Goal: Task Accomplishment & Management: Complete application form

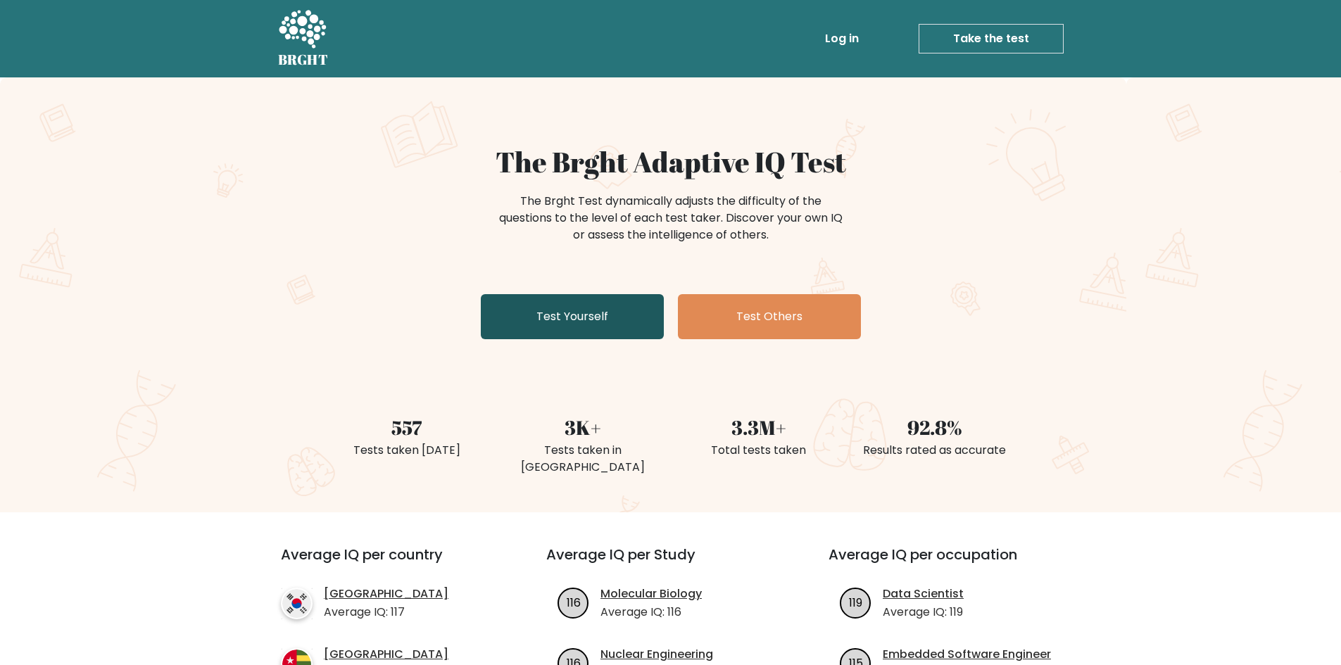
click at [608, 313] on link "Test Yourself" at bounding box center [572, 316] width 183 height 45
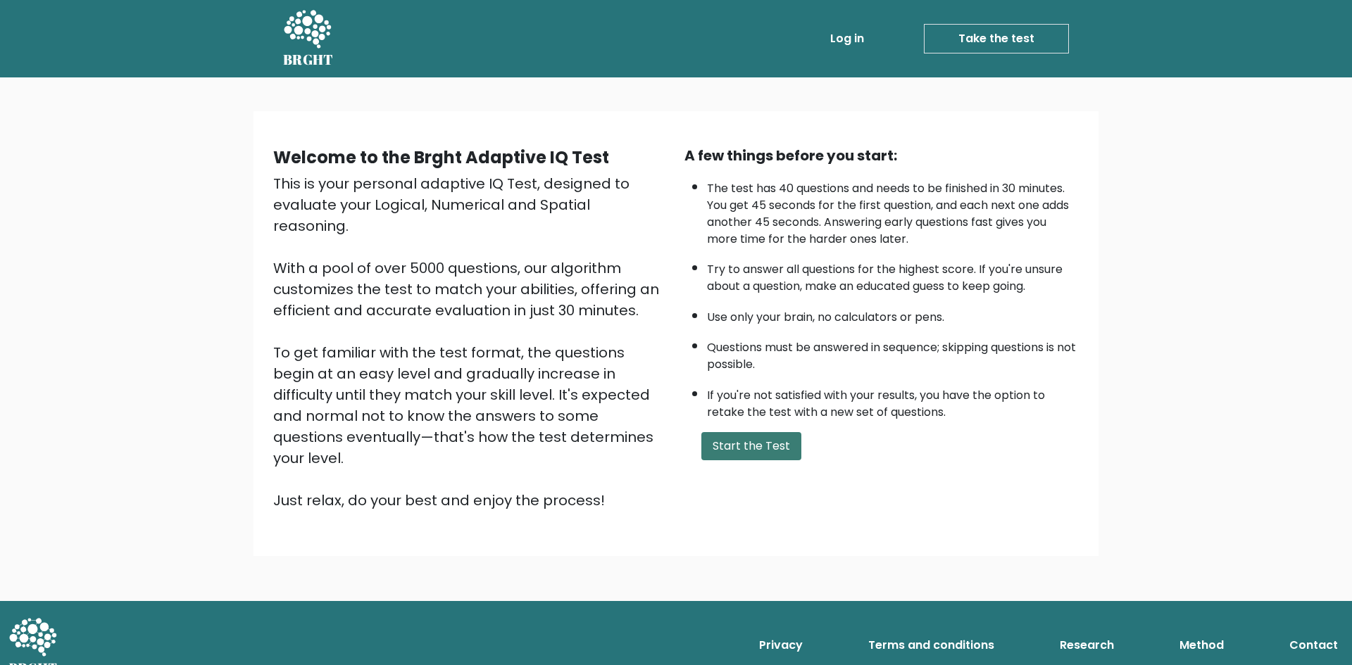
click at [765, 460] on button "Start the Test" at bounding box center [751, 446] width 100 height 28
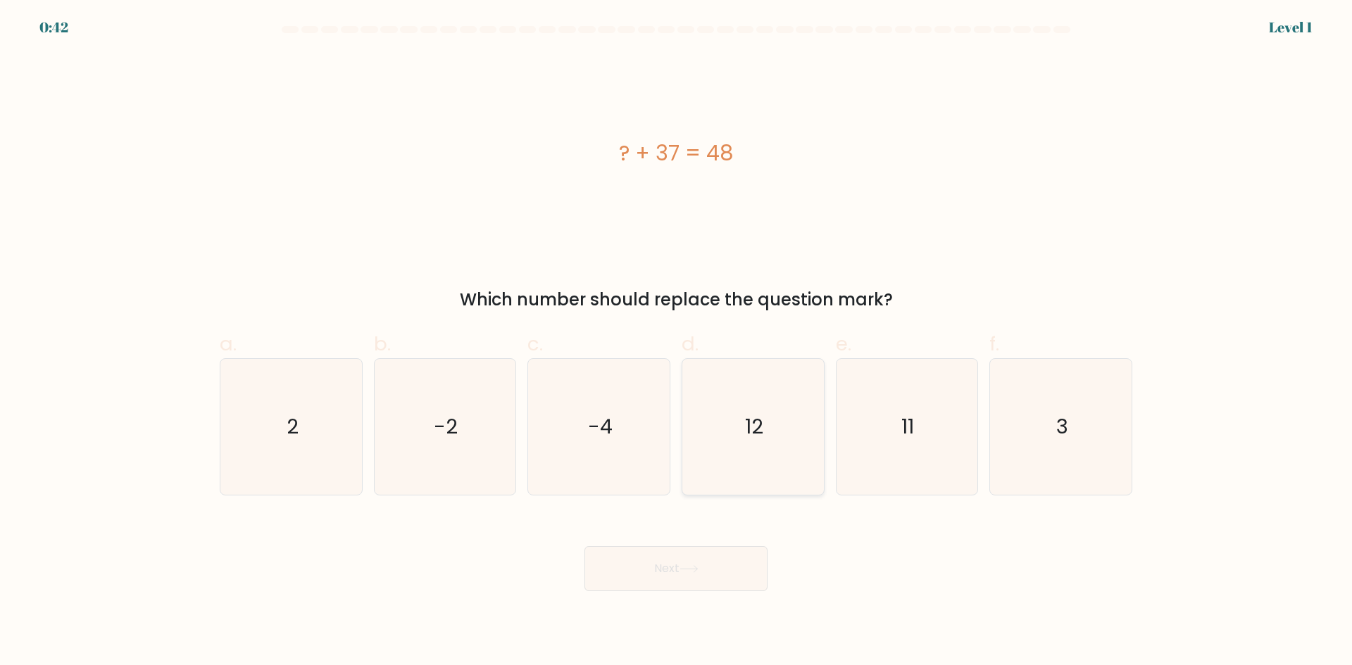
click at [737, 441] on icon "12" at bounding box center [753, 427] width 136 height 136
click at [677, 342] on input "d. 12" at bounding box center [676, 337] width 1 height 9
radio input "true"
click at [611, 439] on text "-4" at bounding box center [600, 427] width 25 height 28
click at [676, 342] on input "c. -4" at bounding box center [676, 337] width 1 height 9
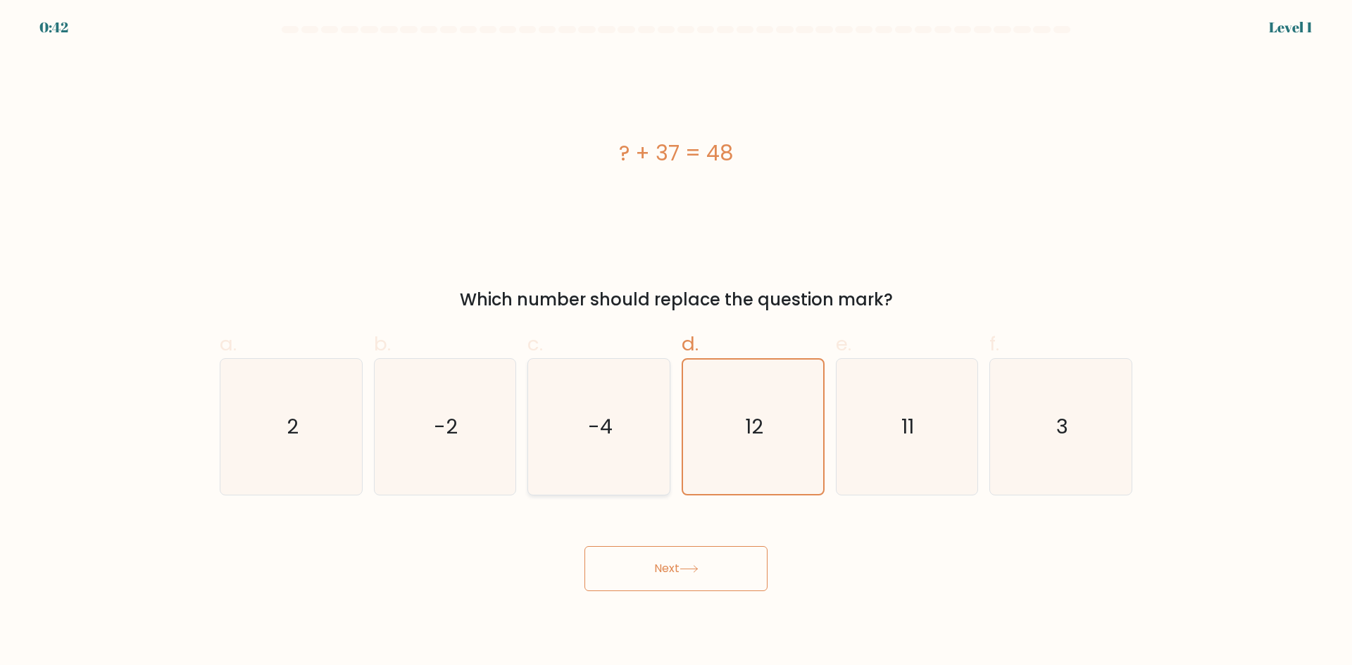
radio input "true"
click at [710, 451] on icon "12" at bounding box center [753, 427] width 136 height 136
click at [677, 342] on input "d. 12" at bounding box center [676, 337] width 1 height 9
radio input "true"
click at [710, 553] on button "Next" at bounding box center [675, 568] width 183 height 45
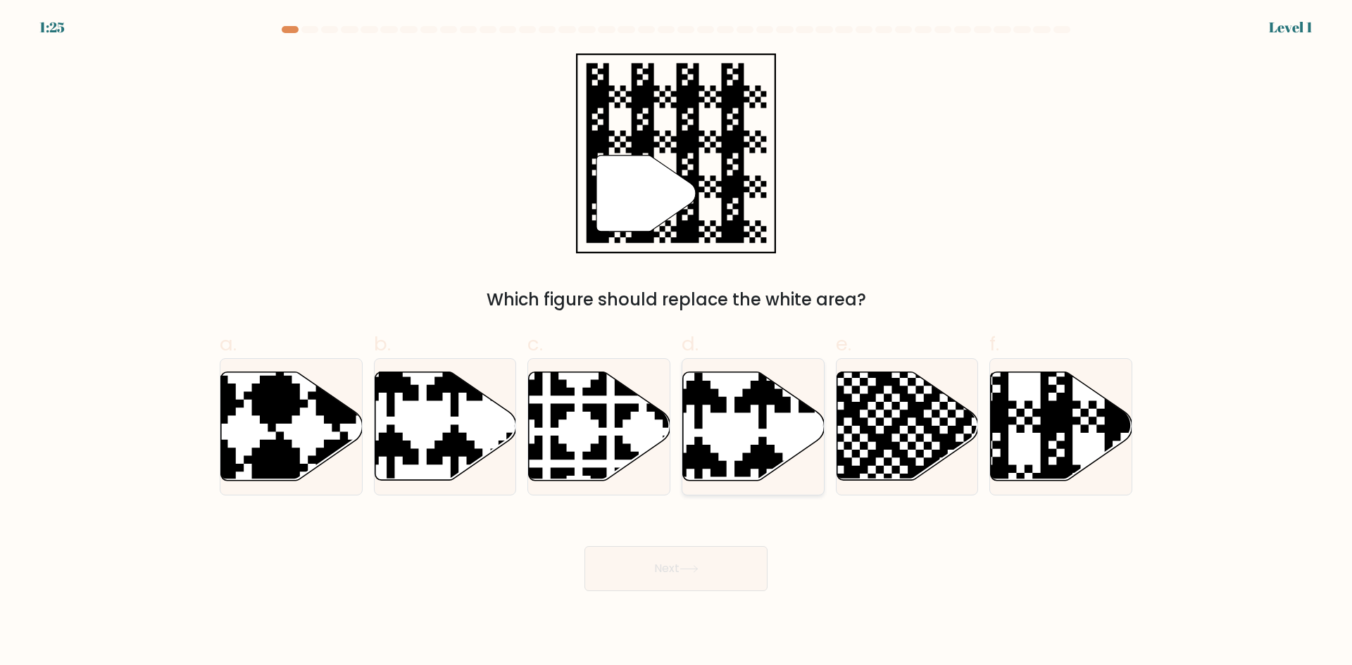
click at [734, 425] on icon at bounding box center [754, 426] width 142 height 108
click at [677, 342] on input "d." at bounding box center [676, 337] width 1 height 9
radio input "true"
click at [731, 579] on button "Next" at bounding box center [675, 568] width 183 height 45
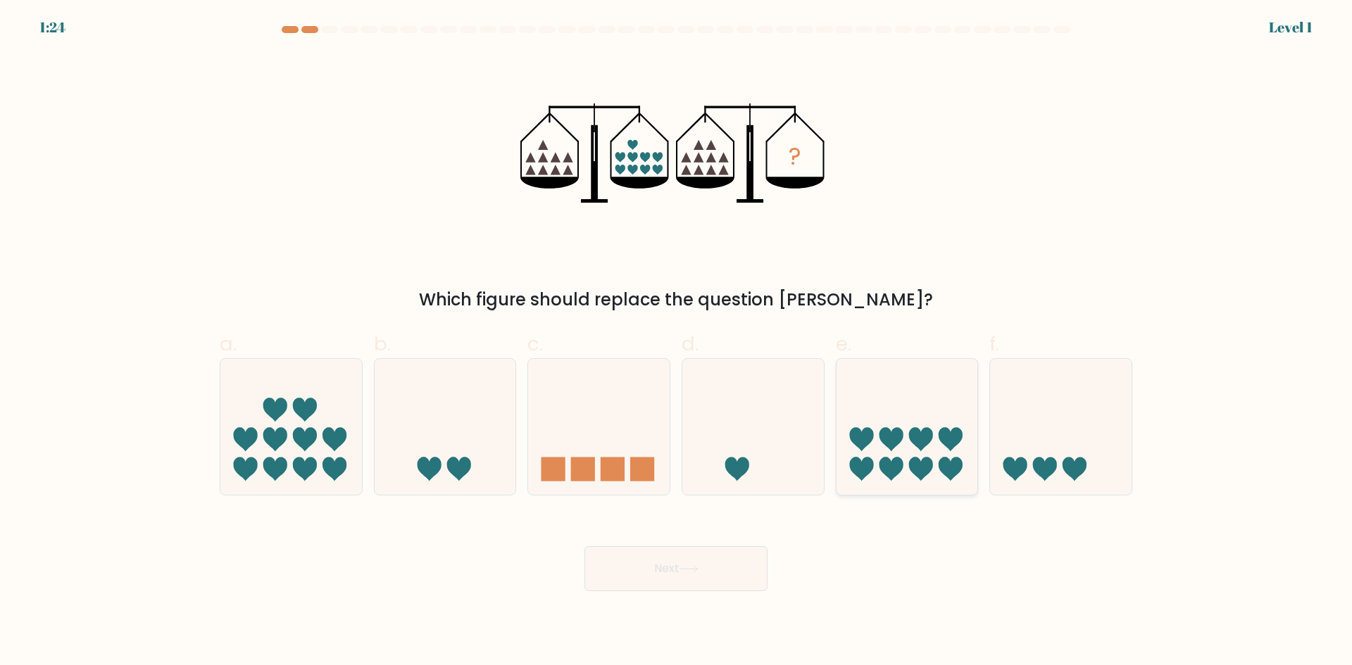
click at [873, 447] on icon at bounding box center [907, 426] width 142 height 117
click at [677, 342] on input "e." at bounding box center [676, 337] width 1 height 9
radio input "true"
click at [739, 579] on button "Next" at bounding box center [675, 568] width 183 height 45
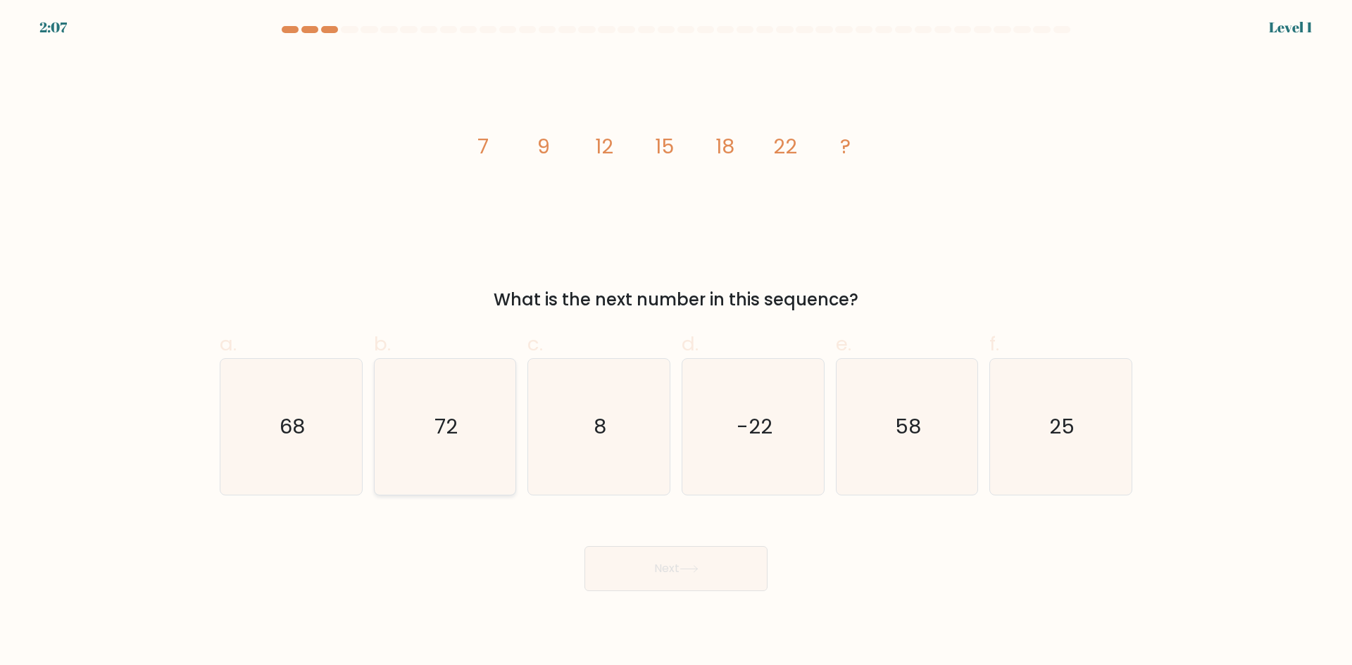
click at [479, 438] on icon "72" at bounding box center [445, 427] width 136 height 136
click at [676, 342] on input "b. 72" at bounding box center [676, 337] width 1 height 9
radio input "true"
click at [653, 566] on button "Next" at bounding box center [675, 568] width 183 height 45
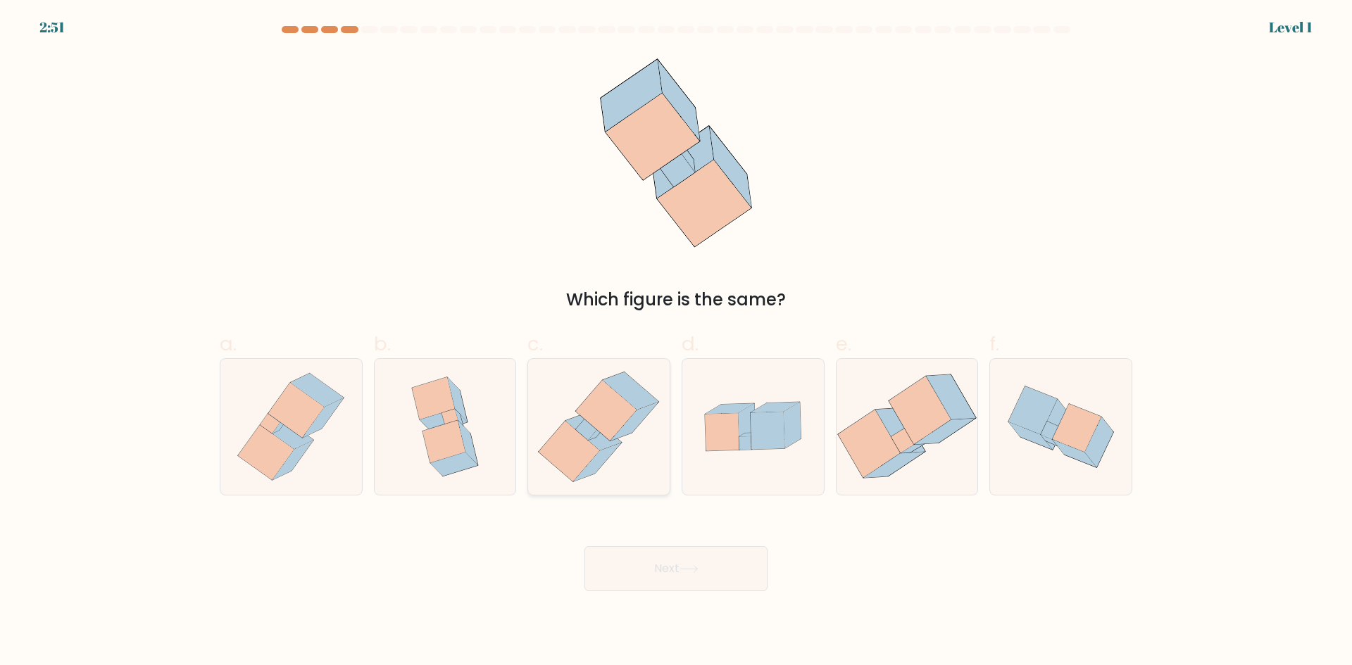
click at [611, 461] on icon at bounding box center [598, 427] width 132 height 136
click at [676, 342] on input "c." at bounding box center [676, 337] width 1 height 9
radio input "true"
click at [680, 569] on button "Next" at bounding box center [675, 568] width 183 height 45
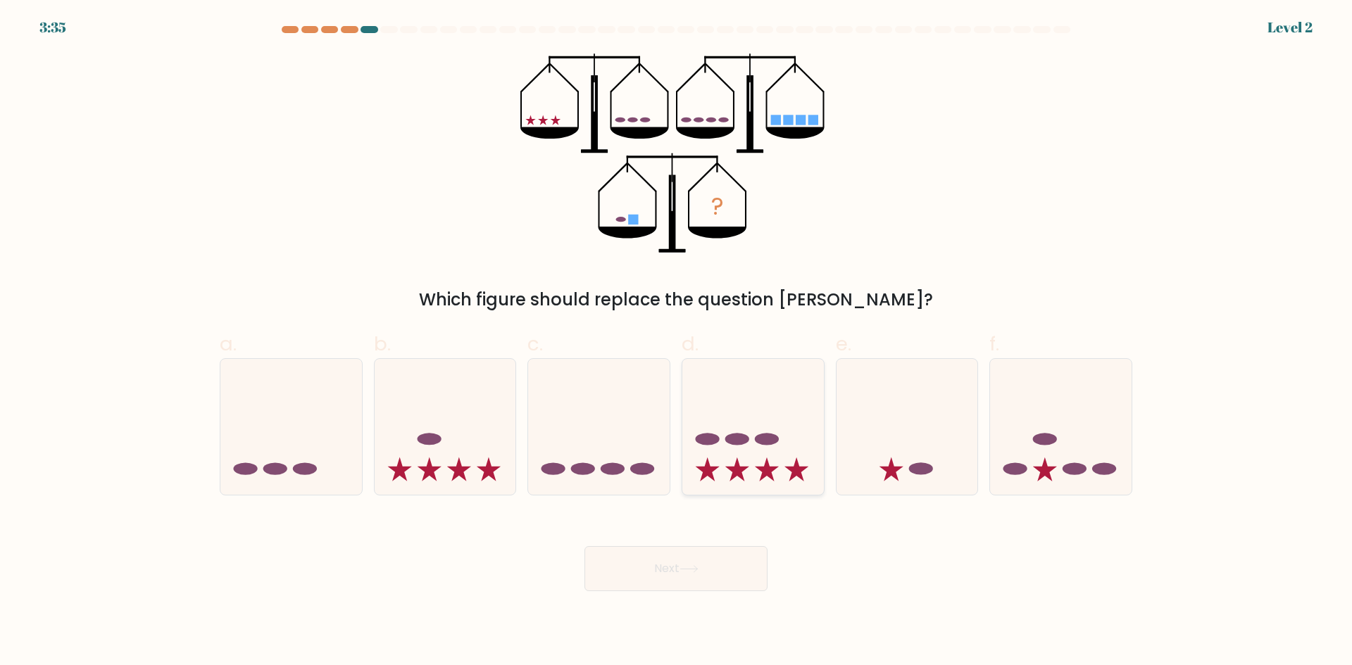
click at [757, 458] on icon at bounding box center [753, 426] width 142 height 117
click at [677, 342] on input "d." at bounding box center [676, 337] width 1 height 9
radio input "true"
click at [730, 578] on button "Next" at bounding box center [675, 568] width 183 height 45
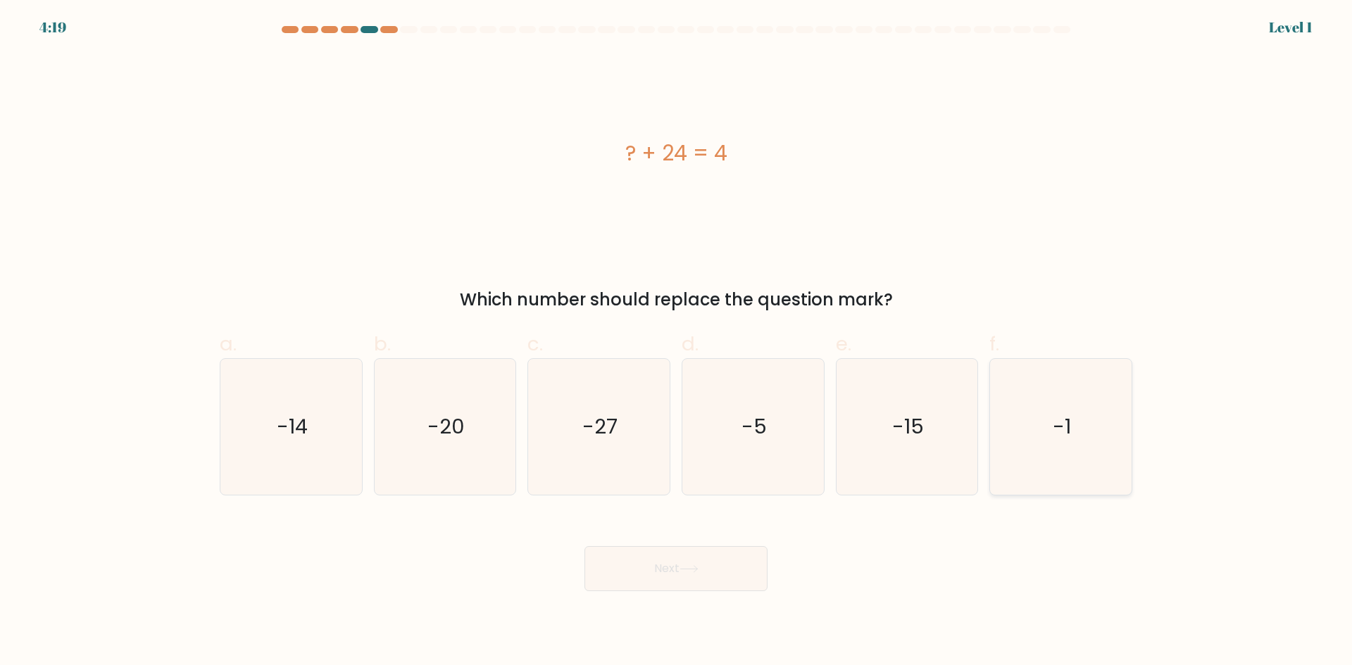
click at [991, 429] on div "-1" at bounding box center [1060, 426] width 143 height 137
click at [677, 342] on input "f. -1" at bounding box center [676, 337] width 1 height 9
radio input "true"
drag, startPoint x: 784, startPoint y: 576, endPoint x: 777, endPoint y: 574, distance: 7.4
click at [783, 577] on div "Next" at bounding box center [675, 552] width 929 height 79
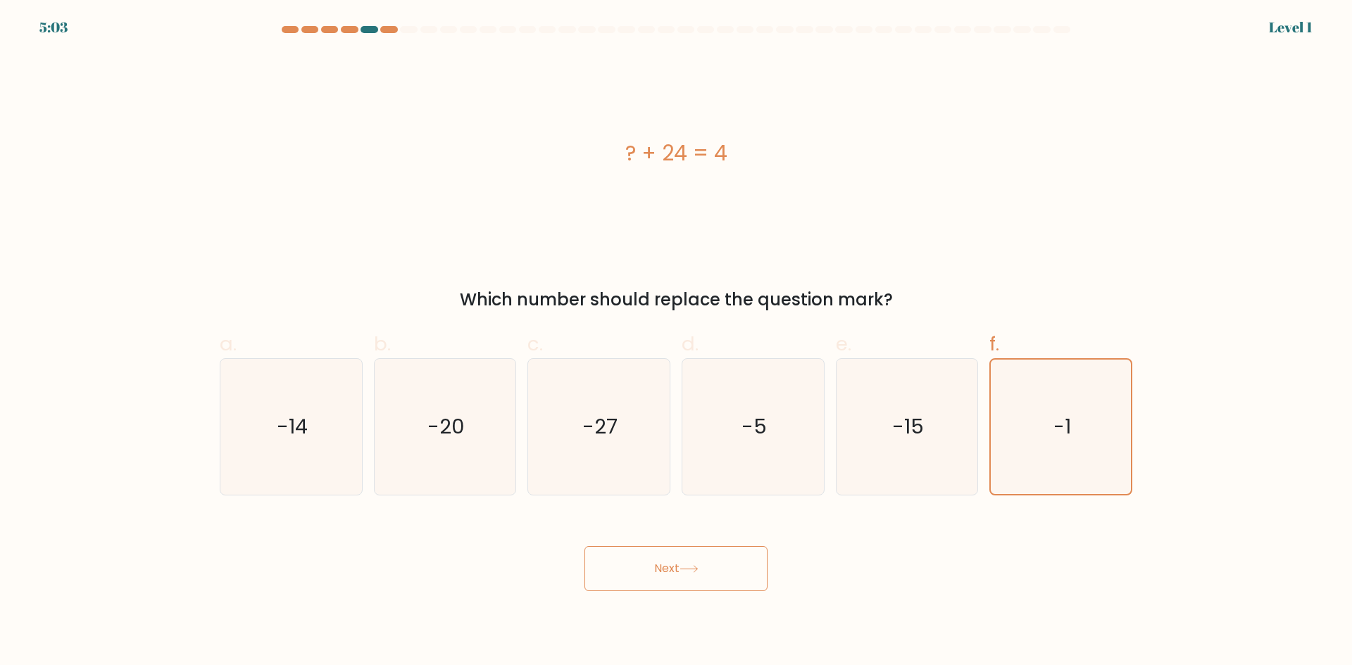
click at [678, 570] on button "Next" at bounding box center [675, 568] width 183 height 45
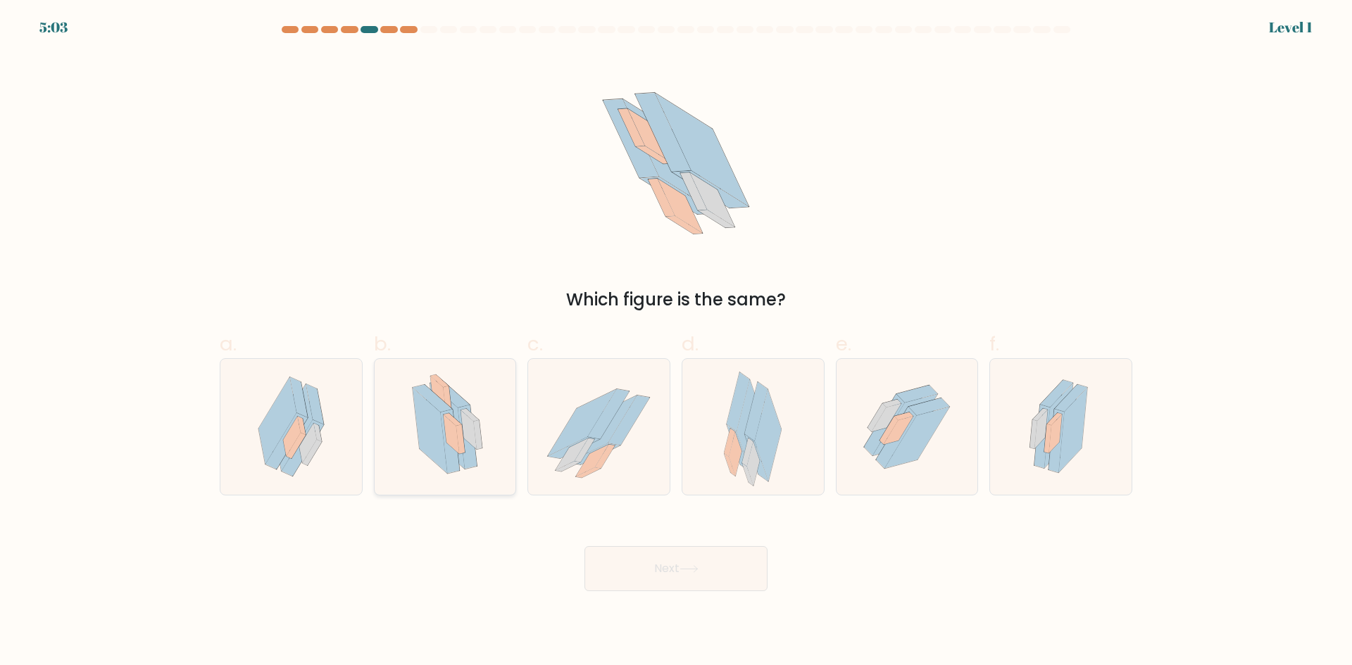
click at [406, 440] on icon at bounding box center [444, 427] width 96 height 136
click at [676, 342] on input "b." at bounding box center [676, 337] width 1 height 9
radio input "true"
click at [407, 440] on icon at bounding box center [445, 427] width 96 height 134
click at [676, 342] on input "b." at bounding box center [676, 337] width 1 height 9
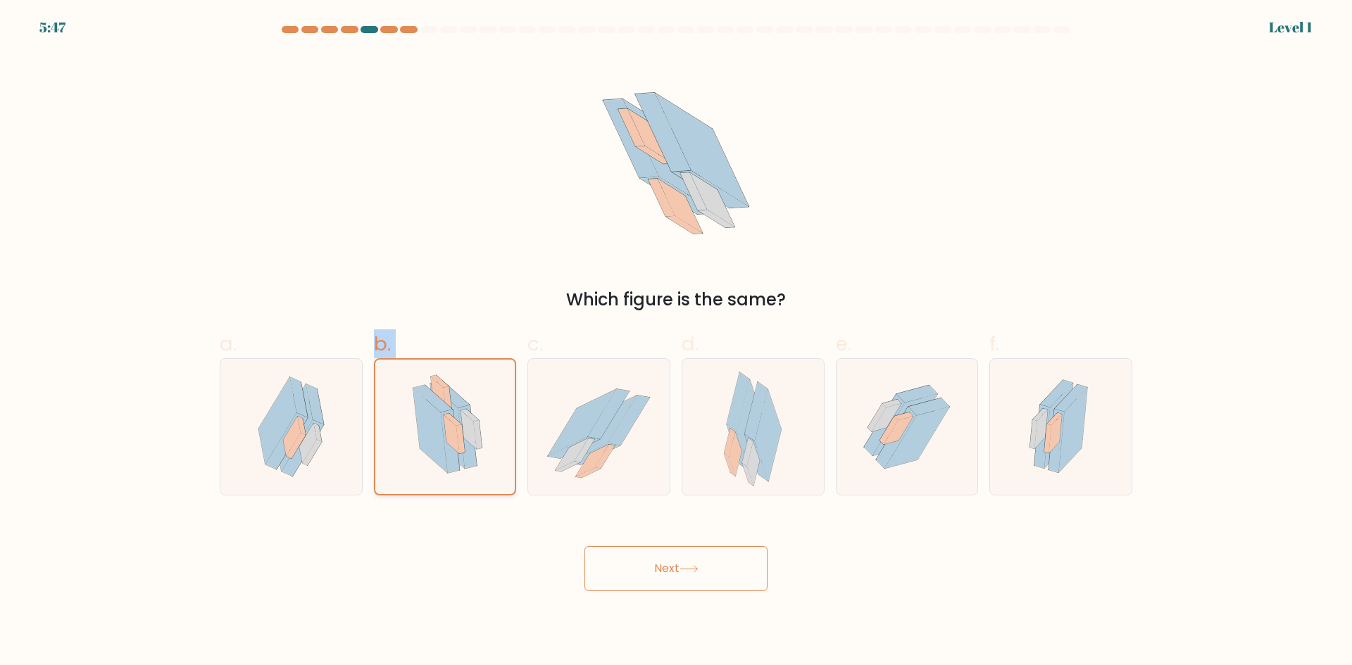
click at [407, 440] on icon at bounding box center [445, 427] width 96 height 134
click at [676, 342] on input "b." at bounding box center [676, 337] width 1 height 9
click at [629, 586] on button "Next" at bounding box center [675, 568] width 183 height 45
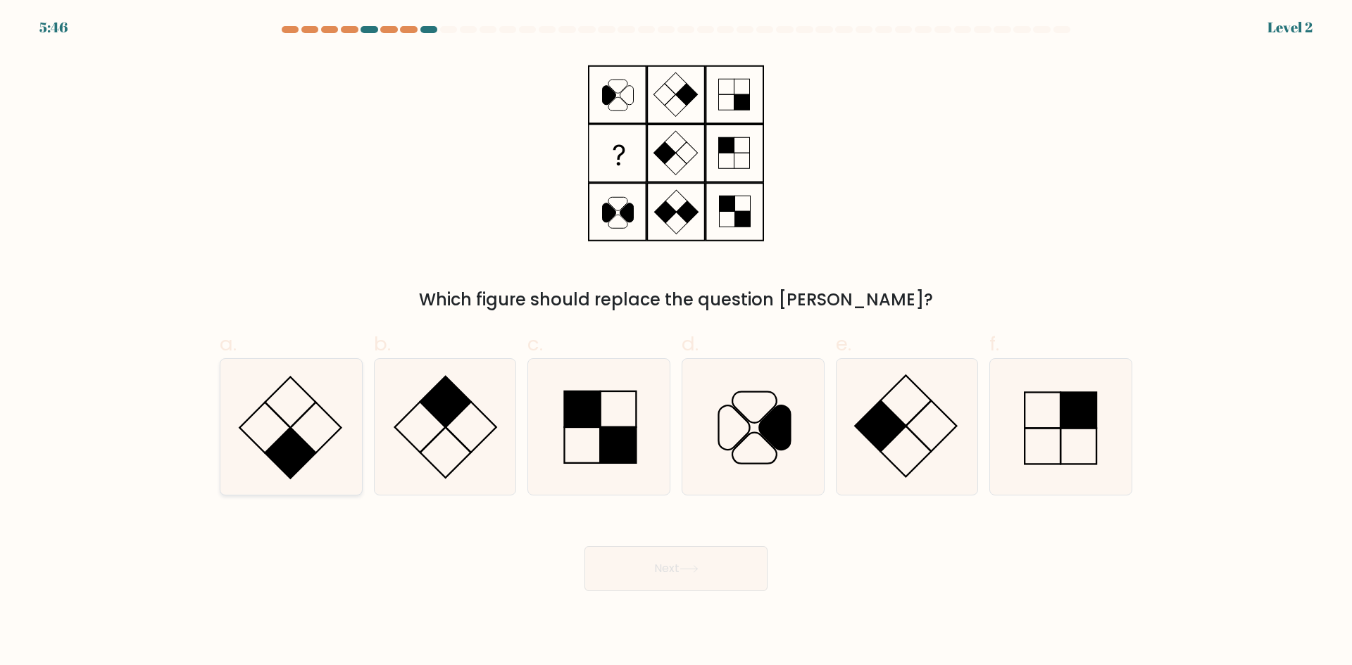
drag, startPoint x: 251, startPoint y: 443, endPoint x: 258, endPoint y: 445, distance: 7.4
click at [253, 444] on icon at bounding box center [291, 427] width 136 height 136
click at [676, 342] on input "a." at bounding box center [676, 337] width 1 height 9
radio input "true"
click at [729, 596] on body "6:30 Level 2" at bounding box center [676, 332] width 1352 height 665
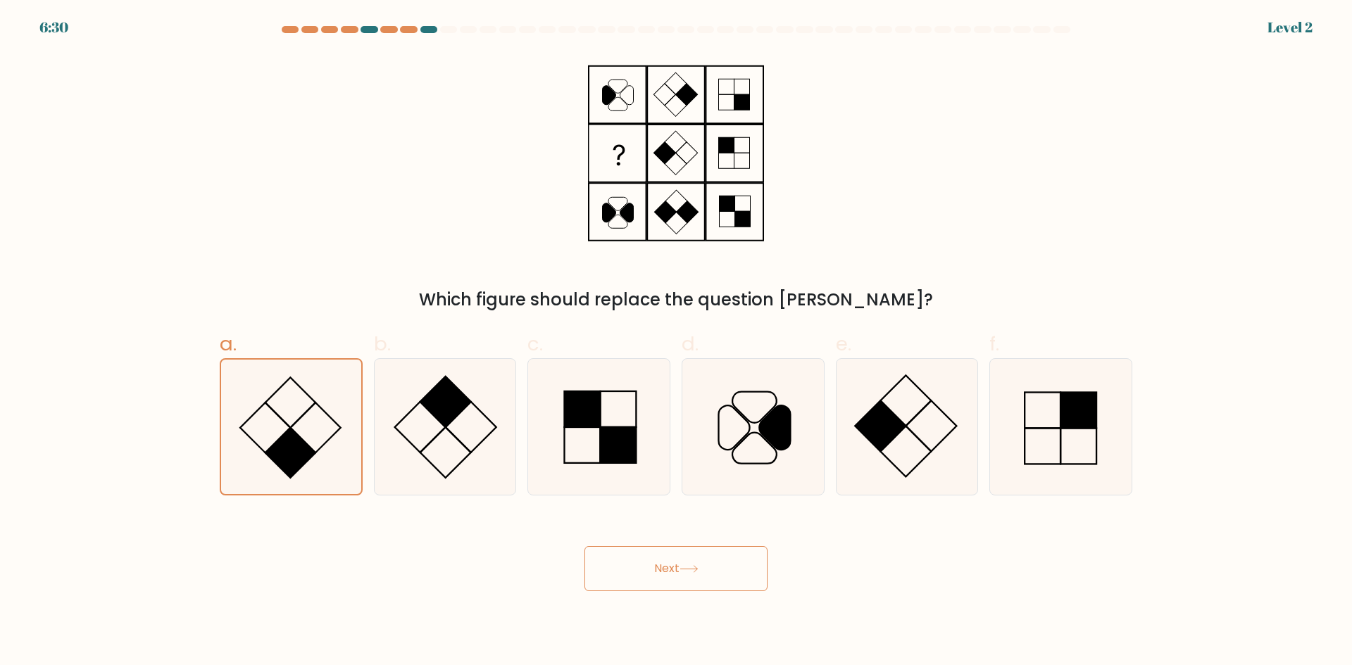
drag, startPoint x: 777, startPoint y: 582, endPoint x: 770, endPoint y: 573, distance: 12.0
click at [774, 578] on div "Next" at bounding box center [675, 552] width 929 height 79
click at [767, 572] on div "Next" at bounding box center [675, 552] width 929 height 79
click at [761, 565] on button "Next" at bounding box center [675, 568] width 183 height 45
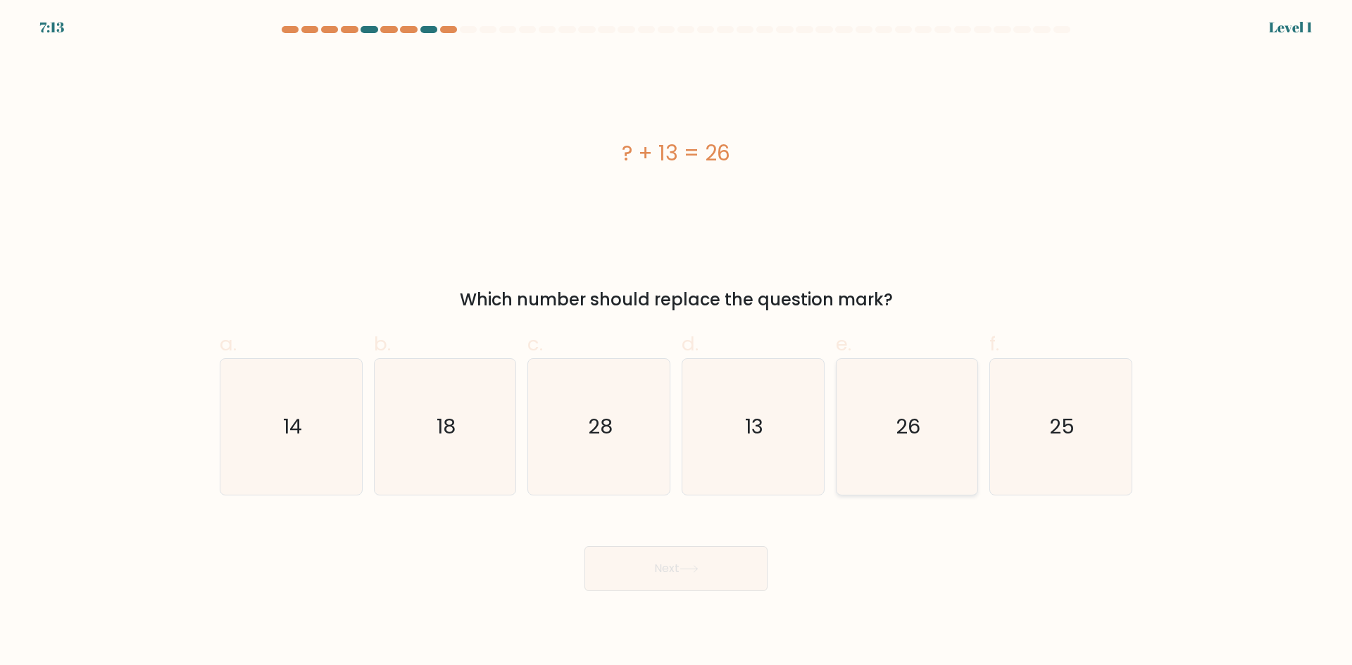
click at [892, 479] on icon "26" at bounding box center [907, 427] width 136 height 136
click at [677, 342] on input "e. 26" at bounding box center [676, 337] width 1 height 9
radio input "true"
click at [744, 576] on button "Next" at bounding box center [675, 568] width 183 height 45
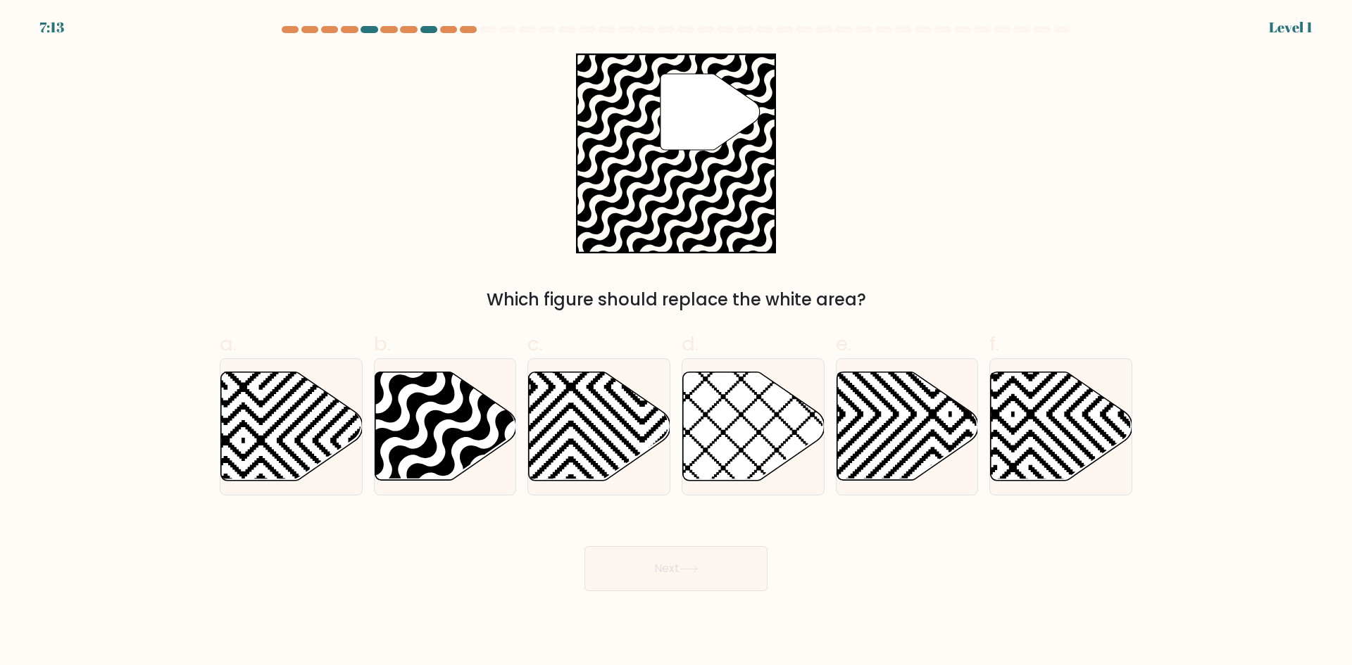
click at [717, 553] on button "Next" at bounding box center [675, 568] width 183 height 45
click at [748, 486] on div at bounding box center [753, 426] width 143 height 137
click at [677, 342] on input "d." at bounding box center [676, 337] width 1 height 9
radio input "true"
click at [712, 565] on button "Next" at bounding box center [675, 568] width 183 height 45
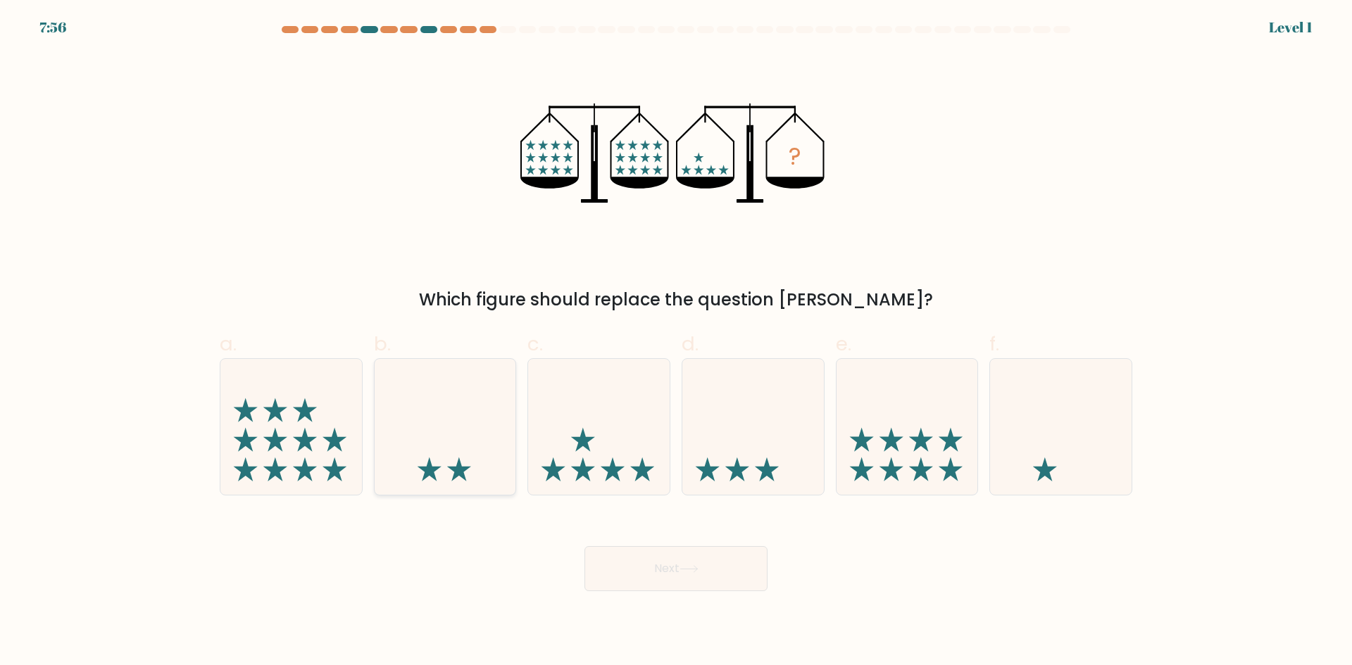
click at [412, 448] on icon at bounding box center [446, 426] width 142 height 117
click at [676, 342] on input "b." at bounding box center [676, 337] width 1 height 9
radio input "true"
click at [636, 581] on button "Next" at bounding box center [675, 568] width 183 height 45
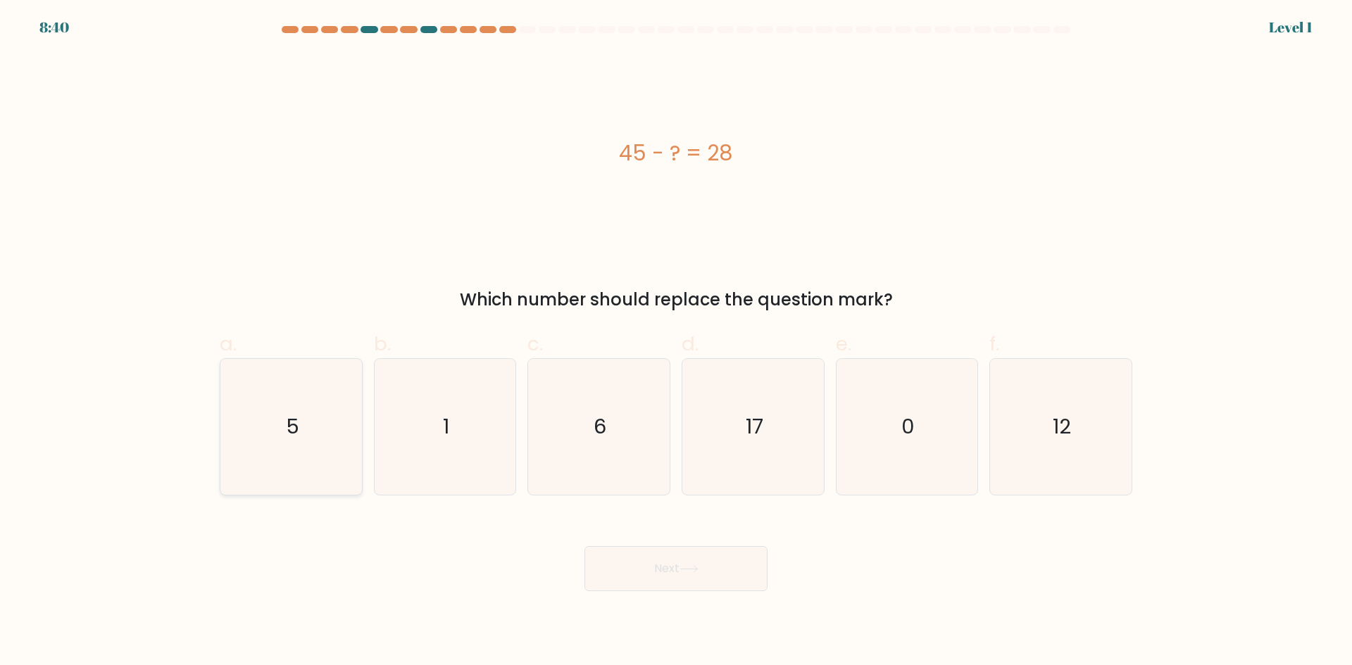
click at [335, 461] on icon "5" at bounding box center [291, 427] width 136 height 136
click at [676, 342] on input "a. 5" at bounding box center [676, 337] width 1 height 9
radio input "true"
click at [661, 594] on body "8:40 Level 1 a." at bounding box center [676, 332] width 1352 height 665
click at [689, 569] on icon at bounding box center [688, 569] width 17 height 6
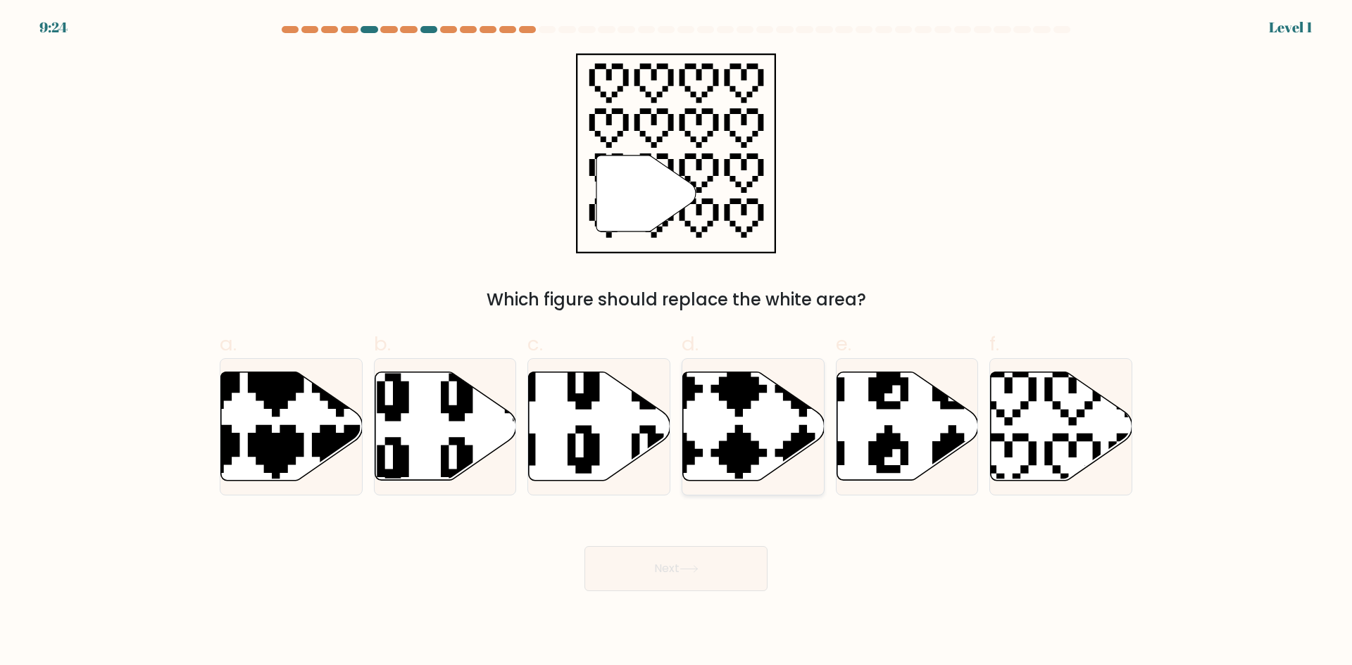
click at [753, 483] on div at bounding box center [753, 426] width 143 height 137
click at [677, 342] on input "d." at bounding box center [676, 337] width 1 height 9
radio input "true"
click at [698, 565] on icon at bounding box center [688, 569] width 19 height 8
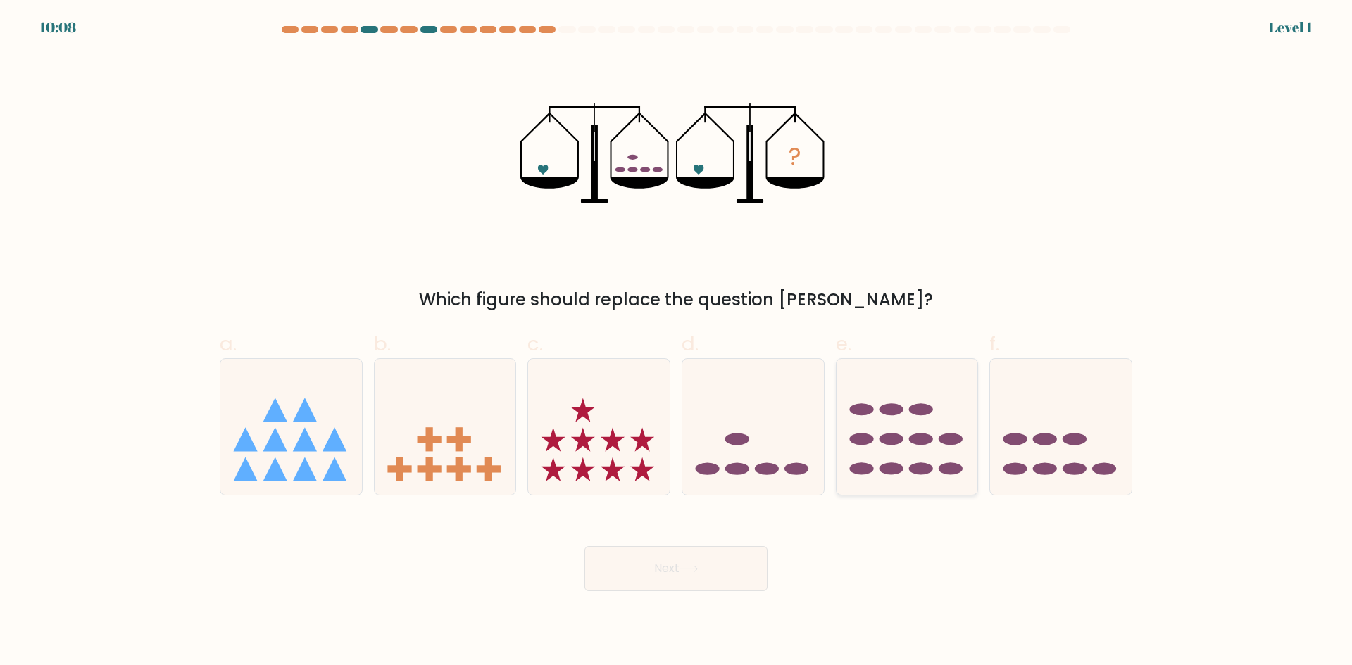
click at [978, 472] on div at bounding box center [907, 426] width 143 height 137
click at [677, 342] on input "e." at bounding box center [676, 337] width 1 height 9
radio input "true"
click at [760, 585] on button "Next" at bounding box center [675, 568] width 183 height 45
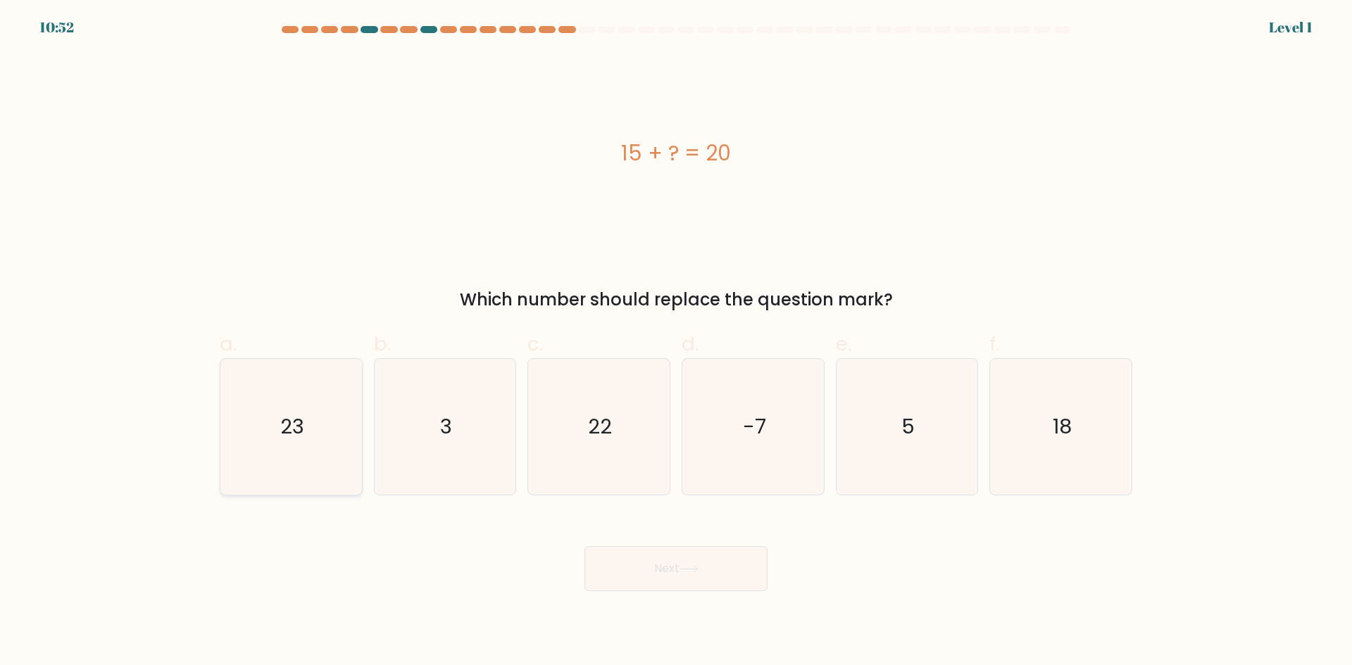
click at [356, 425] on icon "23" at bounding box center [291, 427] width 136 height 136
click at [676, 342] on input "a. 23" at bounding box center [676, 337] width 1 height 9
radio input "true"
click at [688, 602] on body "11:36 Level 1 3" at bounding box center [676, 332] width 1352 height 665
click at [720, 551] on button "Next" at bounding box center [675, 568] width 183 height 45
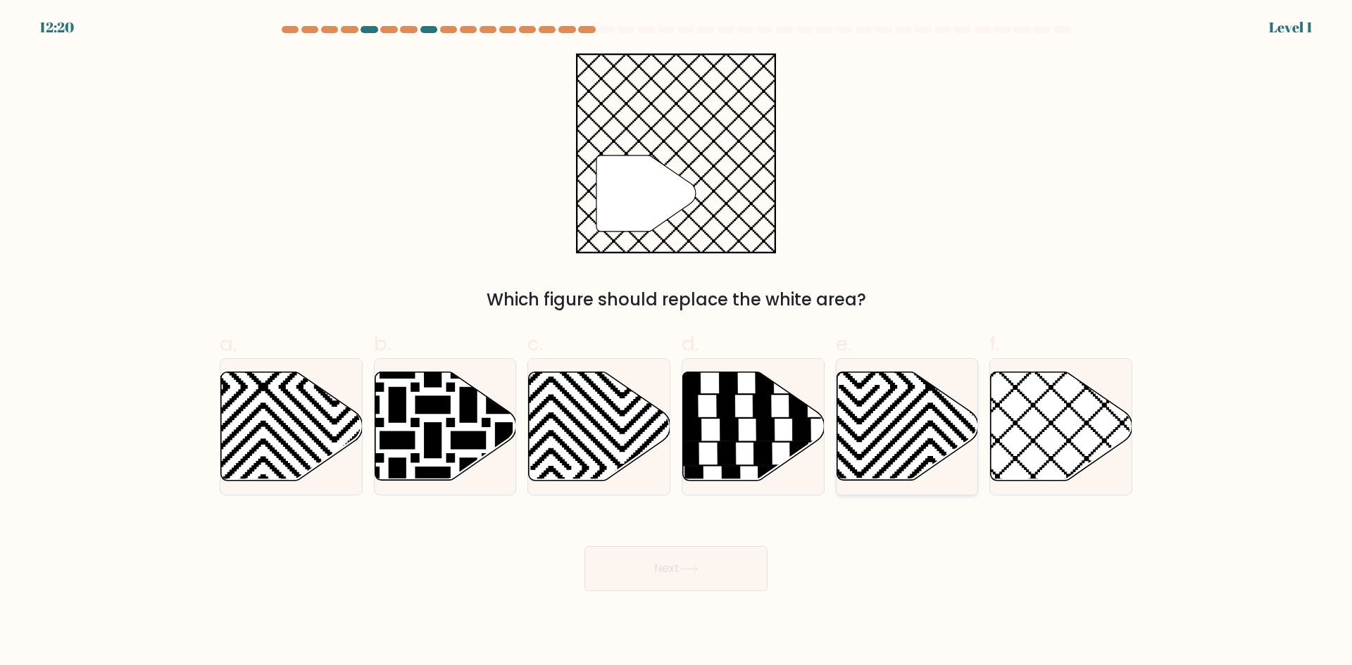
click at [947, 472] on icon at bounding box center [859, 369] width 285 height 285
click at [677, 342] on input "e." at bounding box center [676, 337] width 1 height 9
radio input "true"
click at [983, 484] on div "e." at bounding box center [907, 412] width 154 height 166
click at [1008, 472] on icon at bounding box center [1062, 426] width 142 height 108
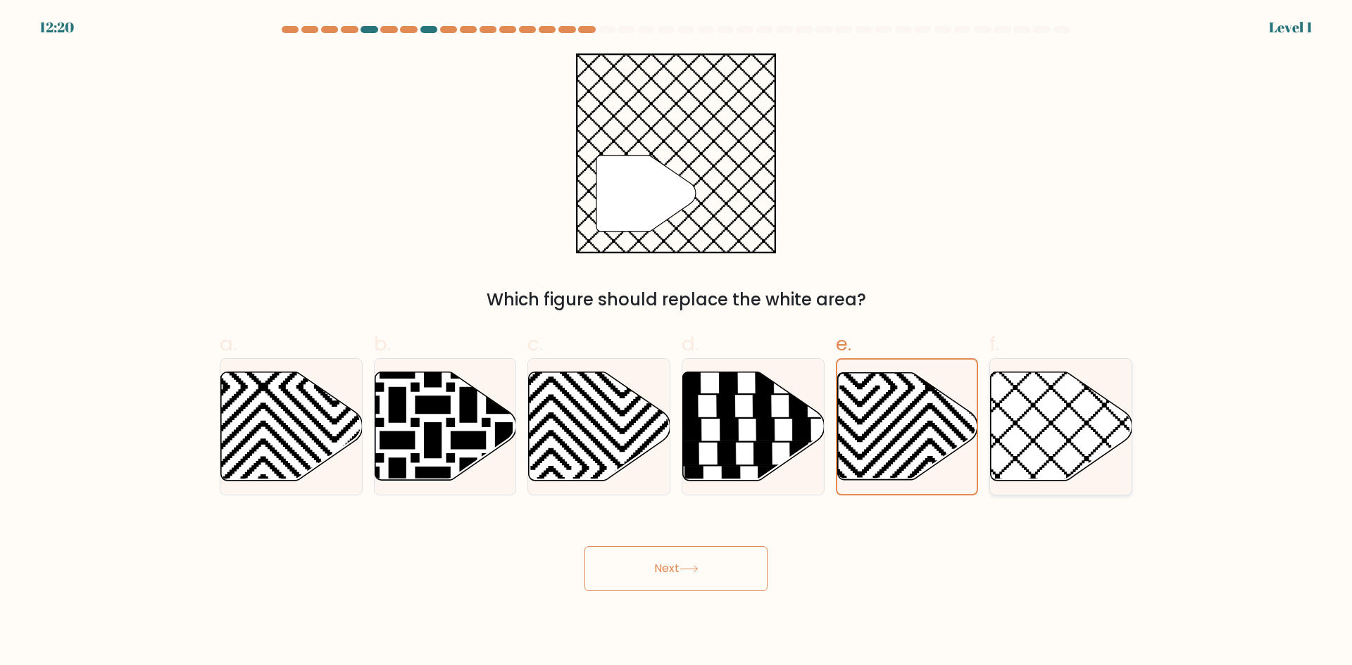
click at [677, 342] on input "f." at bounding box center [676, 337] width 1 height 9
radio input "true"
click at [730, 560] on button "Next" at bounding box center [675, 568] width 183 height 45
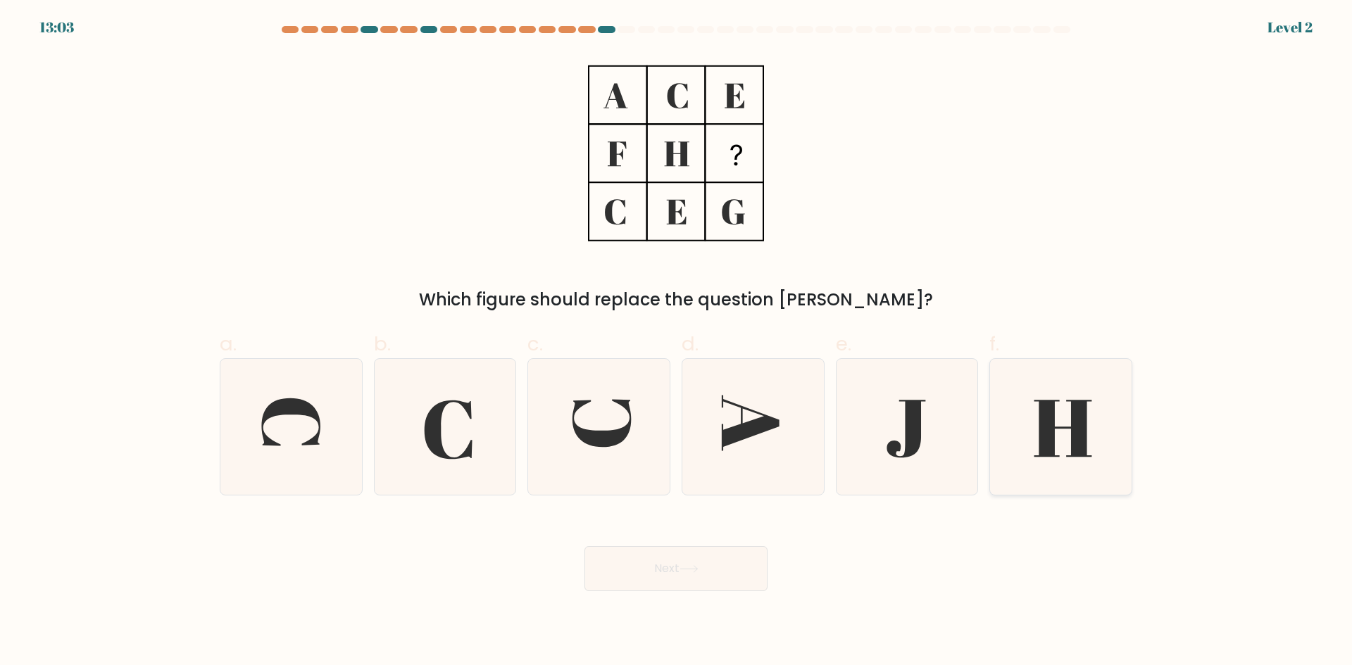
click at [1031, 465] on icon at bounding box center [1061, 427] width 136 height 136
click at [677, 342] on input "f." at bounding box center [676, 337] width 1 height 9
radio input "true"
click at [692, 597] on body "13:02 Level 2" at bounding box center [676, 332] width 1352 height 665
click at [704, 608] on body "13:01 Level 2" at bounding box center [676, 332] width 1352 height 665
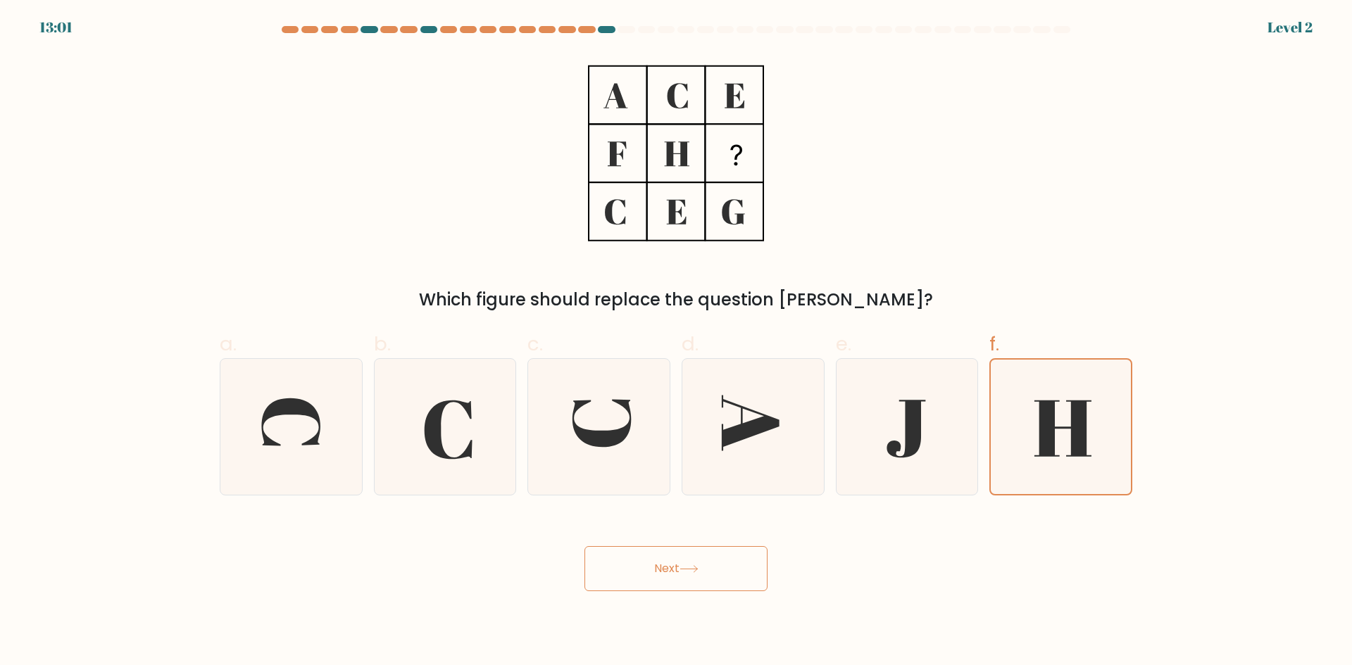
click at [707, 570] on button "Next" at bounding box center [675, 568] width 183 height 45
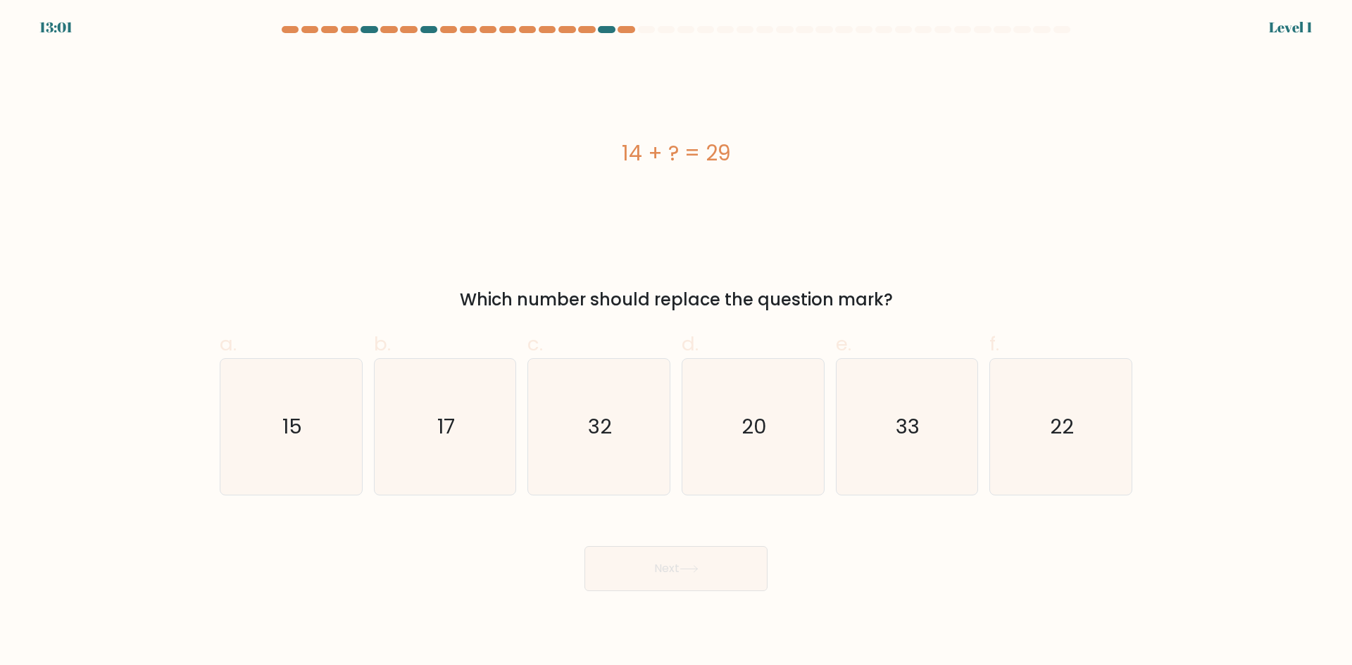
drag, startPoint x: 710, startPoint y: 563, endPoint x: 715, endPoint y: 554, distance: 9.4
click at [715, 555] on button "Next" at bounding box center [675, 568] width 183 height 45
click at [846, 436] on icon "33" at bounding box center [907, 427] width 136 height 136
click at [677, 342] on input "e. 33" at bounding box center [676, 337] width 1 height 9
radio input "true"
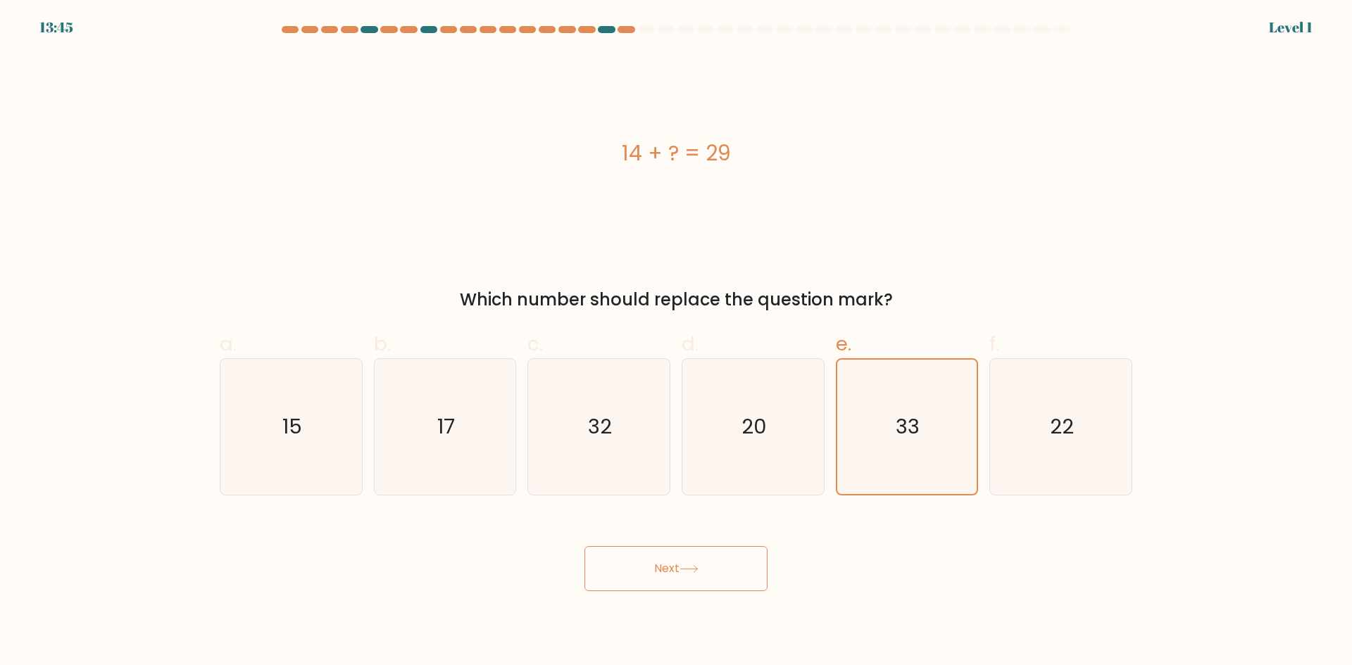
click at [716, 580] on button "Next" at bounding box center [675, 568] width 183 height 45
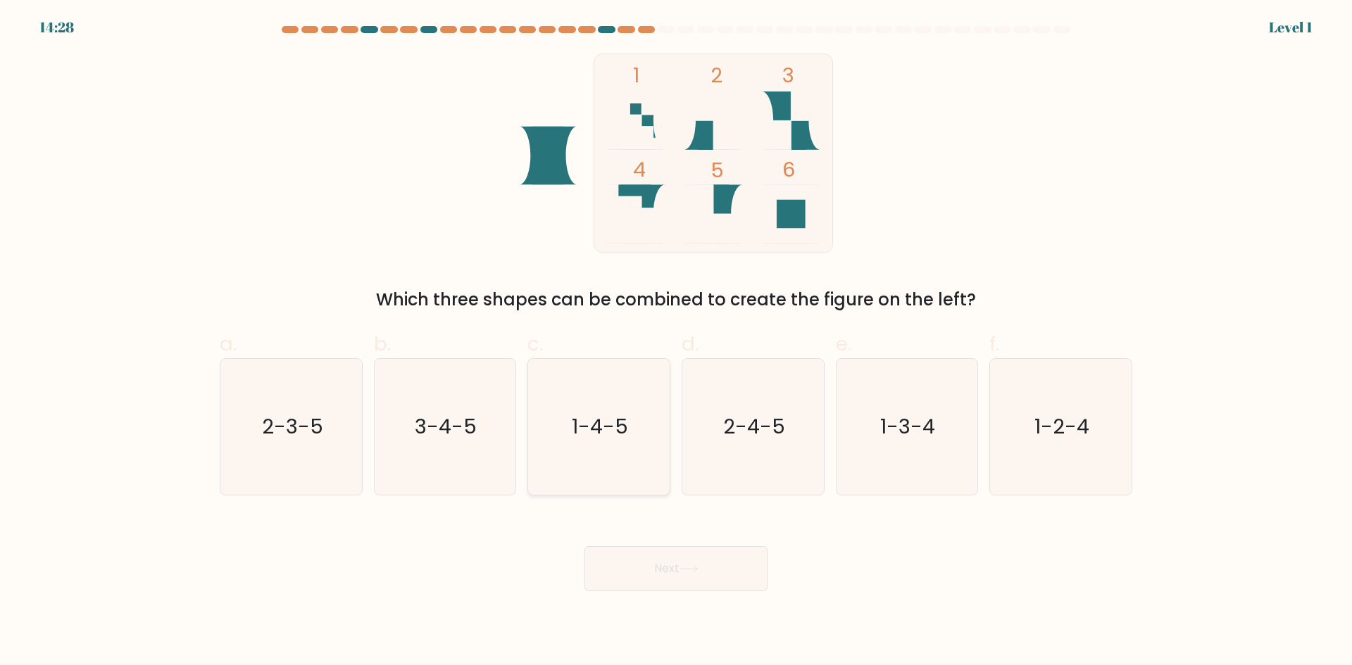
click at [628, 469] on icon "1-4-5" at bounding box center [599, 427] width 136 height 136
click at [676, 342] on input "c. 1-4-5" at bounding box center [676, 337] width 1 height 9
radio input "true"
click at [669, 570] on button "Next" at bounding box center [675, 568] width 183 height 45
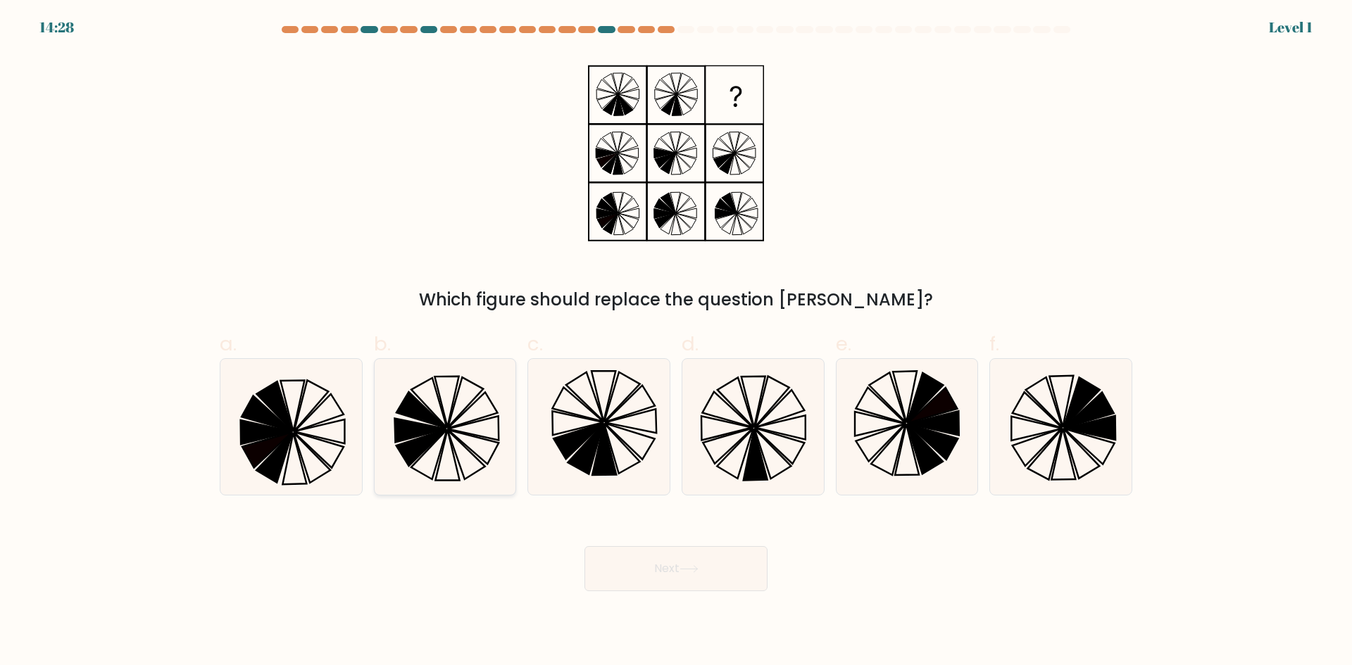
click at [494, 467] on icon at bounding box center [445, 427] width 136 height 136
click at [676, 342] on input "b." at bounding box center [676, 337] width 1 height 9
radio input "true"
click at [628, 567] on button "Next" at bounding box center [675, 568] width 183 height 45
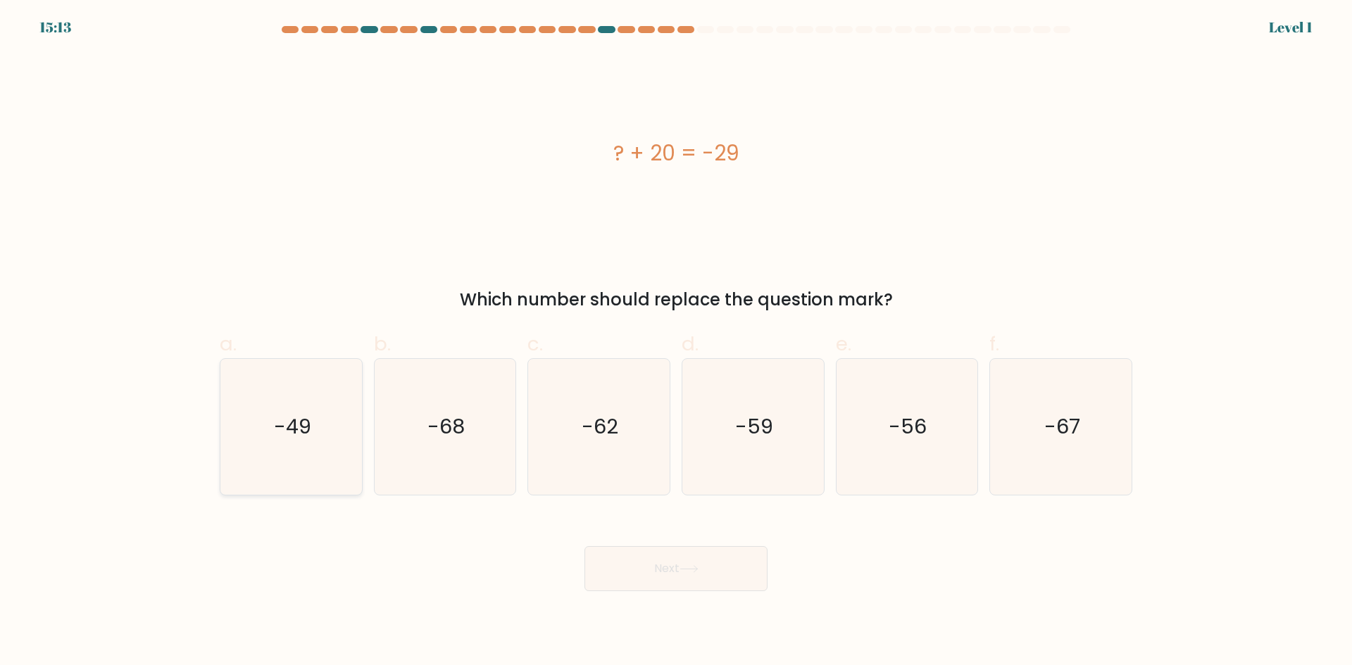
click at [345, 452] on icon "-49" at bounding box center [291, 427] width 136 height 136
click at [676, 342] on input "a. -49" at bounding box center [676, 337] width 1 height 9
radio input "true"
click at [598, 563] on button "Next" at bounding box center [675, 568] width 183 height 45
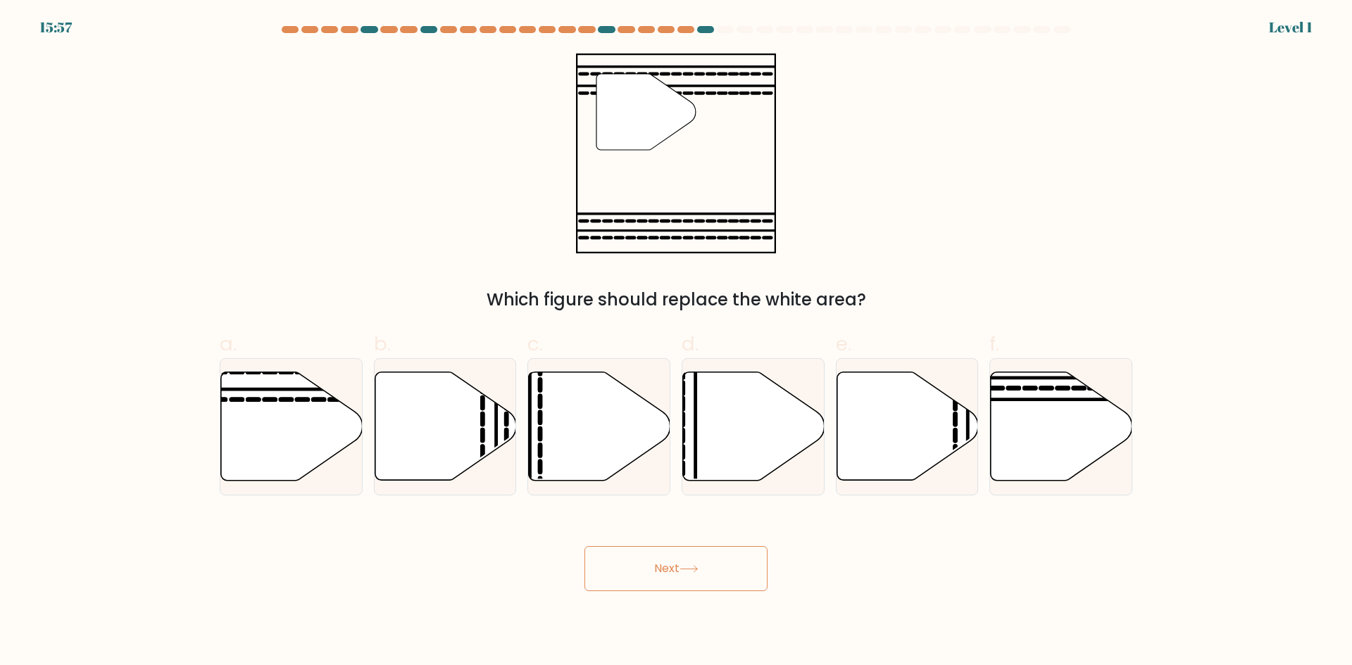
click at [615, 574] on button "Next" at bounding box center [675, 568] width 183 height 45
click at [622, 490] on div at bounding box center [598, 426] width 143 height 137
click at [676, 342] on input "c." at bounding box center [676, 337] width 1 height 9
radio input "true"
click at [656, 578] on button "Next" at bounding box center [675, 568] width 183 height 45
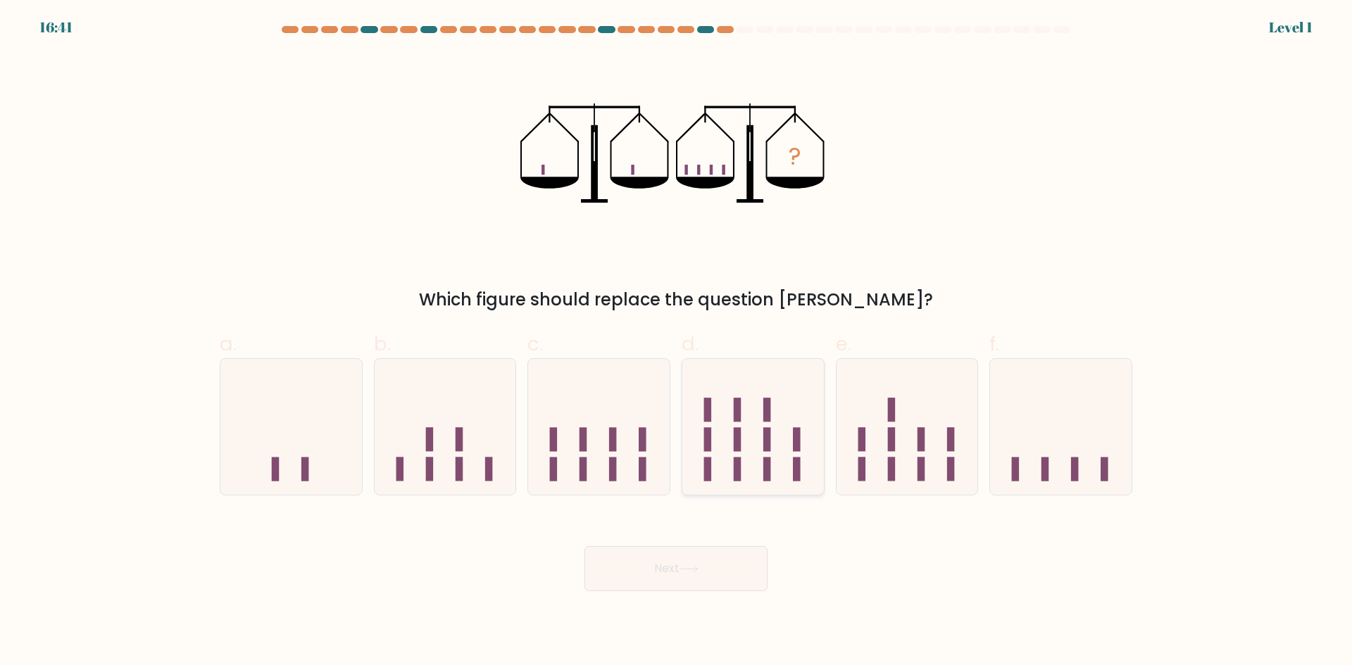
click at [739, 484] on div at bounding box center [753, 426] width 143 height 137
click at [677, 342] on input "d." at bounding box center [676, 337] width 1 height 9
radio input "true"
click at [719, 573] on button "Next" at bounding box center [675, 568] width 183 height 45
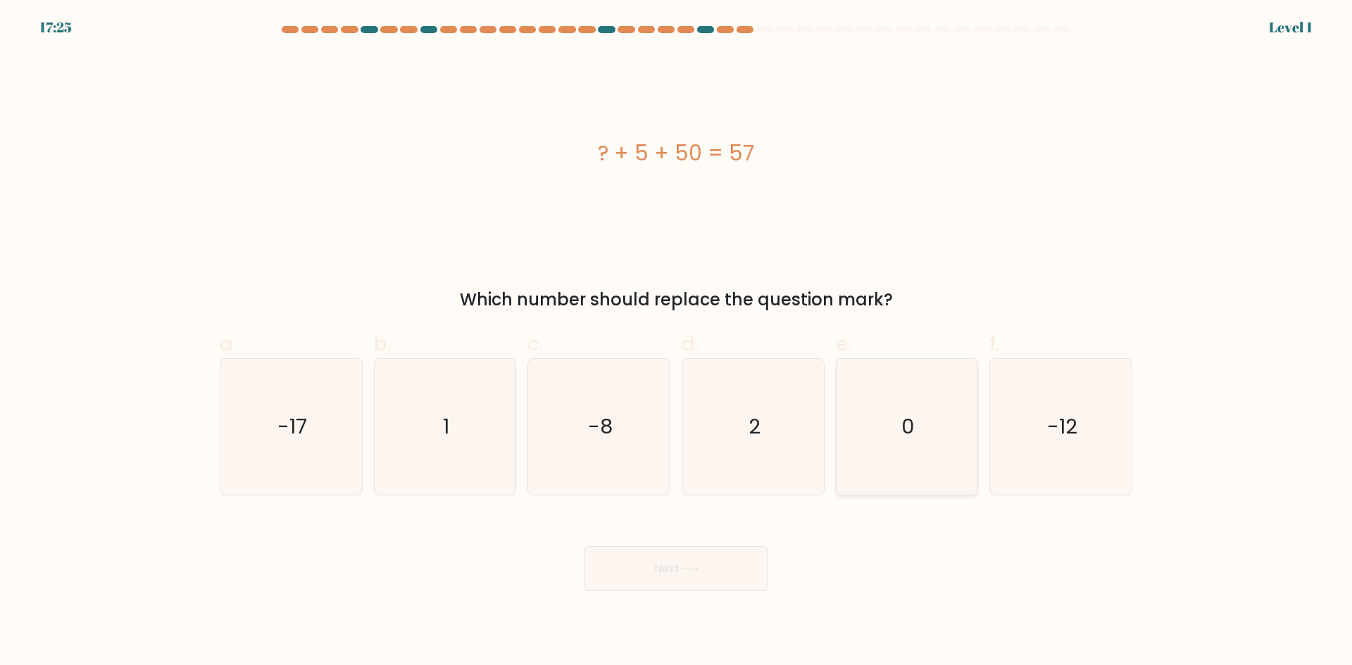
click at [867, 467] on icon "0" at bounding box center [907, 427] width 136 height 136
click at [677, 342] on input "e. 0" at bounding box center [676, 337] width 1 height 9
radio input "true"
click at [751, 572] on button "Next" at bounding box center [675, 568] width 183 height 45
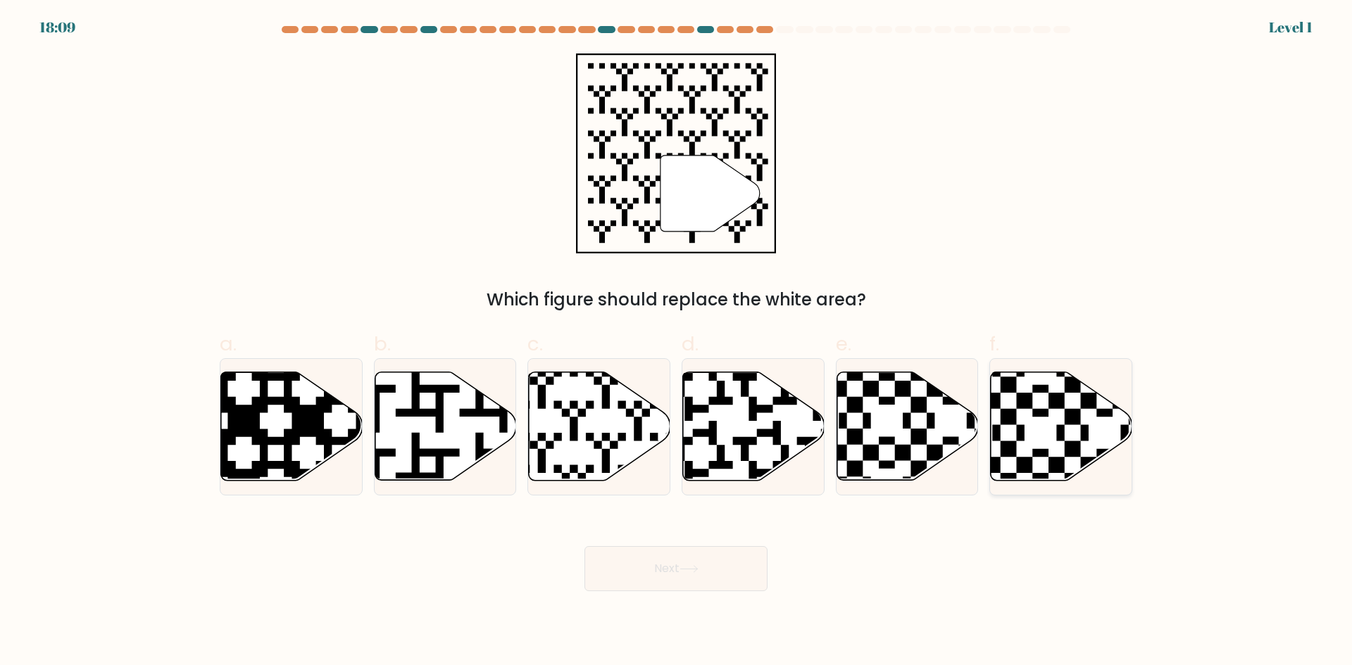
click at [999, 467] on icon at bounding box center [1105, 369] width 256 height 256
click at [677, 342] on input "f." at bounding box center [676, 337] width 1 height 9
radio input "true"
click at [750, 594] on body "18:53 Level 1" at bounding box center [676, 332] width 1352 height 665
click at [745, 582] on button "Next" at bounding box center [675, 568] width 183 height 45
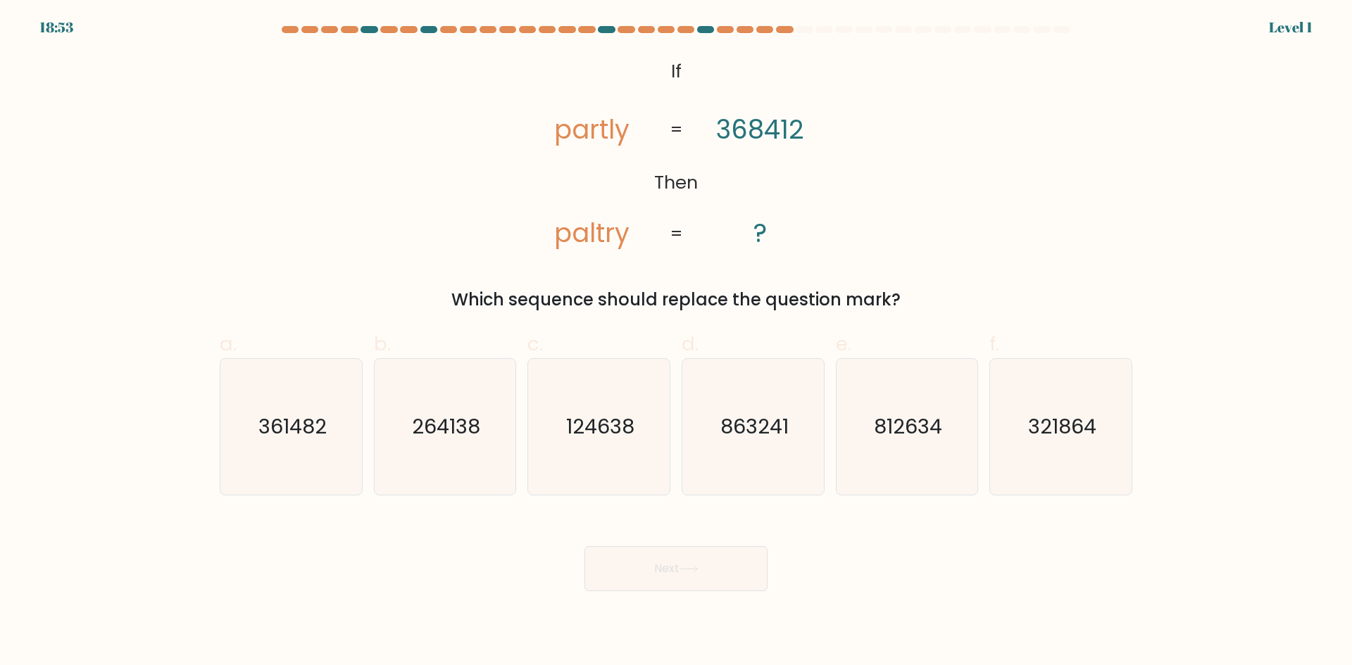
click at [363, 439] on div "a. 361482" at bounding box center [291, 412] width 154 height 166
drag, startPoint x: 342, startPoint y: 446, endPoint x: 375, endPoint y: 458, distance: 34.5
click at [343, 446] on icon "361482" at bounding box center [291, 427] width 136 height 136
click at [676, 342] on input "a. 361482" at bounding box center [676, 337] width 1 height 9
radio input "true"
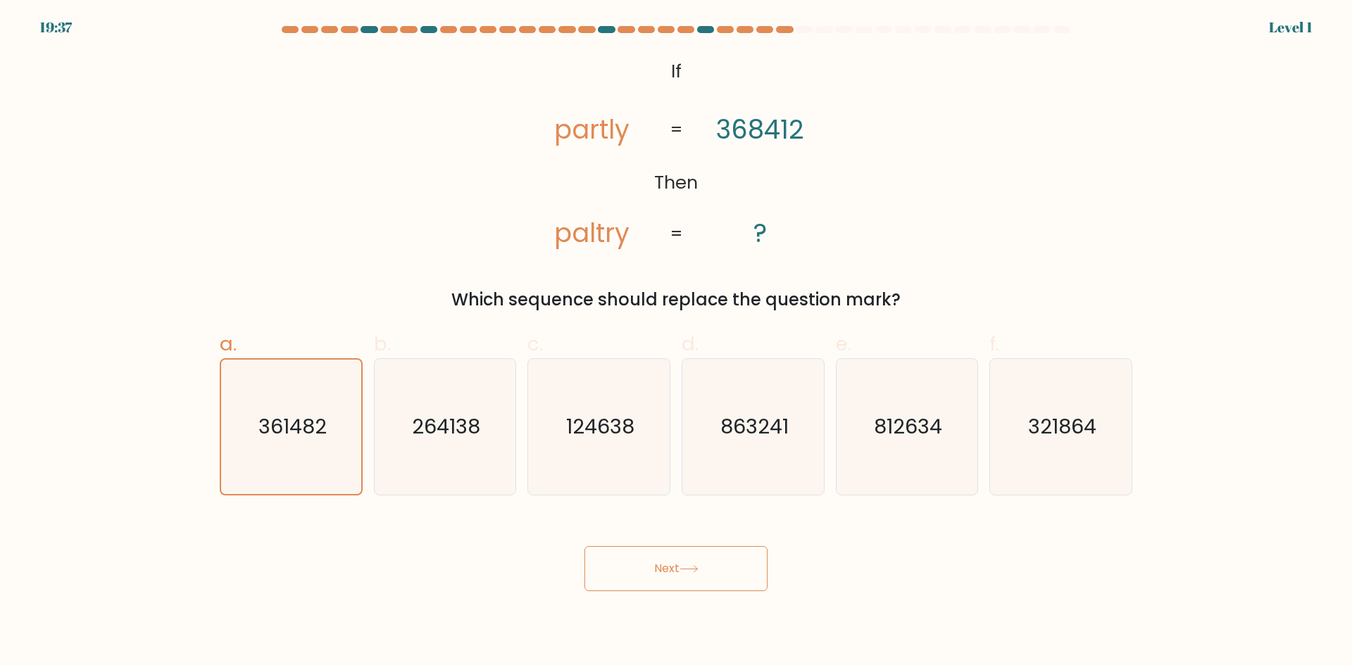
click at [606, 581] on button "Next" at bounding box center [675, 568] width 183 height 45
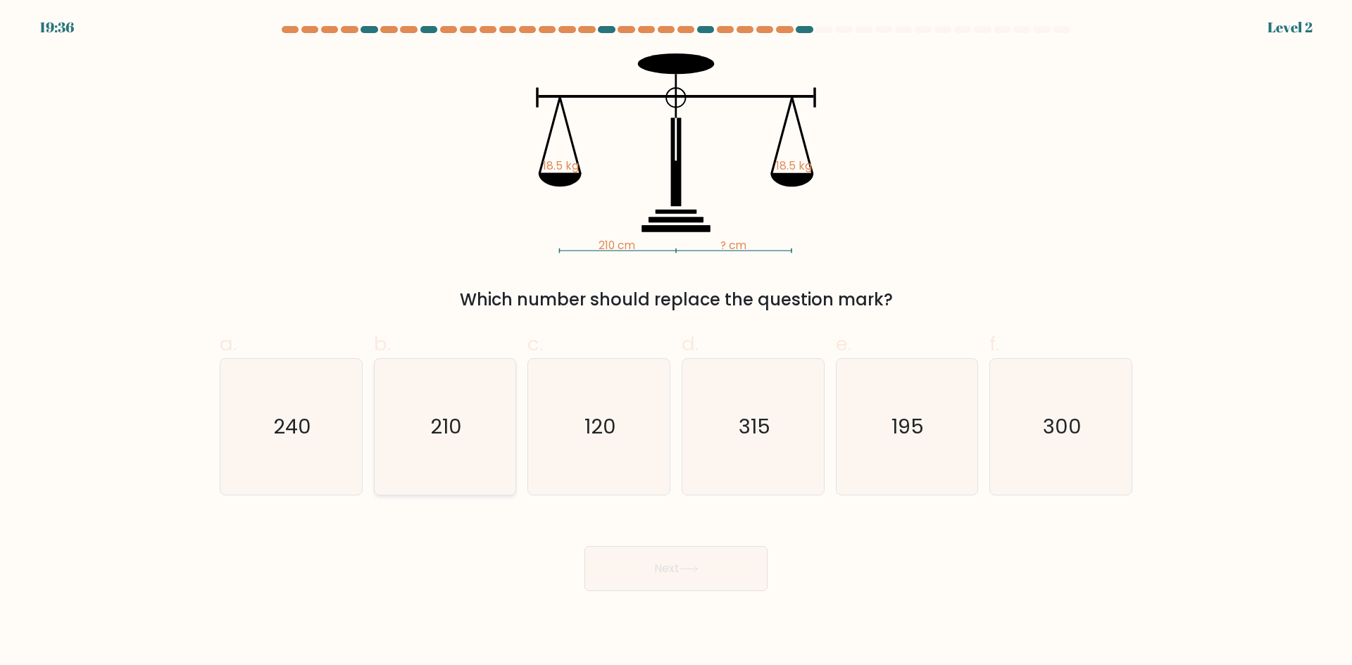
click at [472, 463] on icon "210" at bounding box center [445, 427] width 136 height 136
click at [676, 342] on input "b. 210" at bounding box center [676, 337] width 1 height 9
radio input "true"
click at [682, 586] on button "Next" at bounding box center [675, 568] width 183 height 45
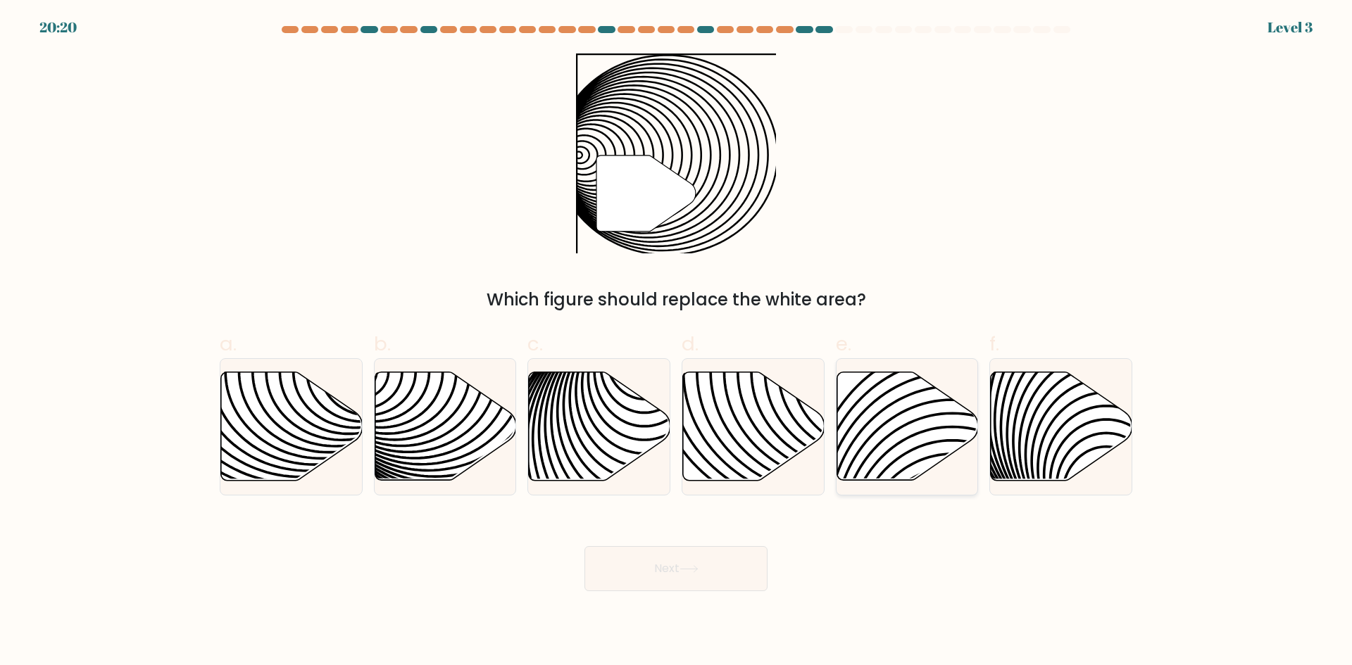
click at [879, 467] on icon at bounding box center [907, 426] width 142 height 108
click at [677, 342] on input "e." at bounding box center [676, 337] width 1 height 9
radio input "true"
click at [764, 575] on button "Next" at bounding box center [675, 568] width 183 height 45
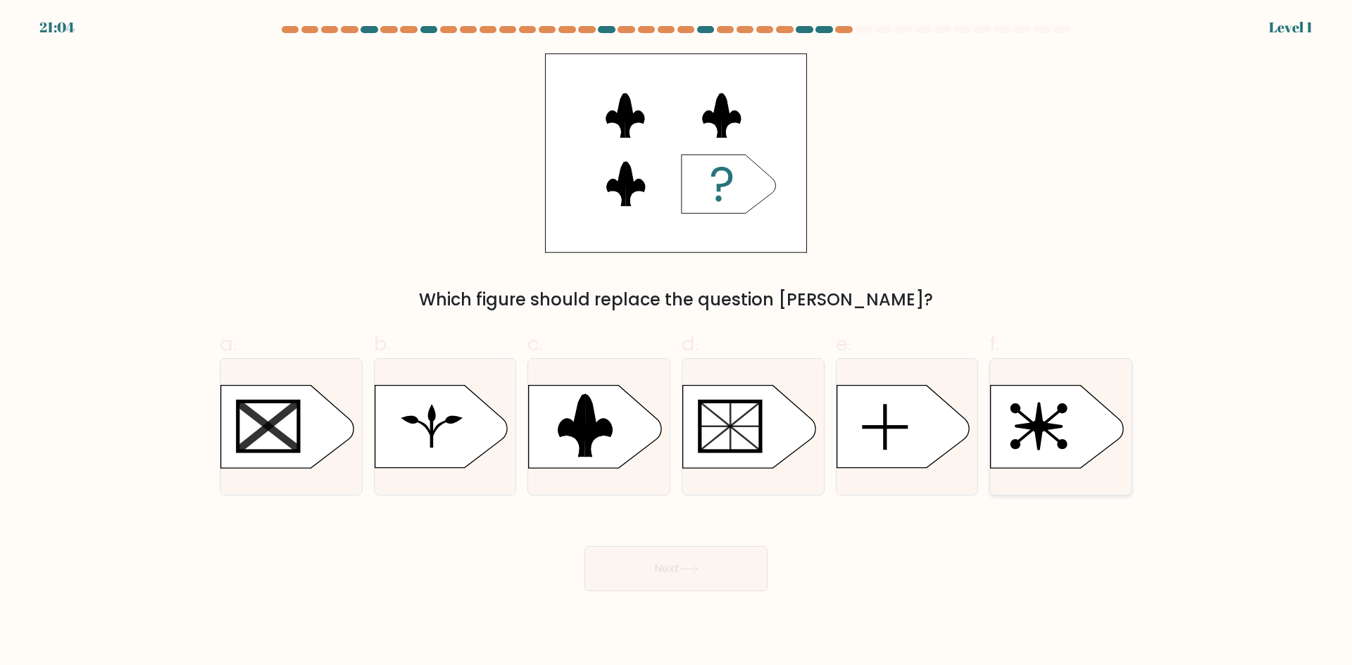
click at [1019, 420] on icon at bounding box center [1057, 427] width 132 height 82
click at [677, 342] on input "f." at bounding box center [676, 337] width 1 height 9
radio input "true"
click at [739, 569] on button "Next" at bounding box center [675, 568] width 183 height 45
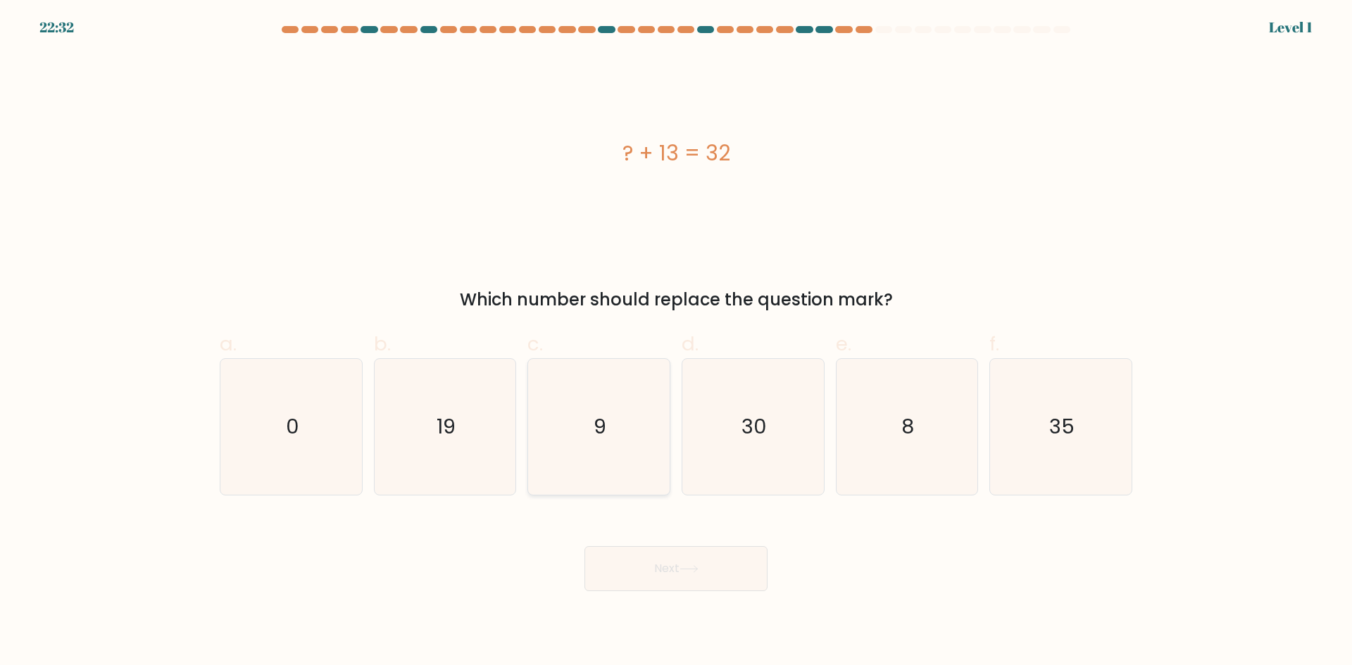
click at [570, 435] on icon "9" at bounding box center [599, 427] width 136 height 136
click at [676, 342] on input "c. 9" at bounding box center [676, 337] width 1 height 9
radio input "true"
click at [683, 571] on icon at bounding box center [688, 569] width 19 height 8
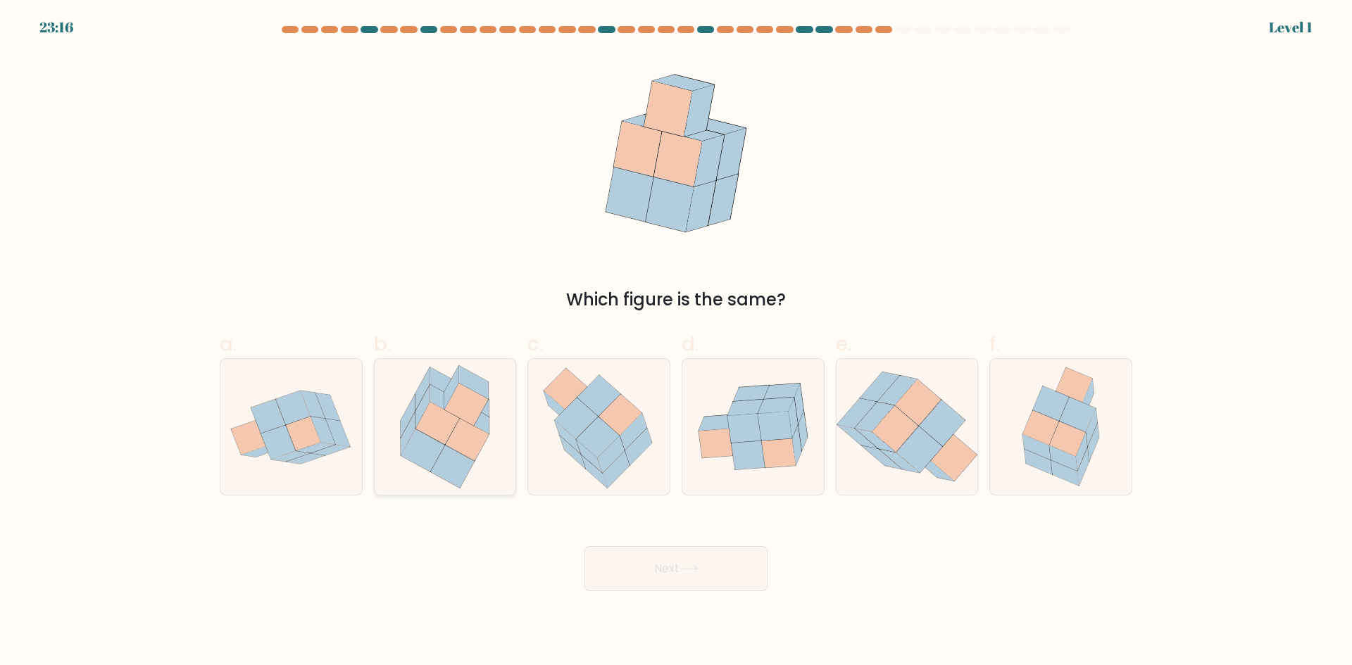
click at [479, 431] on icon at bounding box center [468, 439] width 44 height 42
click at [676, 342] on input "b." at bounding box center [676, 337] width 1 height 9
radio input "true"
click at [660, 572] on button "Next" at bounding box center [675, 568] width 183 height 45
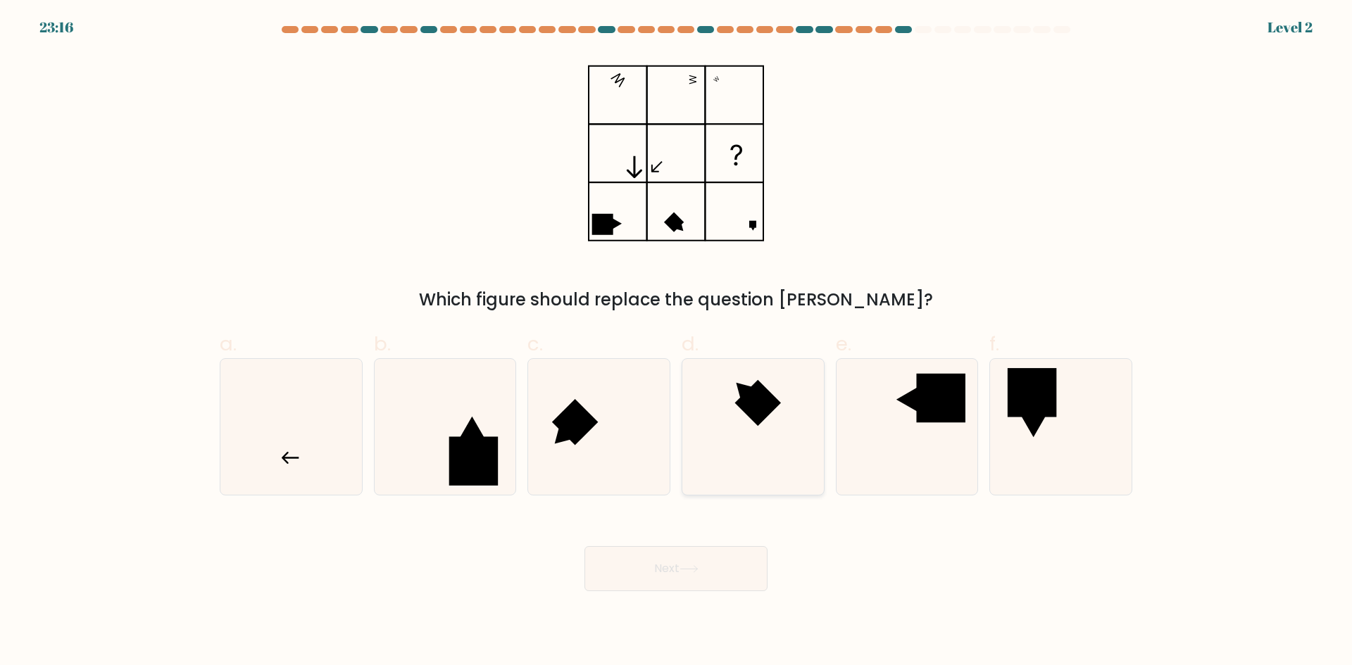
click at [784, 434] on icon at bounding box center [753, 427] width 136 height 136
click at [677, 342] on input "d." at bounding box center [676, 337] width 1 height 9
radio input "true"
click at [702, 572] on button "Next" at bounding box center [675, 568] width 183 height 45
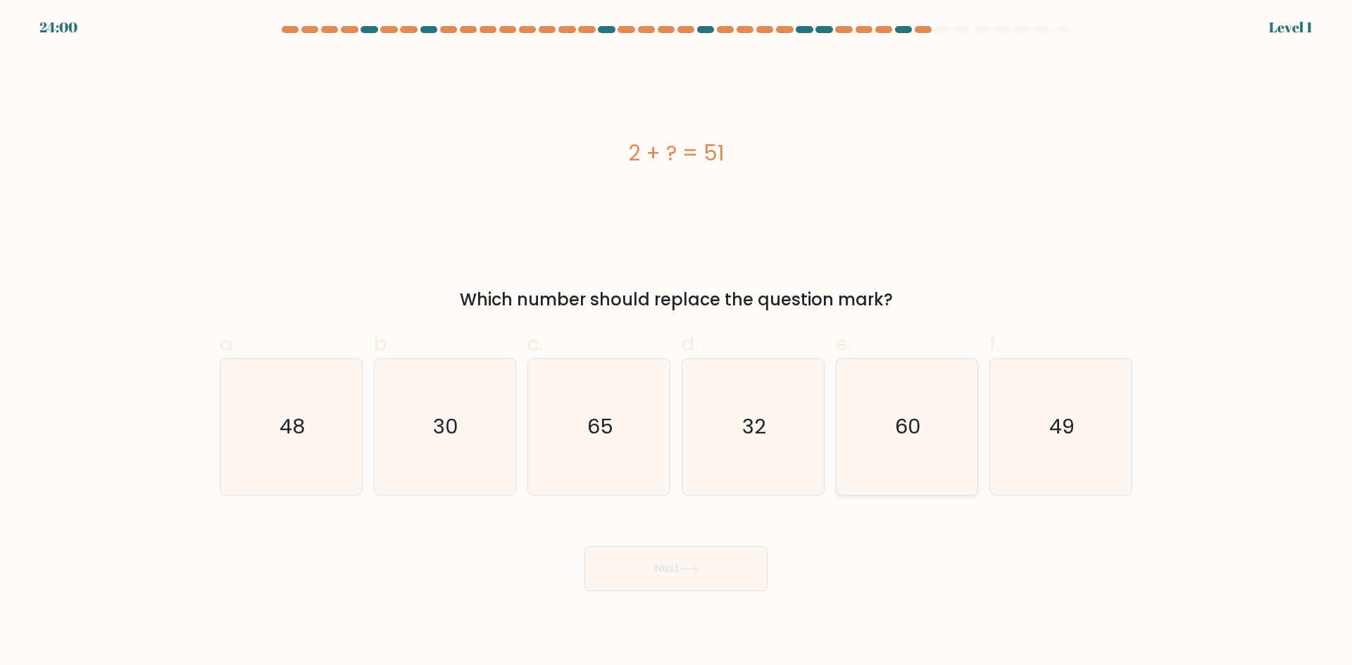
drag, startPoint x: 857, startPoint y: 438, endPoint x: 850, endPoint y: 447, distance: 11.1
click at [856, 438] on icon "60" at bounding box center [907, 427] width 136 height 136
click at [677, 342] on input "e. 60" at bounding box center [676, 337] width 1 height 9
radio input "true"
click at [717, 607] on body "24:44 Level 1" at bounding box center [676, 332] width 1352 height 665
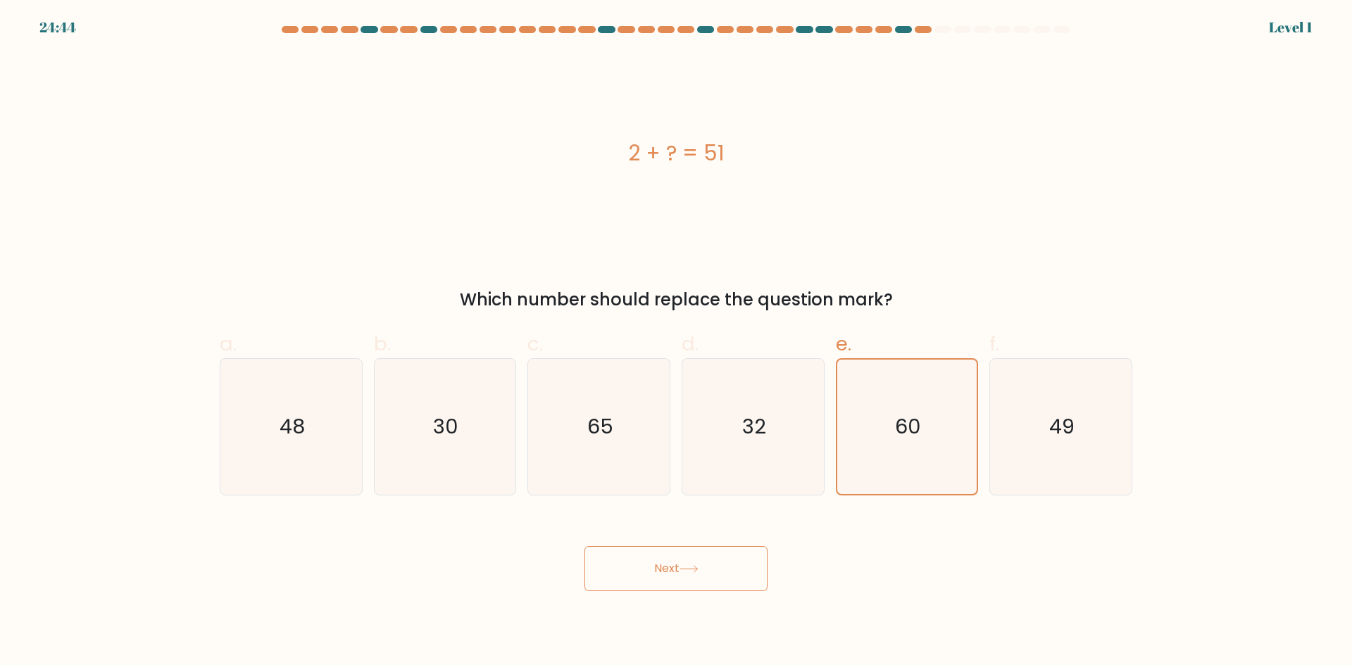
drag, startPoint x: 715, startPoint y: 590, endPoint x: 708, endPoint y: 586, distance: 8.5
click at [715, 589] on button "Next" at bounding box center [675, 568] width 183 height 45
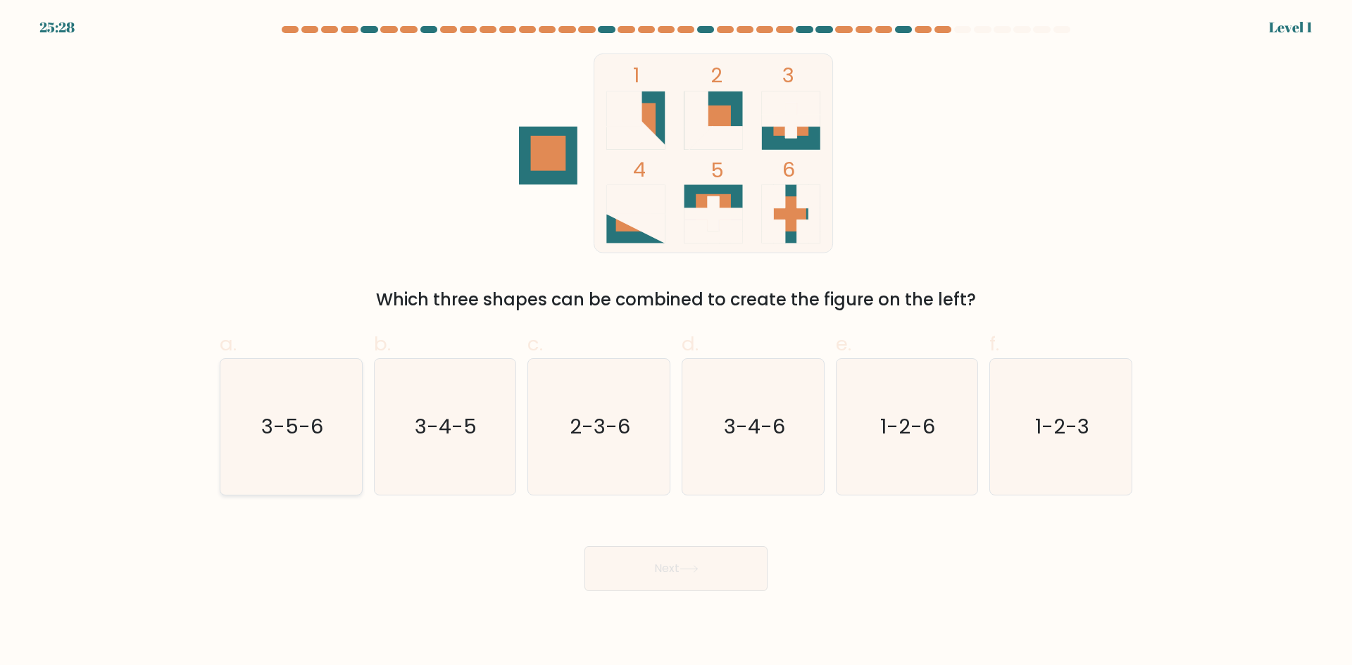
click at [319, 450] on icon "3-5-6" at bounding box center [291, 427] width 136 height 136
click at [676, 342] on input "a. 3-5-6" at bounding box center [676, 337] width 1 height 9
radio input "true"
click at [662, 586] on button "Next" at bounding box center [675, 568] width 183 height 45
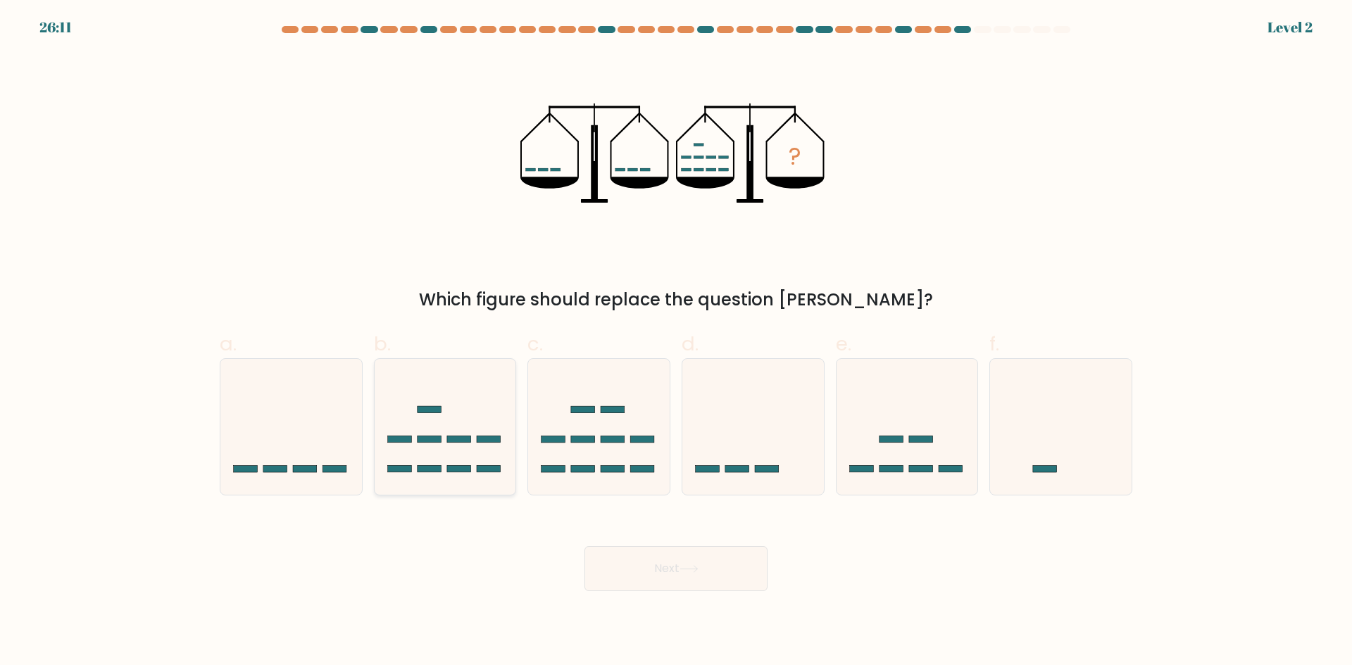
click at [490, 450] on icon at bounding box center [446, 426] width 142 height 117
click at [676, 342] on input "b." at bounding box center [676, 337] width 1 height 9
radio input "true"
click at [668, 573] on button "Next" at bounding box center [675, 568] width 183 height 45
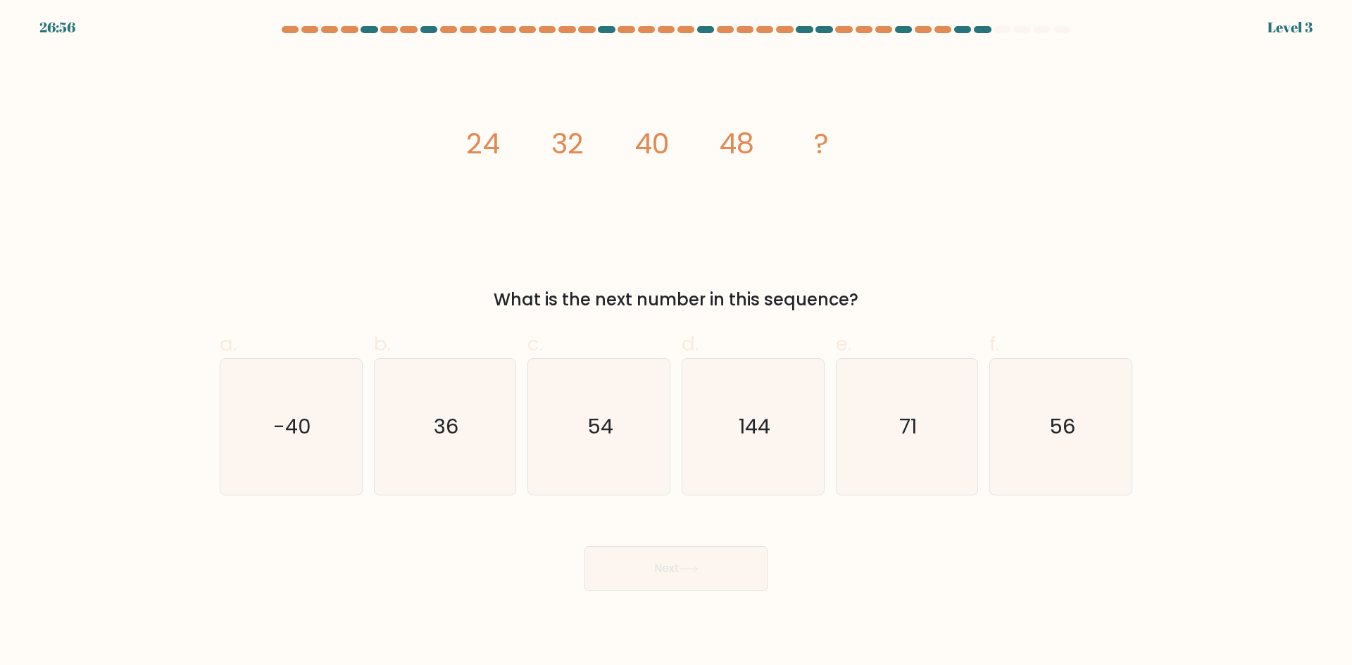
click at [828, 460] on div "d. 144" at bounding box center [753, 412] width 154 height 166
click at [731, 590] on button "Next" at bounding box center [675, 568] width 183 height 45
click at [762, 487] on icon "144" at bounding box center [753, 427] width 136 height 136
click at [677, 342] on input "d. 144" at bounding box center [676, 337] width 1 height 9
radio input "true"
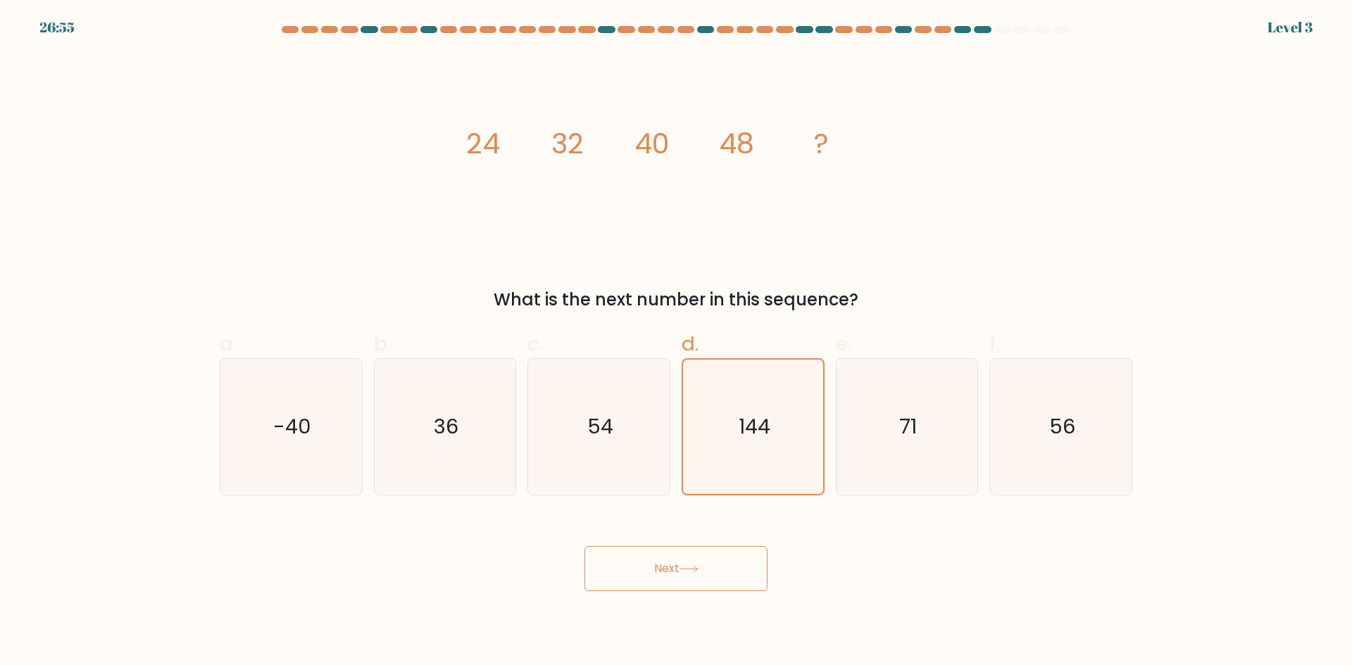
click at [724, 575] on button "Next" at bounding box center [675, 568] width 183 height 45
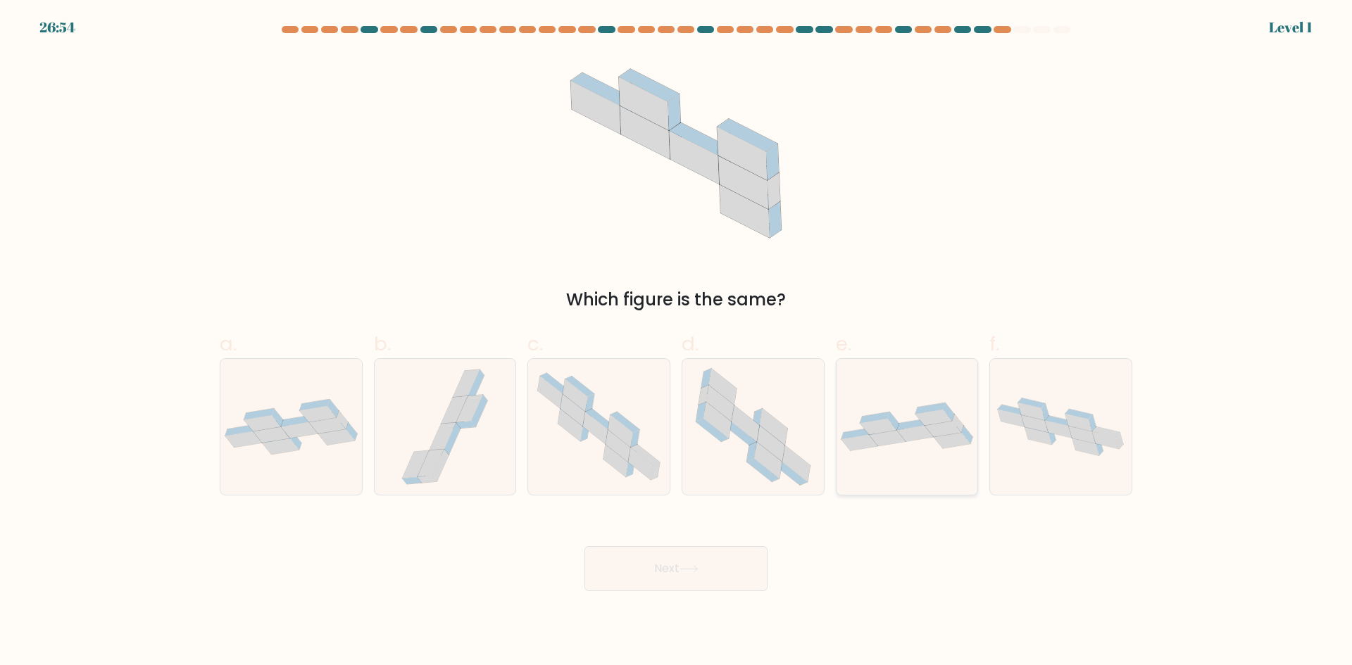
click at [924, 425] on icon at bounding box center [907, 427] width 142 height 49
click at [677, 342] on input "e." at bounding box center [676, 337] width 1 height 9
radio input "true"
click at [753, 572] on button "Next" at bounding box center [675, 568] width 183 height 45
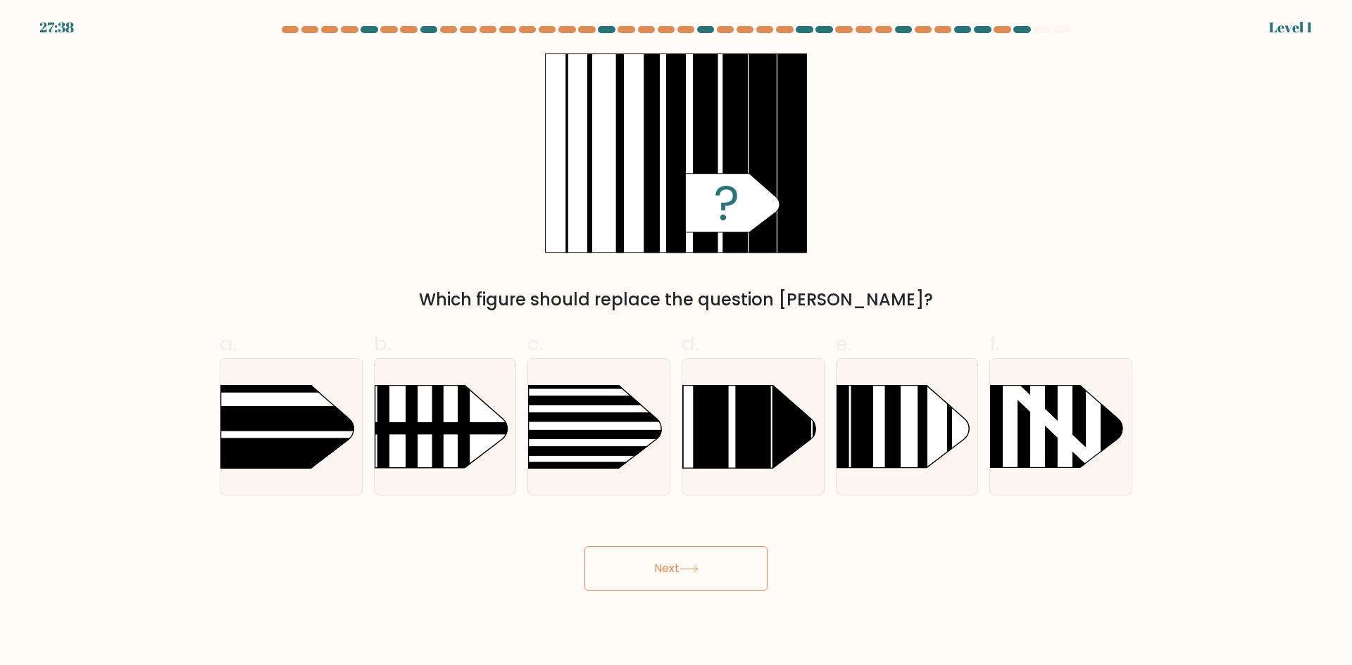
click at [758, 586] on button "Next" at bounding box center [675, 568] width 183 height 45
click at [1107, 411] on icon at bounding box center [1057, 427] width 132 height 82
click at [677, 342] on input "f." at bounding box center [676, 337] width 1 height 9
radio input "true"
click at [767, 577] on div "Next" at bounding box center [675, 552] width 929 height 79
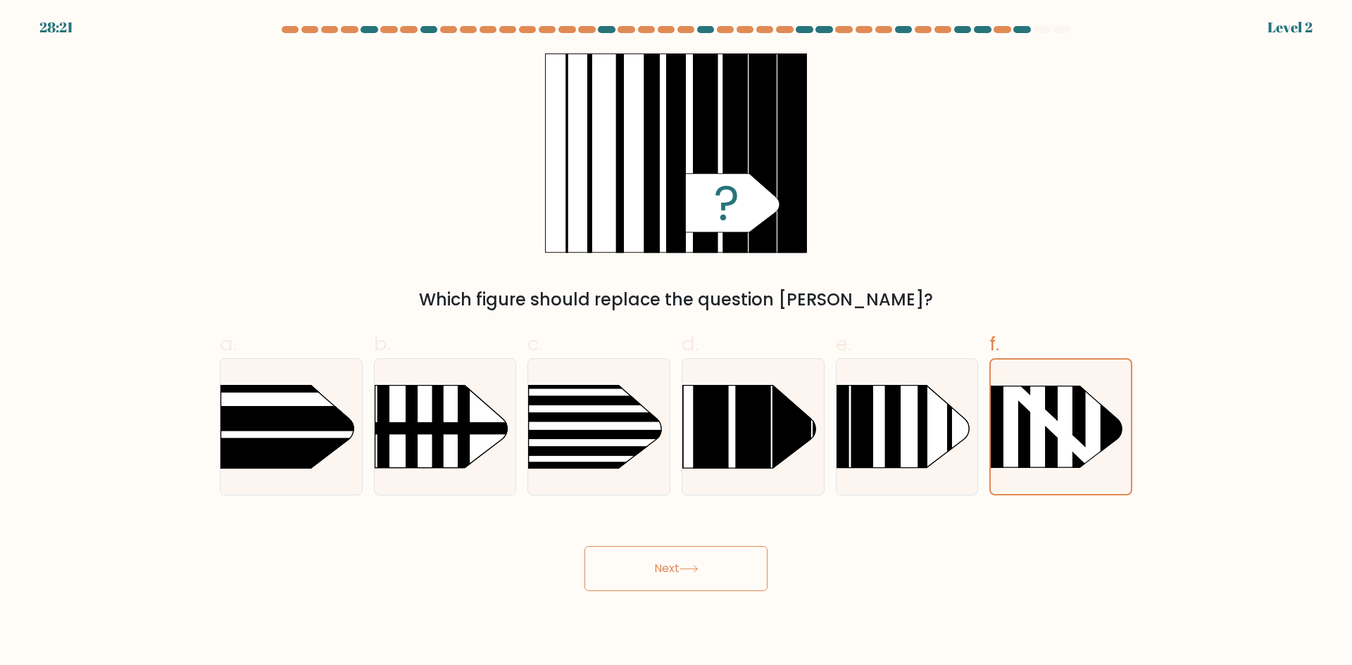
click at [753, 574] on button "Next" at bounding box center [675, 568] width 183 height 45
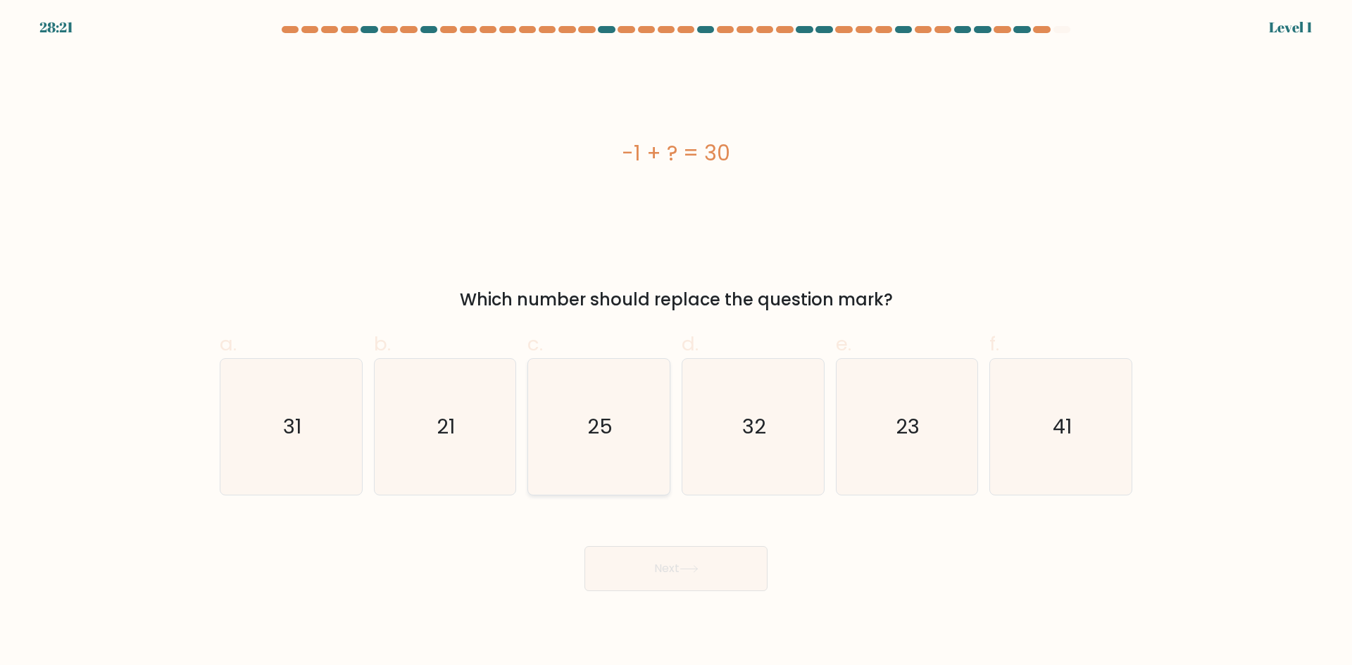
click at [613, 438] on icon "25" at bounding box center [599, 427] width 136 height 136
click at [676, 342] on input "c. 25" at bounding box center [676, 337] width 1 height 9
radio input "true"
click at [694, 579] on button "Next" at bounding box center [675, 568] width 183 height 45
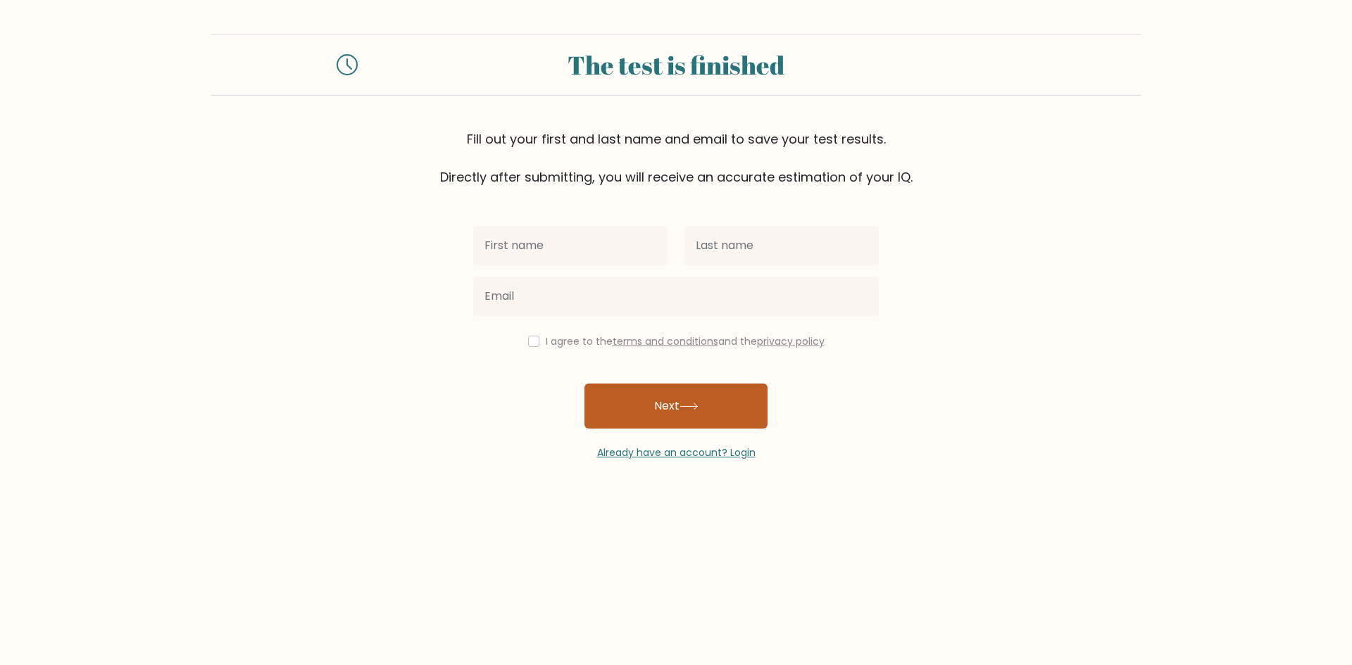
click at [677, 401] on button "Next" at bounding box center [675, 406] width 183 height 45
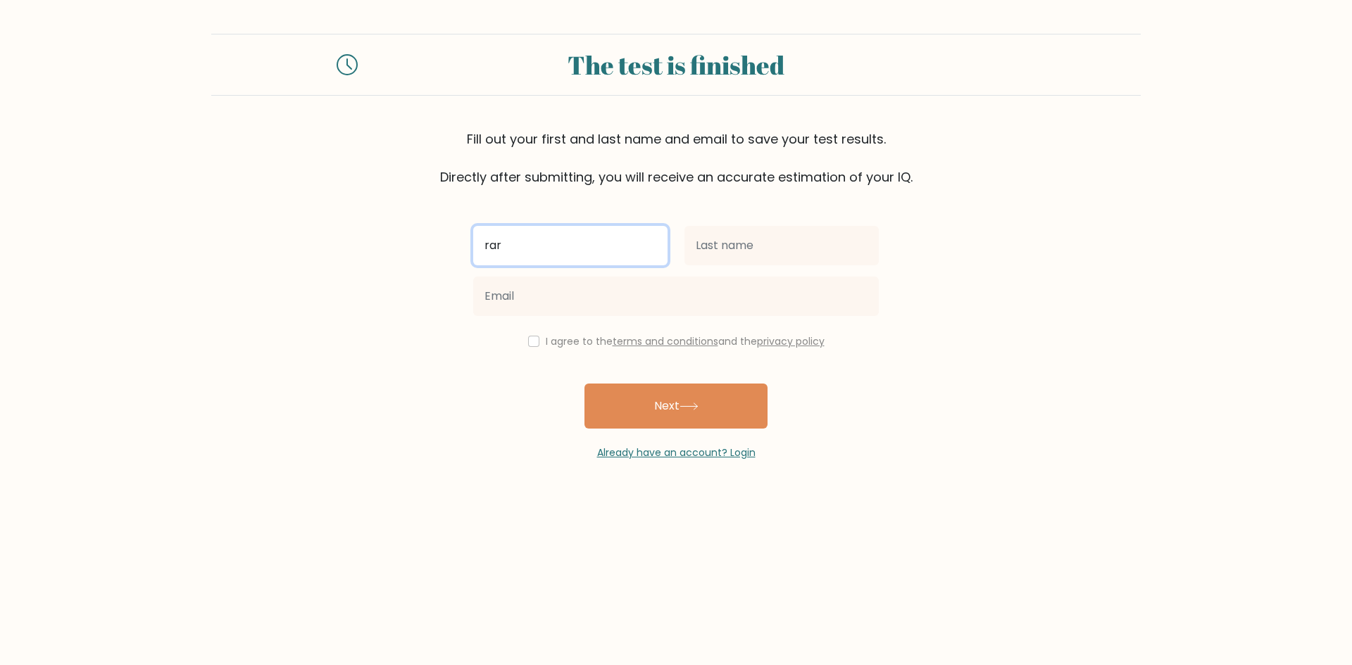
type input "rar"
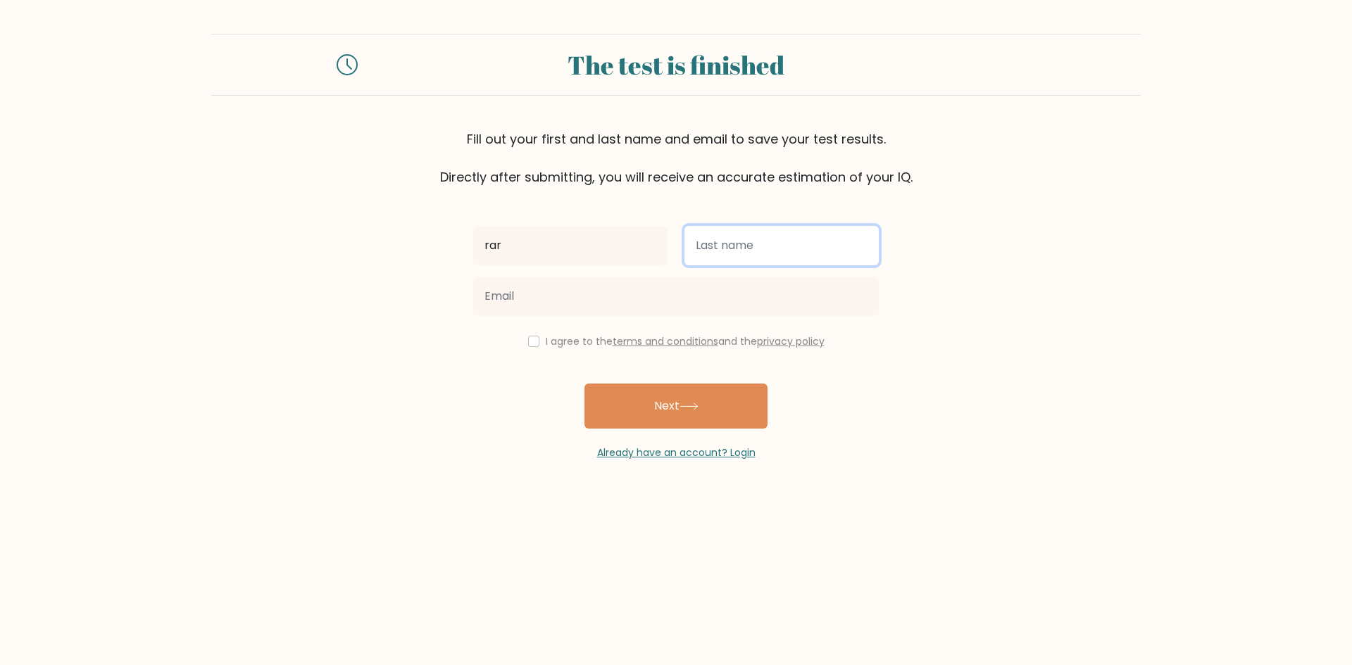
click at [779, 256] on input "text" at bounding box center [781, 245] width 194 height 39
type input "rara"
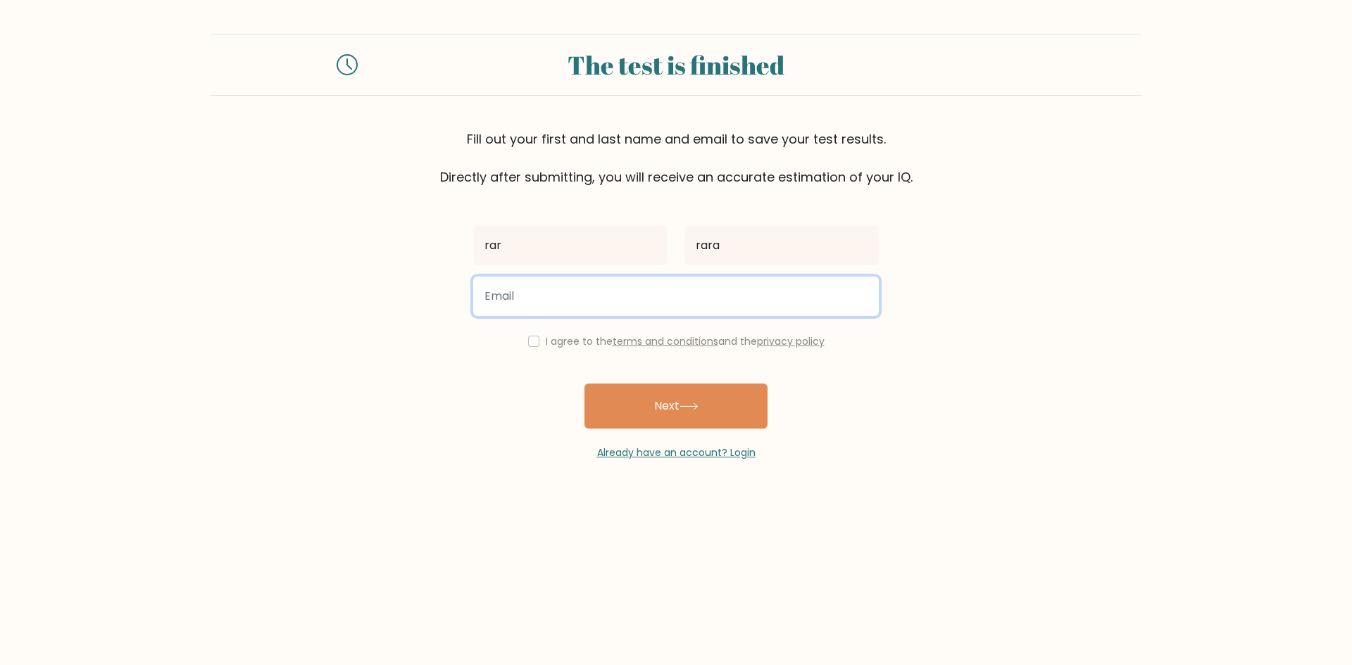
click at [713, 300] on input "email" at bounding box center [676, 296] width 406 height 39
drag, startPoint x: 698, startPoint y: 287, endPoint x: 427, endPoint y: 280, distance: 270.4
click at [446, 281] on form "The test is finished Fill out your first and last name and email to save your t…" at bounding box center [676, 247] width 1352 height 427
type input "govno.govnoaa@gmail.com"
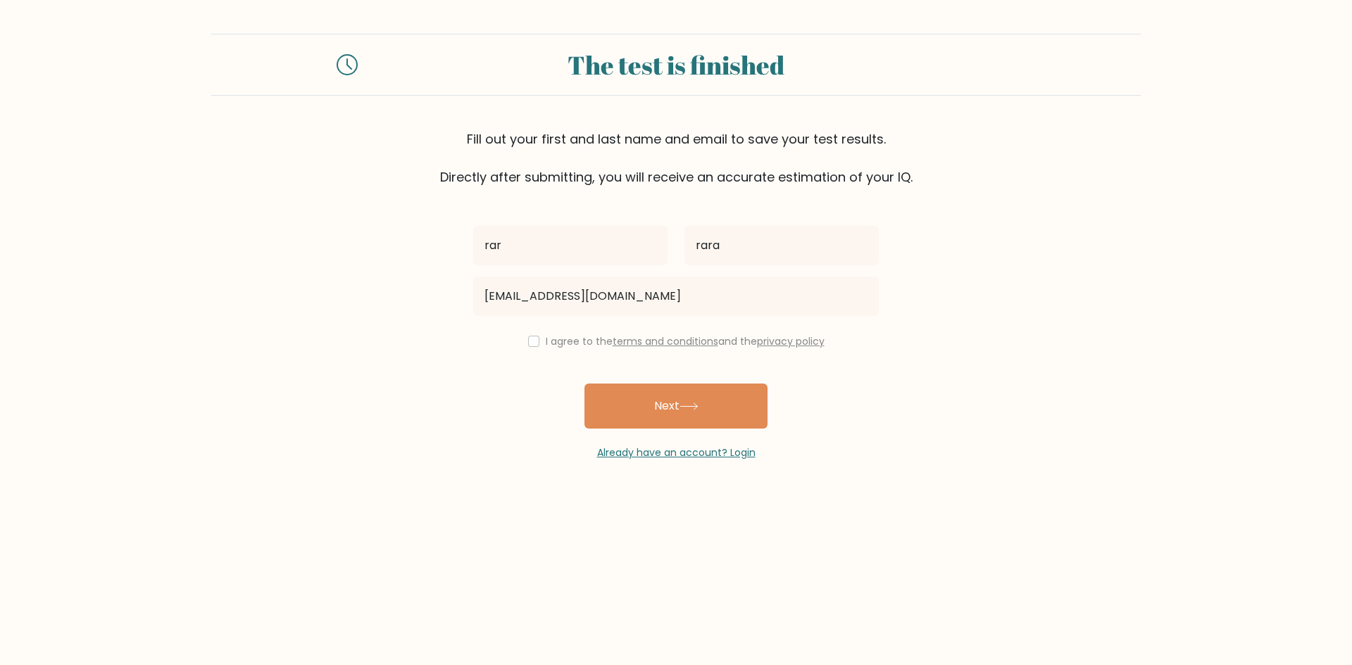
click at [585, 346] on label "I agree to the terms and conditions and the privacy policy" at bounding box center [685, 341] width 279 height 14
drag, startPoint x: 619, startPoint y: 390, endPoint x: 575, endPoint y: 344, distance: 64.2
click at [577, 347] on div "rar rara govno.govnoaa@gmail.com I agree to the terms and conditions and the pr…" at bounding box center [676, 324] width 422 height 274
click at [575, 344] on label "I agree to the terms and conditions and the privacy policy" at bounding box center [685, 341] width 279 height 14
click at [534, 339] on input "checkbox" at bounding box center [533, 341] width 11 height 11
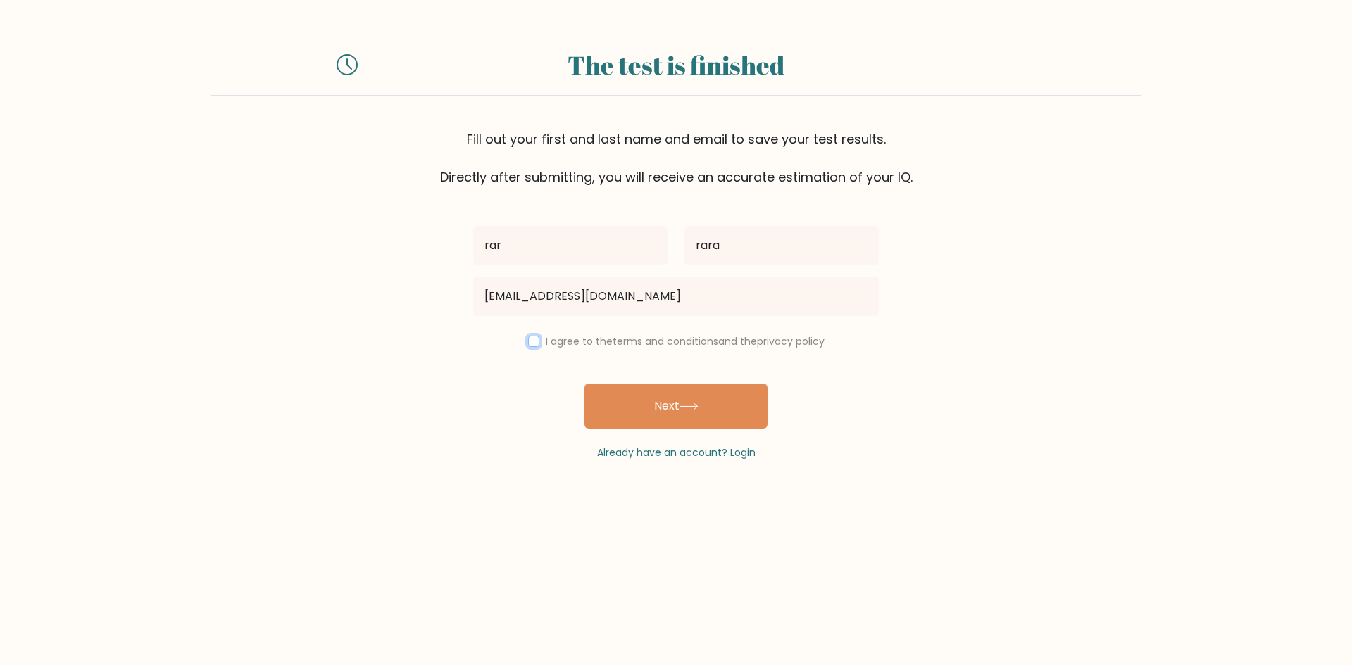
checkbox input "true"
click at [619, 403] on button "Next" at bounding box center [675, 406] width 183 height 45
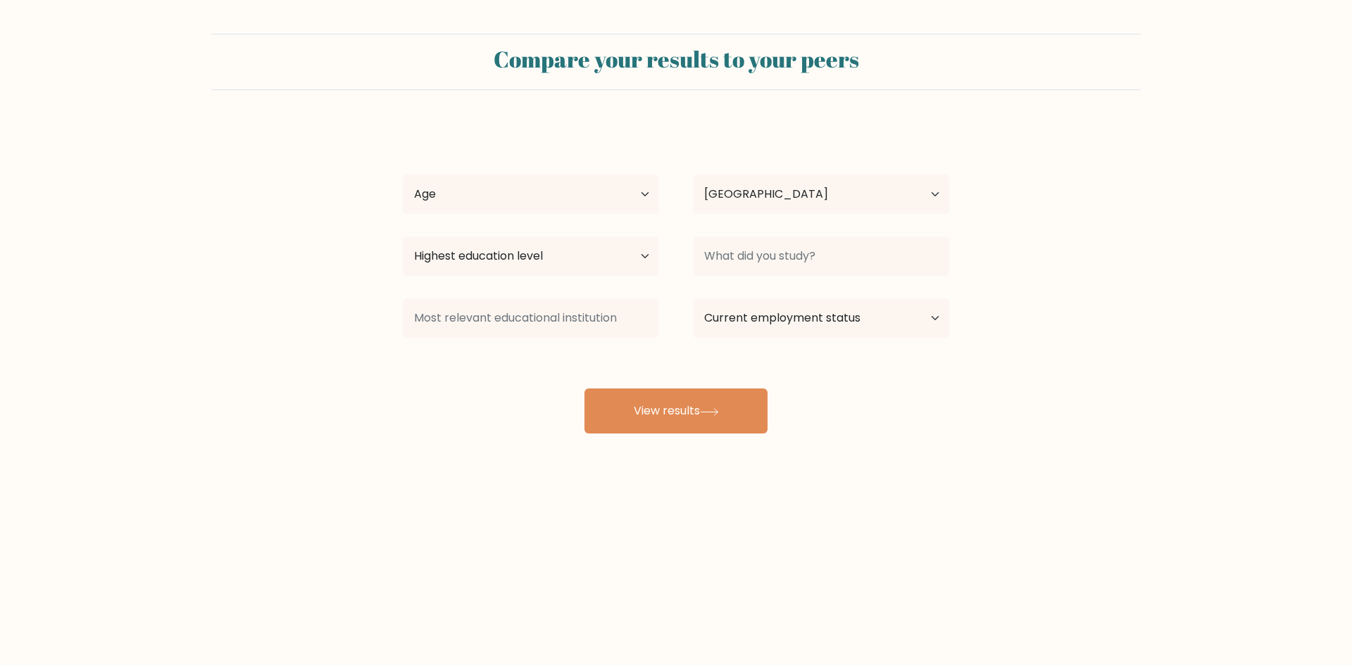
select select "EE"
click at [567, 170] on div "Age Under [DEMOGRAPHIC_DATA] [DEMOGRAPHIC_DATA] [DEMOGRAPHIC_DATA] [DEMOGRAPHIC…" at bounding box center [531, 194] width 290 height 51
click at [564, 192] on select "Age Under [DEMOGRAPHIC_DATA] [DEMOGRAPHIC_DATA] [DEMOGRAPHIC_DATA] [DEMOGRAPHIC…" at bounding box center [531, 194] width 256 height 39
select select "min_18"
click at [403, 175] on select "Age Under [DEMOGRAPHIC_DATA] [DEMOGRAPHIC_DATA] [DEMOGRAPHIC_DATA] [DEMOGRAPHIC…" at bounding box center [531, 194] width 256 height 39
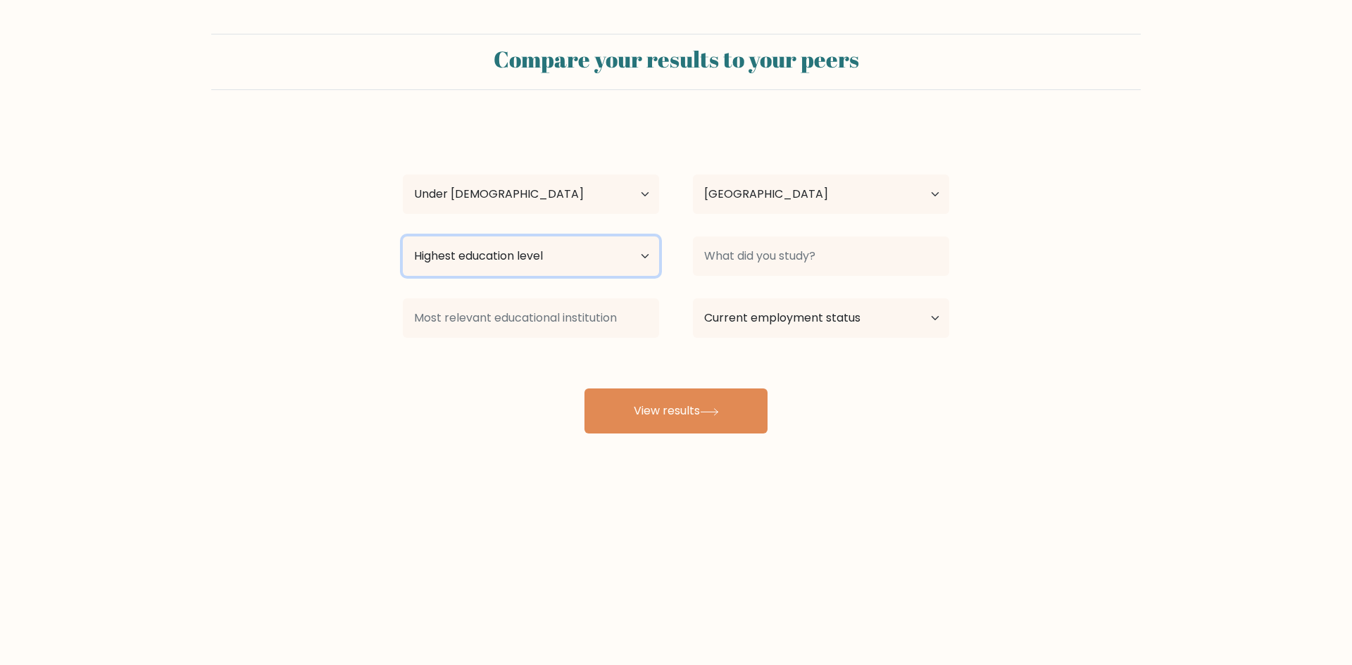
click at [538, 237] on select "Highest education level No schooling Primary Lower Secondary Upper Secondary Oc…" at bounding box center [531, 256] width 256 height 39
click at [403, 237] on select "Highest education level No schooling Primary Lower Secondary Upper Secondary Oc…" at bounding box center [531, 256] width 256 height 39
click at [538, 251] on select "Highest education level No schooling Primary Lower Secondary Upper Secondary Oc…" at bounding box center [531, 256] width 256 height 39
select select "upper_secondary"
click at [403, 237] on select "Highest education level No schooling Primary Lower Secondary Upper Secondary Oc…" at bounding box center [531, 256] width 256 height 39
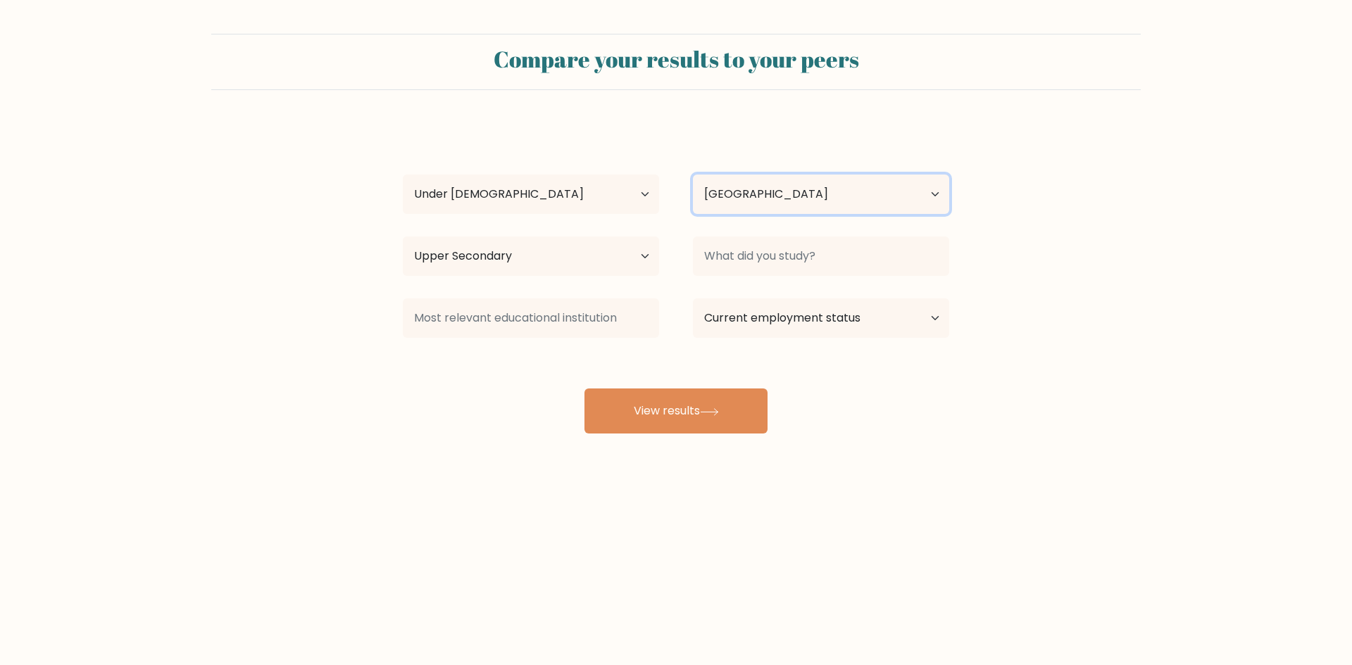
click at [744, 206] on select "Country [GEOGRAPHIC_DATA] [GEOGRAPHIC_DATA] [GEOGRAPHIC_DATA] [US_STATE] [GEOGR…" at bounding box center [821, 194] width 256 height 39
click at [744, 205] on select "Country Afghanistan Albania Algeria American Samoa Andorra Angola Anguilla Anta…" at bounding box center [821, 194] width 256 height 39
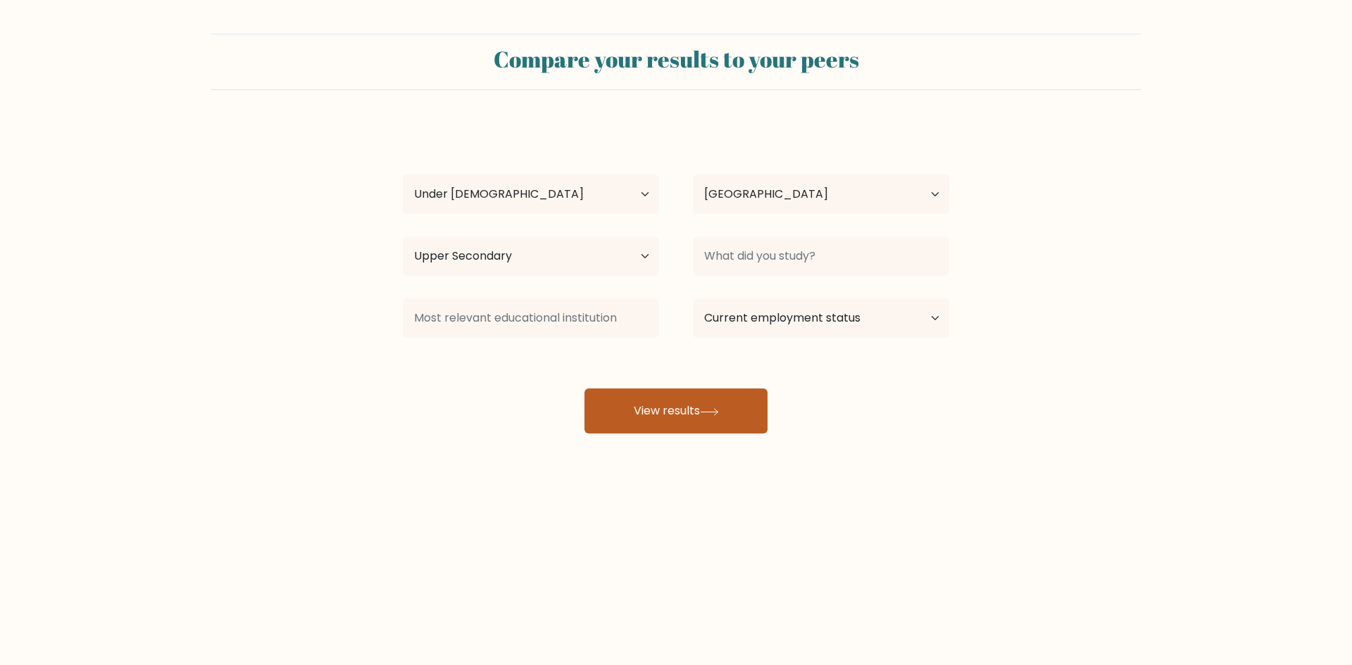
click at [704, 407] on button "View results" at bounding box center [675, 411] width 183 height 45
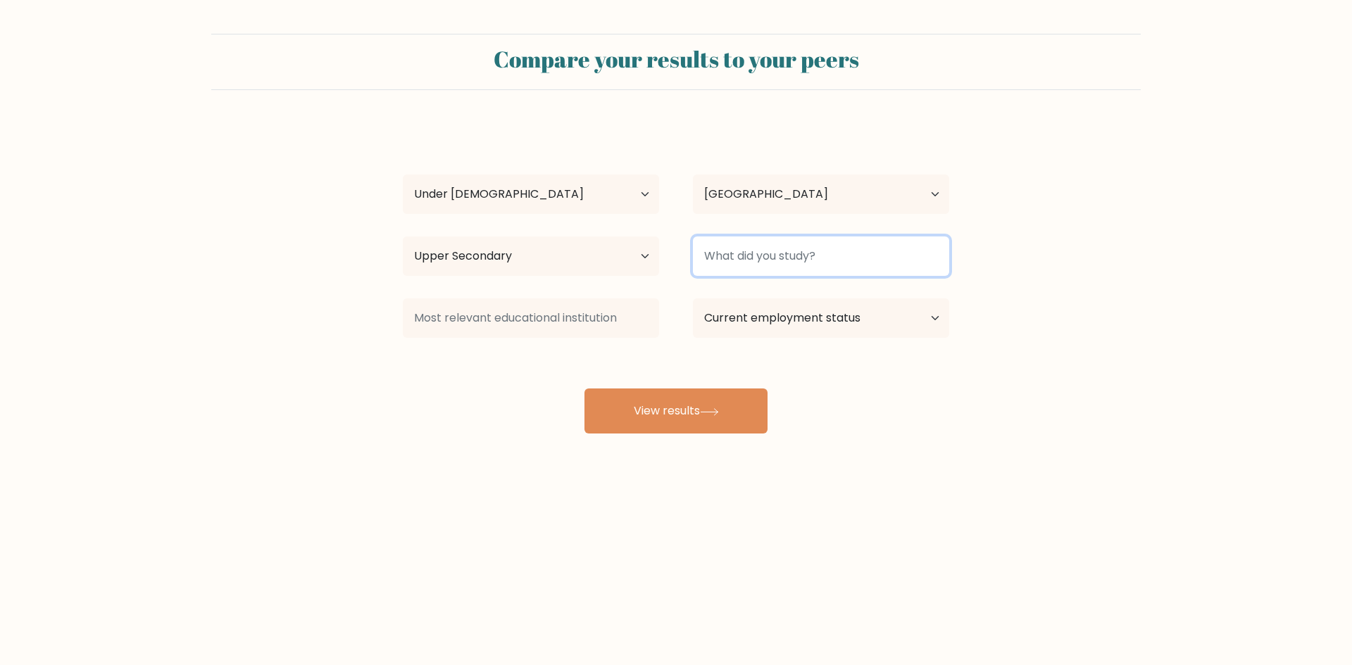
click at [746, 263] on input at bounding box center [821, 256] width 256 height 39
type input "fara"
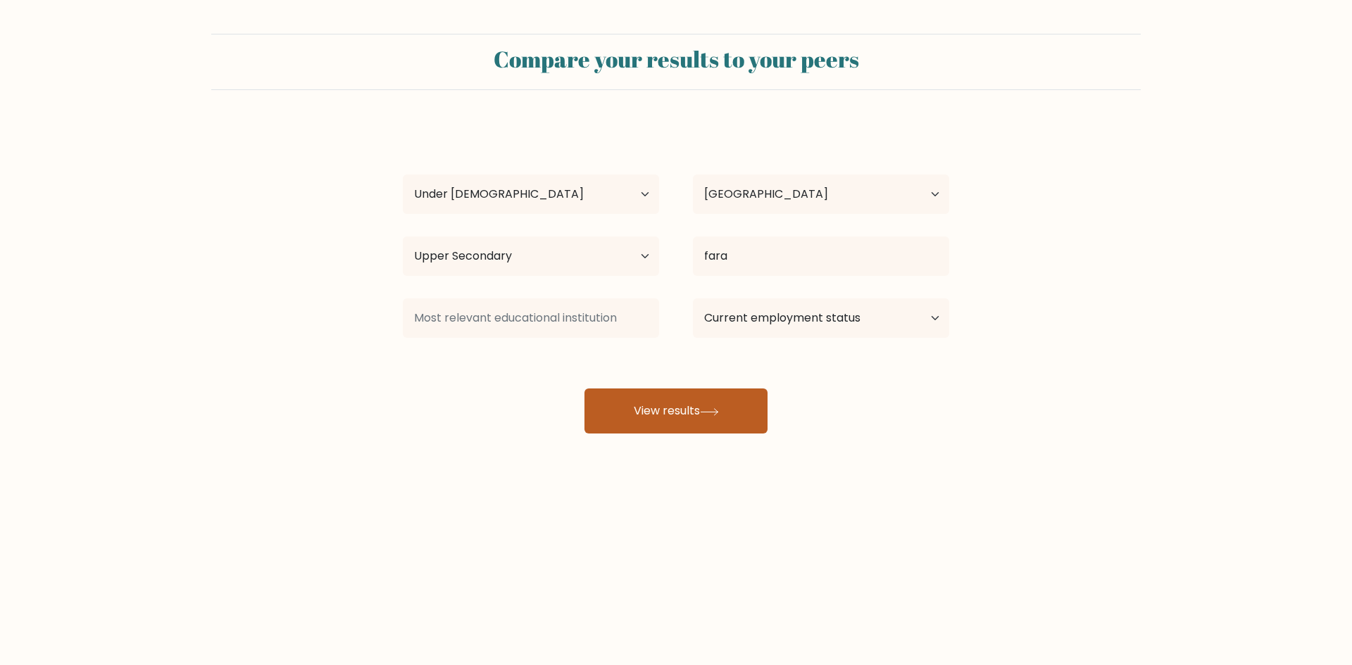
click at [670, 401] on button "View results" at bounding box center [675, 411] width 183 height 45
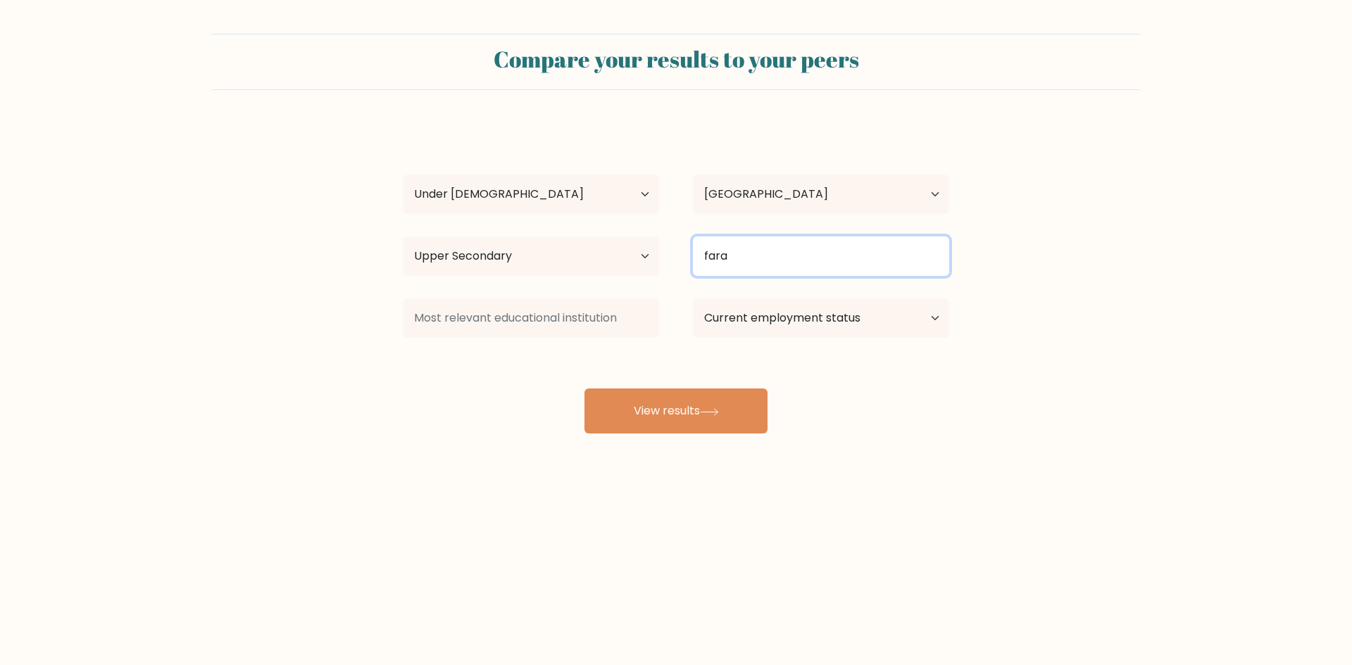
click at [746, 255] on input "fara" at bounding box center [821, 256] width 256 height 39
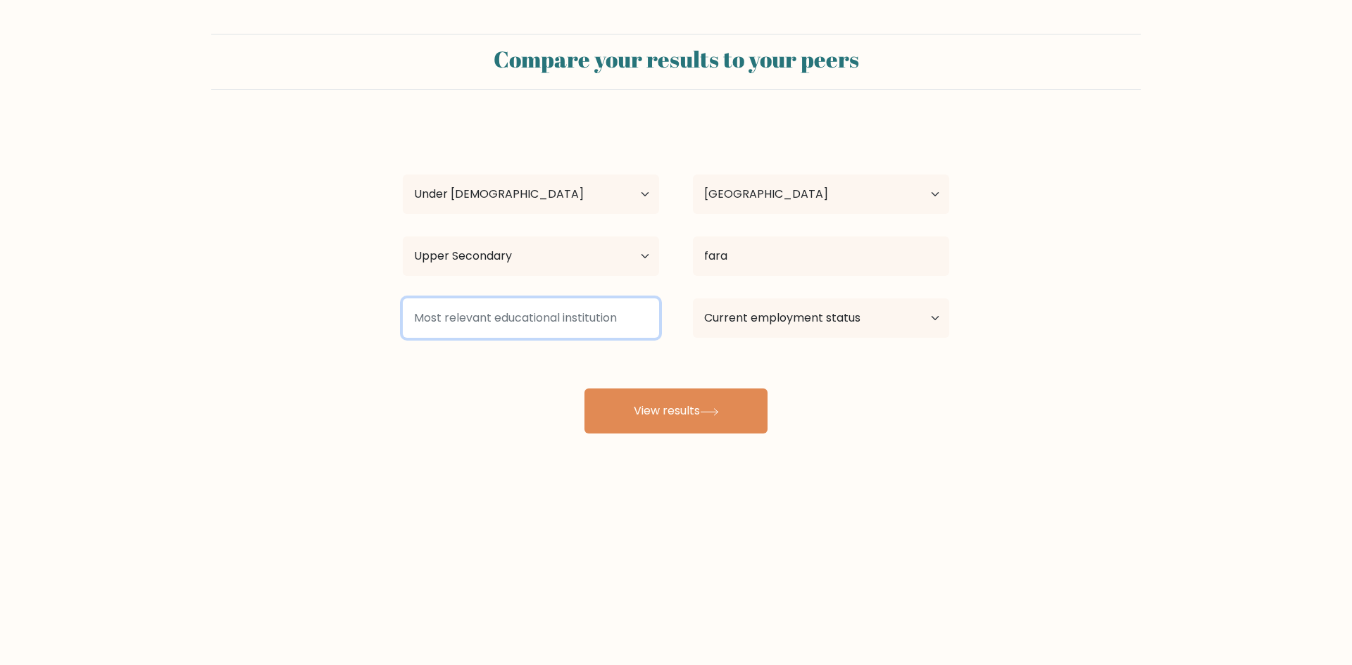
click at [632, 303] on input at bounding box center [531, 318] width 256 height 39
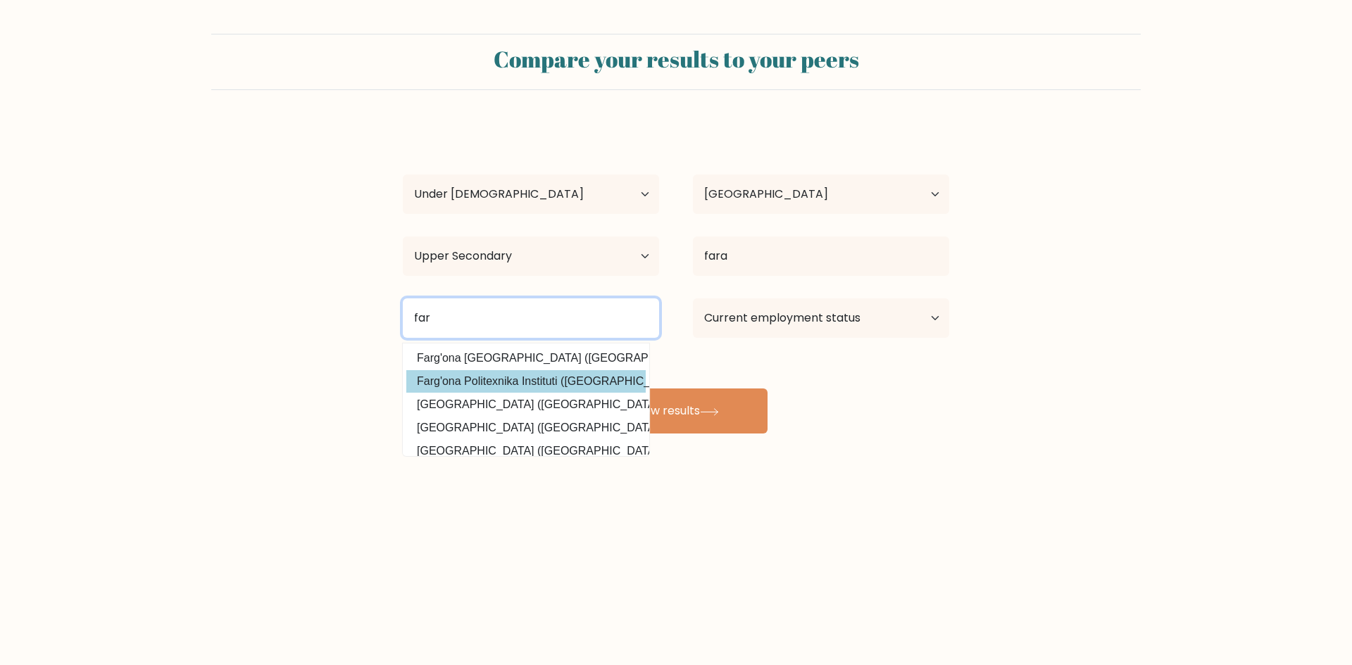
type input "far"
click at [594, 372] on div "rar rara Age Under 18 years old 18-24 years old 25-34 years old 35-44 years old…" at bounding box center [675, 279] width 563 height 310
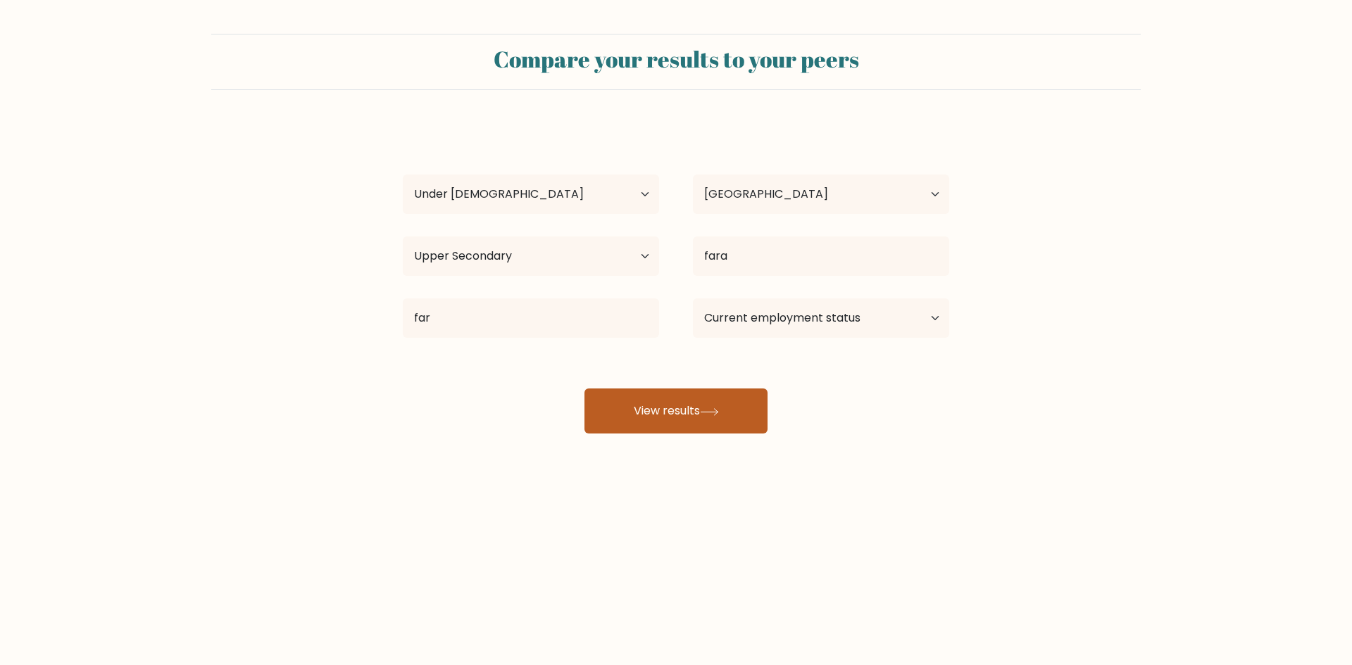
click at [642, 403] on button "View results" at bounding box center [675, 411] width 183 height 45
click at [741, 322] on select "Current employment status Employed Student Retired Other / prefer not to answer" at bounding box center [821, 318] width 256 height 39
select select "student"
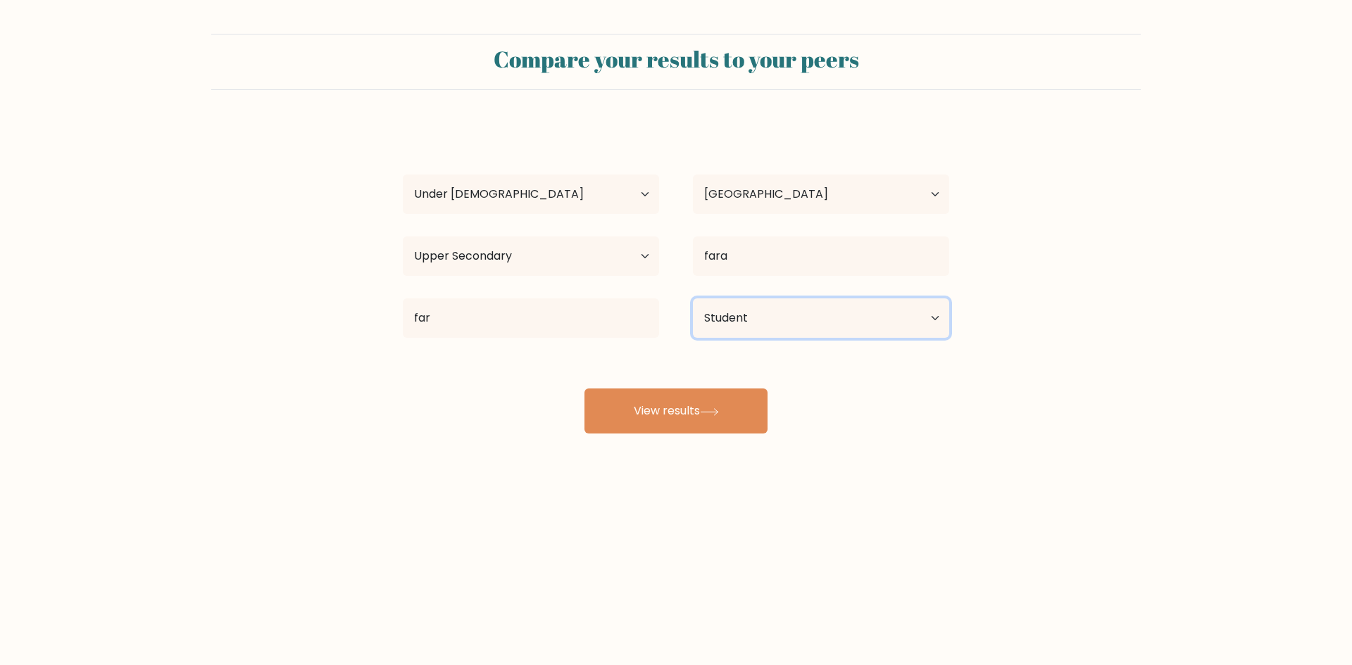
click at [693, 299] on select "Current employment status Employed Student Retired Other / prefer not to answer" at bounding box center [821, 318] width 256 height 39
click at [701, 403] on button "View results" at bounding box center [675, 411] width 183 height 45
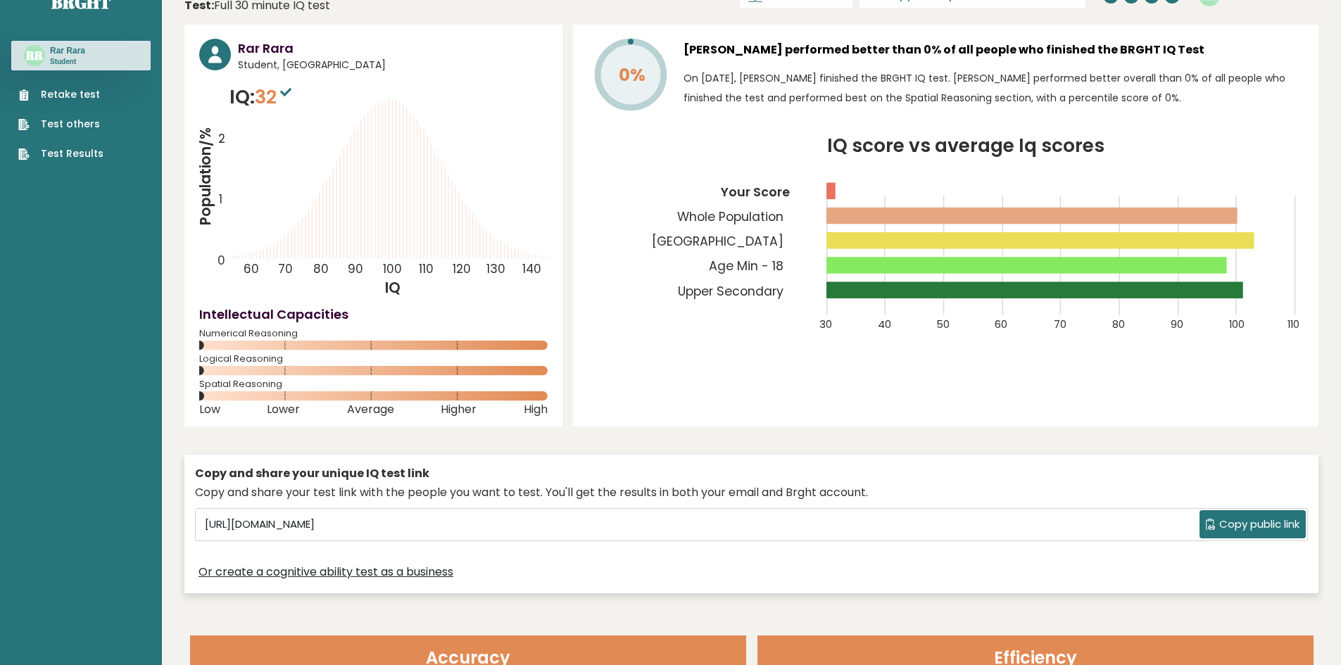
scroll to position [34, 0]
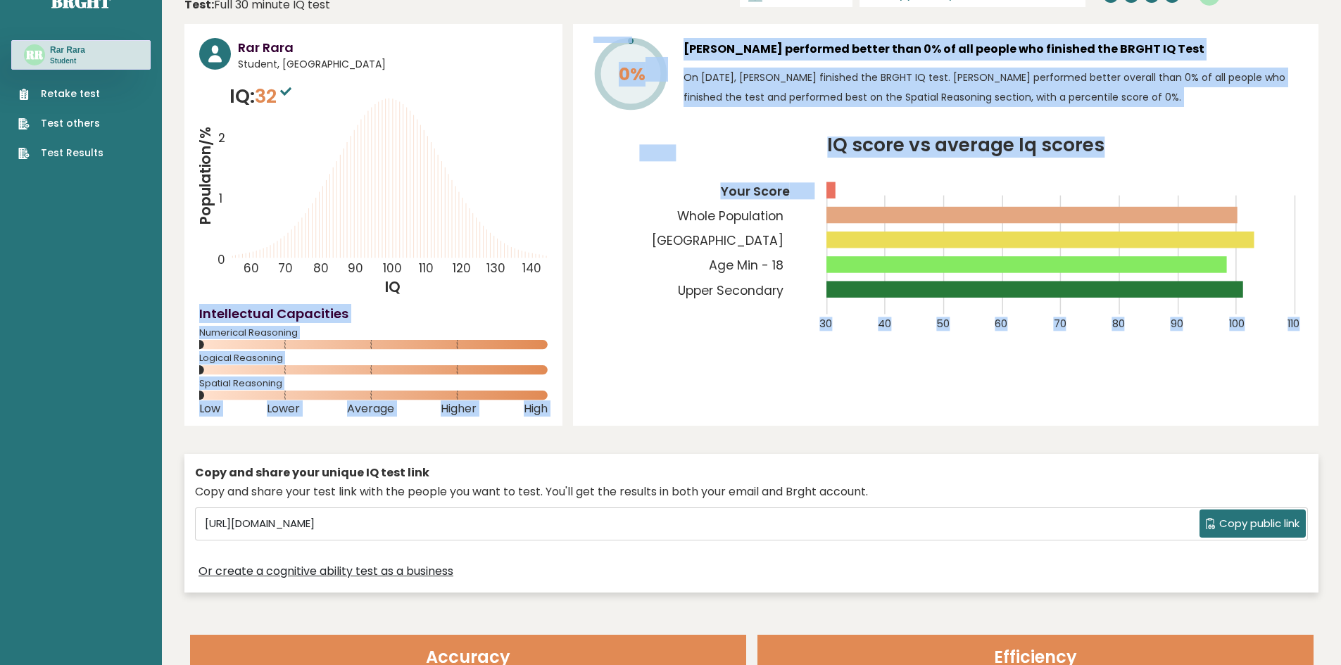
click at [582, 177] on div "Rar Rara Student, Estonia IQ: 32 Population/% IQ 0 1 2 60 70 80 90 100 110 120 …" at bounding box center [751, 312] width 1134 height 576
click at [544, 256] on icon at bounding box center [544, 257] width 0 height 3
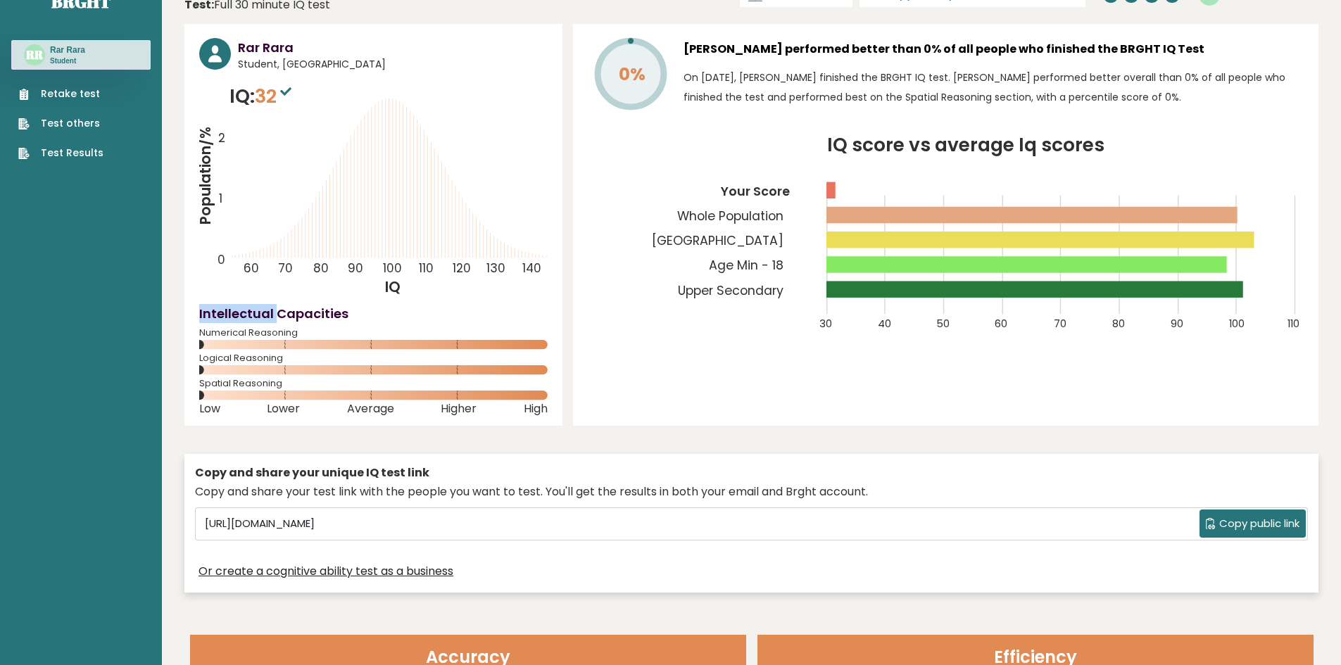
click at [544, 256] on icon at bounding box center [544, 257] width 0 height 3
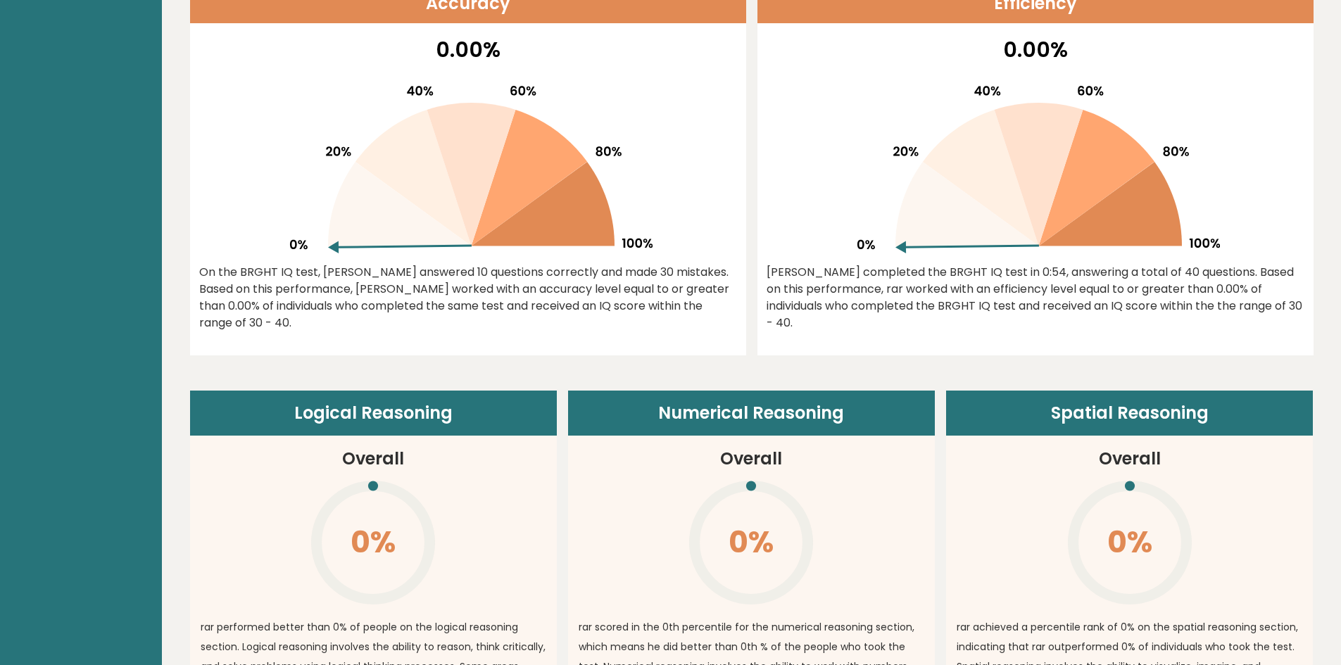
scroll to position [0, 0]
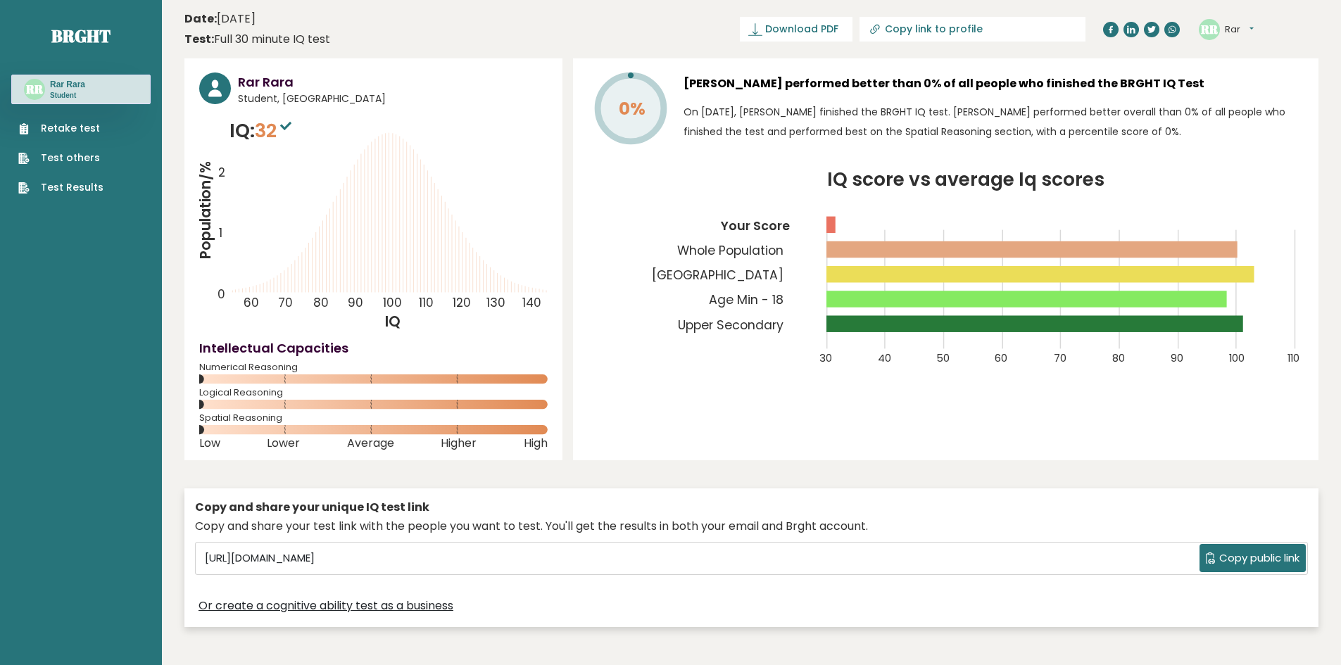
drag, startPoint x: 498, startPoint y: 512, endPoint x: 389, endPoint y: 259, distance: 275.3
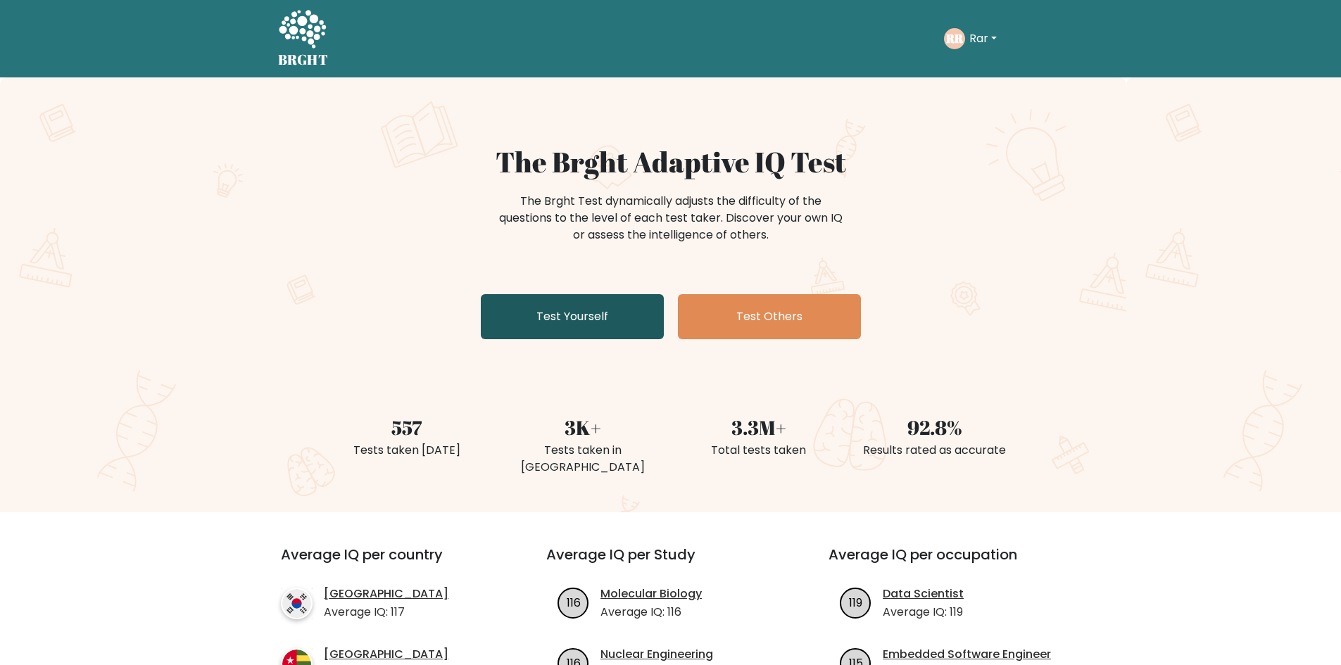
click at [639, 301] on link "Test Yourself" at bounding box center [572, 316] width 183 height 45
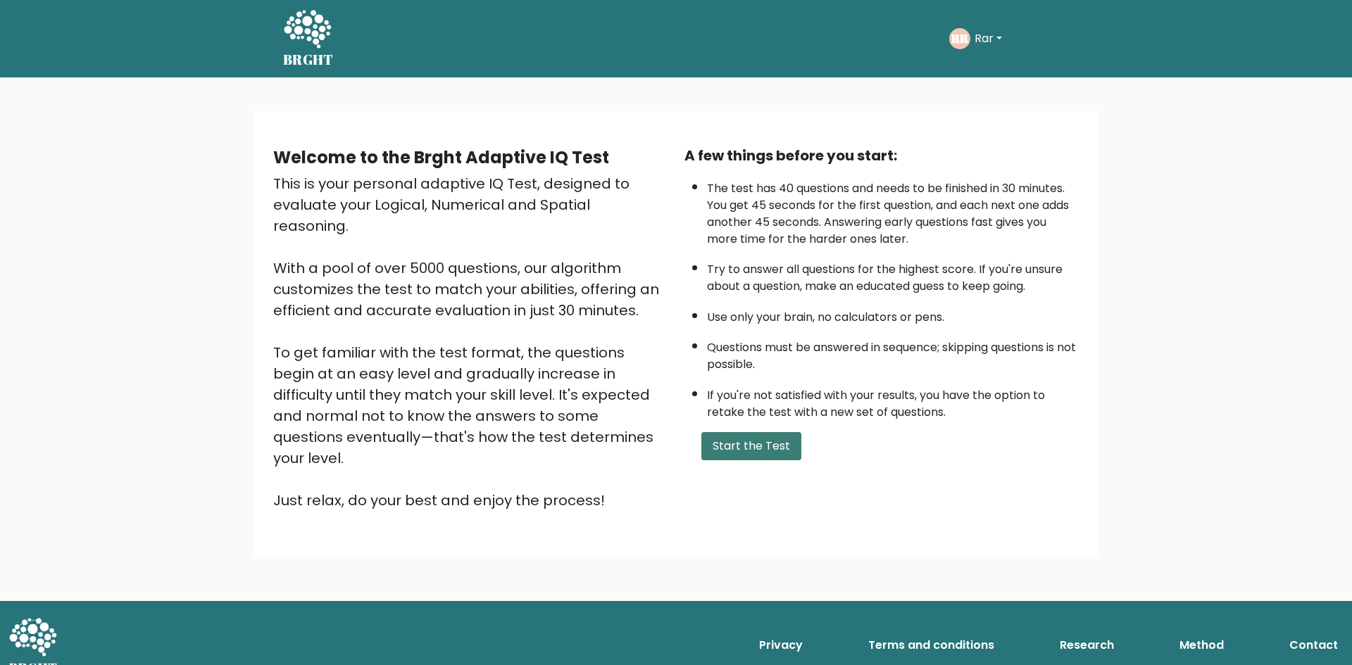
click at [772, 457] on button "Start the Test" at bounding box center [751, 446] width 100 height 28
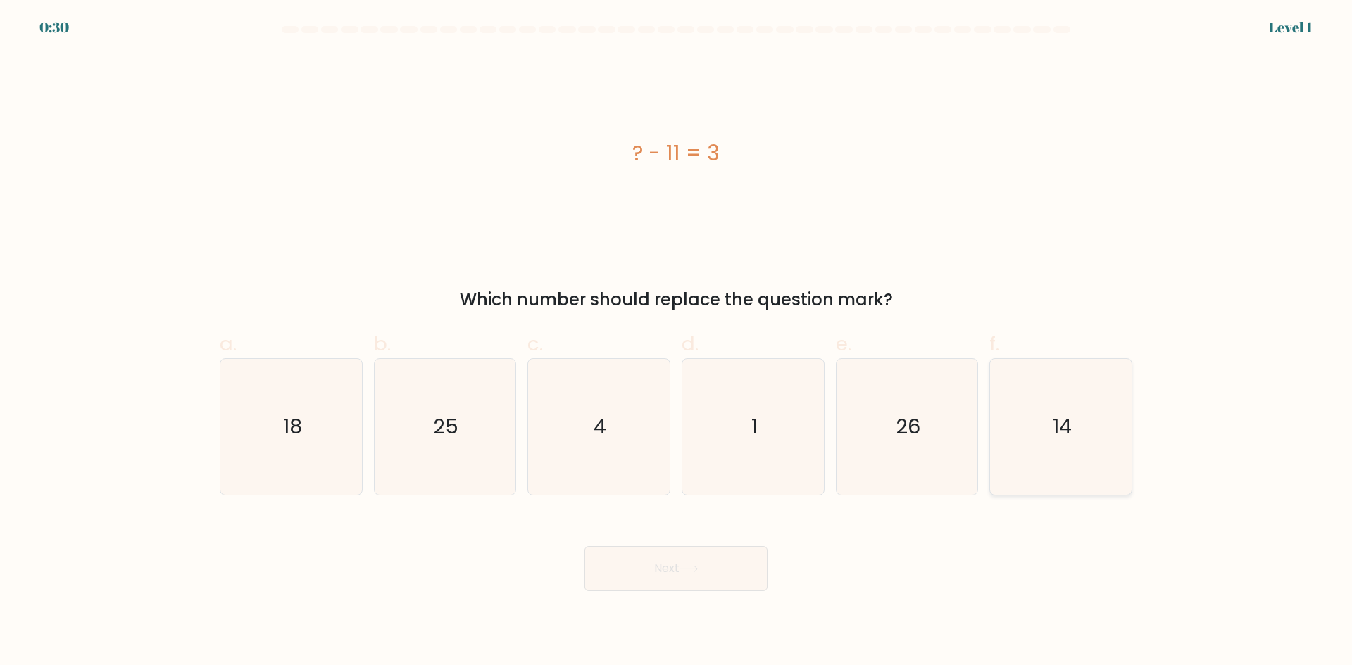
click at [1041, 431] on icon "14" at bounding box center [1061, 427] width 136 height 136
click at [677, 342] on input "f. 14" at bounding box center [676, 337] width 1 height 9
radio input "true"
click at [666, 565] on button "Next" at bounding box center [675, 568] width 183 height 45
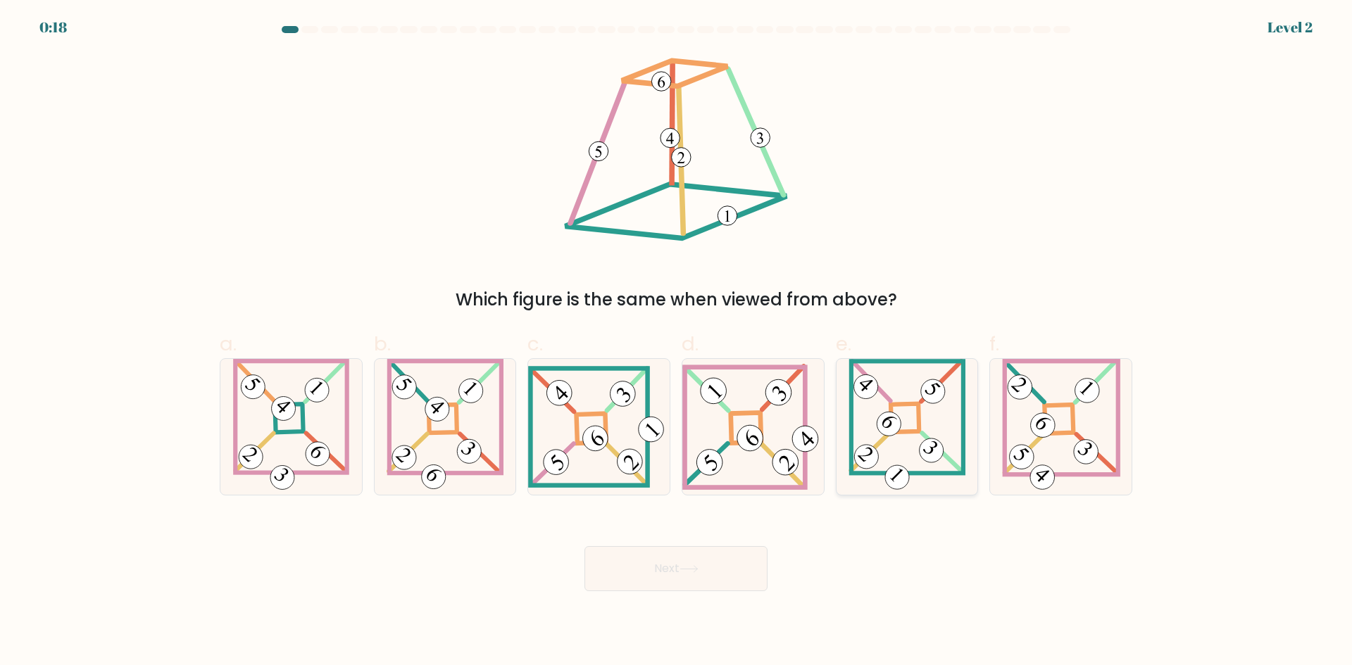
click at [916, 428] on icon at bounding box center [906, 427] width 117 height 136
click at [677, 342] on input "e." at bounding box center [676, 337] width 1 height 9
radio input "true"
click at [707, 558] on button "Next" at bounding box center [675, 568] width 183 height 45
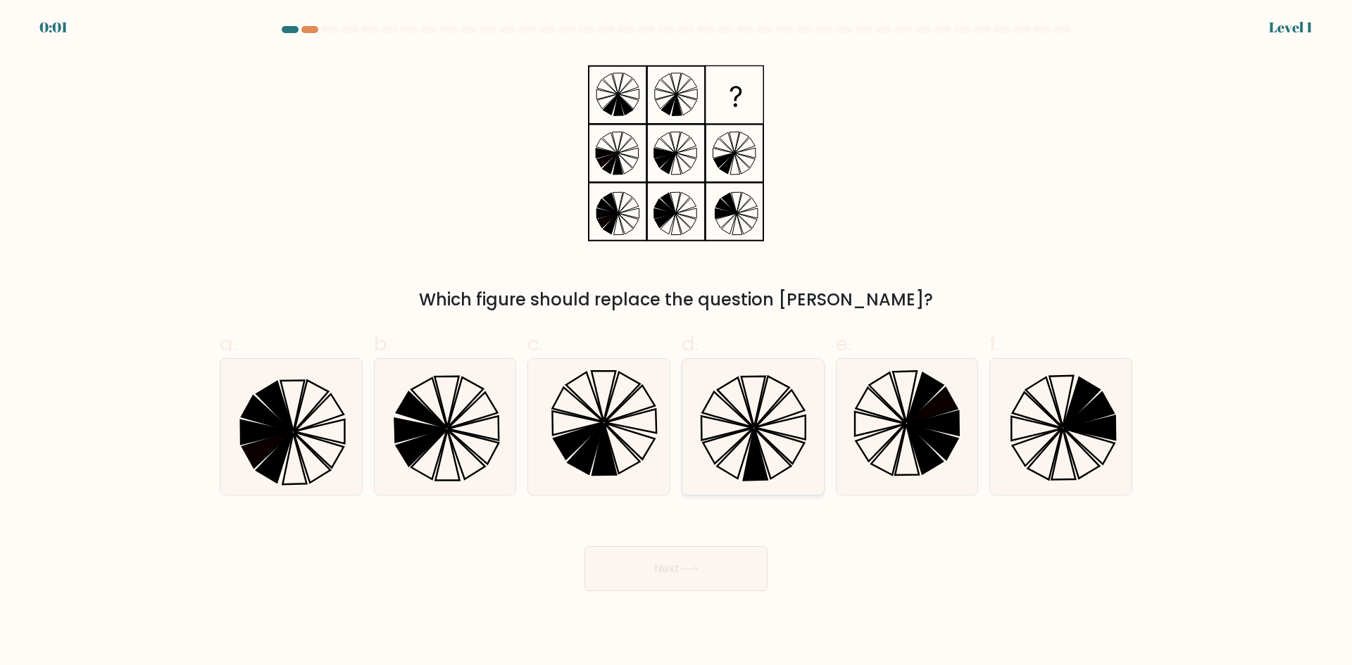
click at [711, 454] on icon at bounding box center [753, 427] width 136 height 136
click at [677, 342] on input "d." at bounding box center [676, 337] width 1 height 9
radio input "true"
click at [701, 576] on button "Next" at bounding box center [675, 568] width 183 height 45
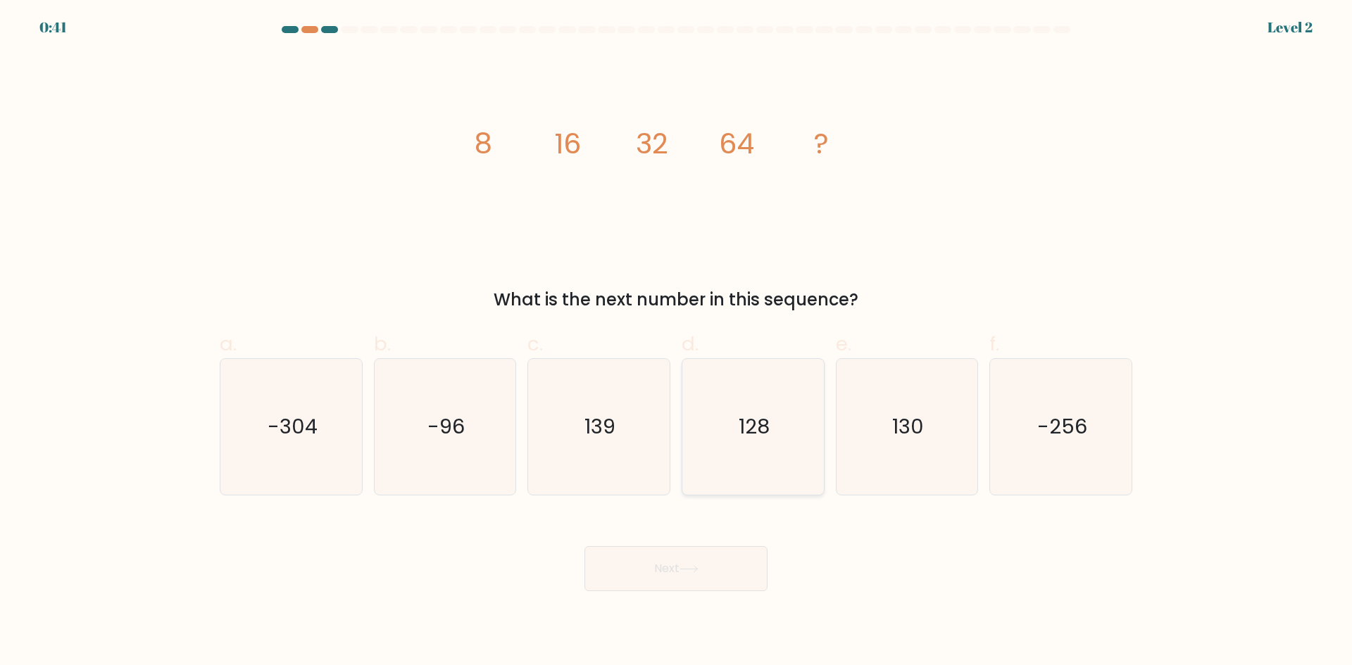
click at [771, 448] on icon "128" at bounding box center [753, 427] width 136 height 136
click at [677, 342] on input "d. 128" at bounding box center [676, 337] width 1 height 9
radio input "true"
click at [718, 578] on button "Next" at bounding box center [675, 568] width 183 height 45
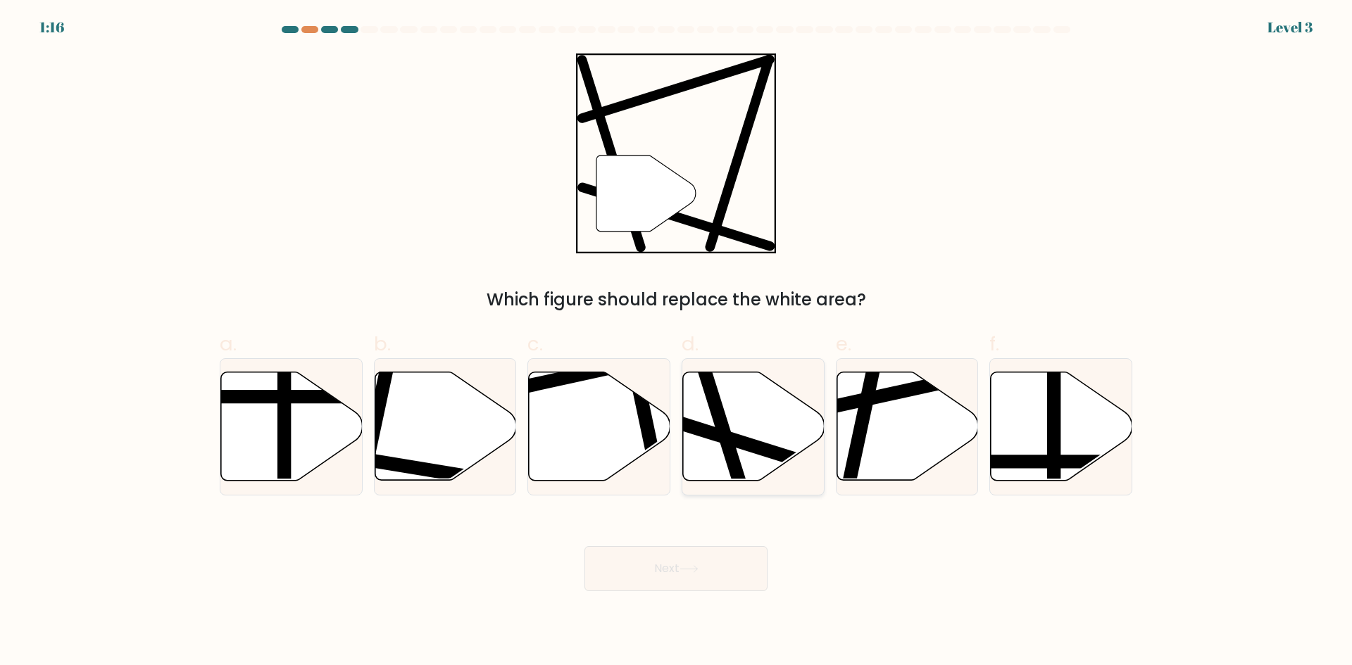
click at [768, 426] on icon at bounding box center [754, 426] width 142 height 108
click at [677, 342] on input "d." at bounding box center [676, 337] width 1 height 9
radio input "true"
click at [701, 578] on button "Next" at bounding box center [675, 568] width 183 height 45
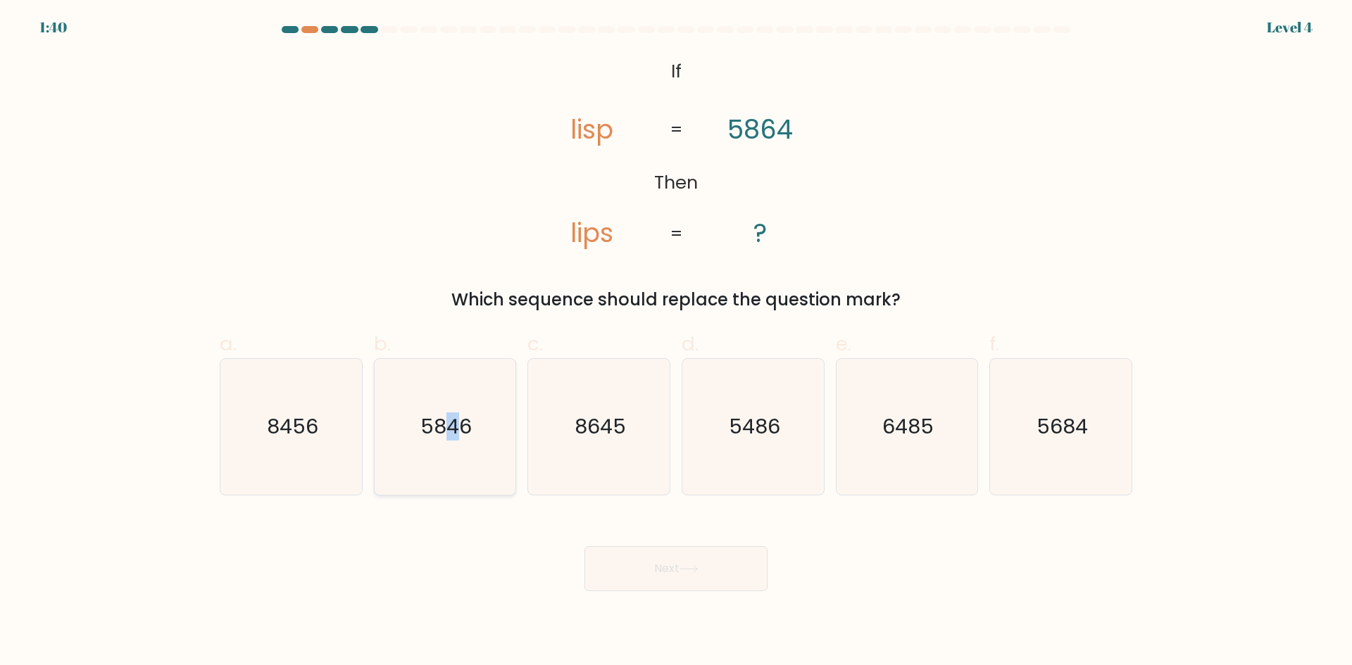
click at [453, 407] on icon "5846" at bounding box center [445, 427] width 136 height 136
click at [442, 437] on text "5846" at bounding box center [445, 427] width 51 height 28
click at [676, 342] on input "b. 5846" at bounding box center [676, 337] width 1 height 9
radio input "true"
click at [708, 581] on button "Next" at bounding box center [675, 568] width 183 height 45
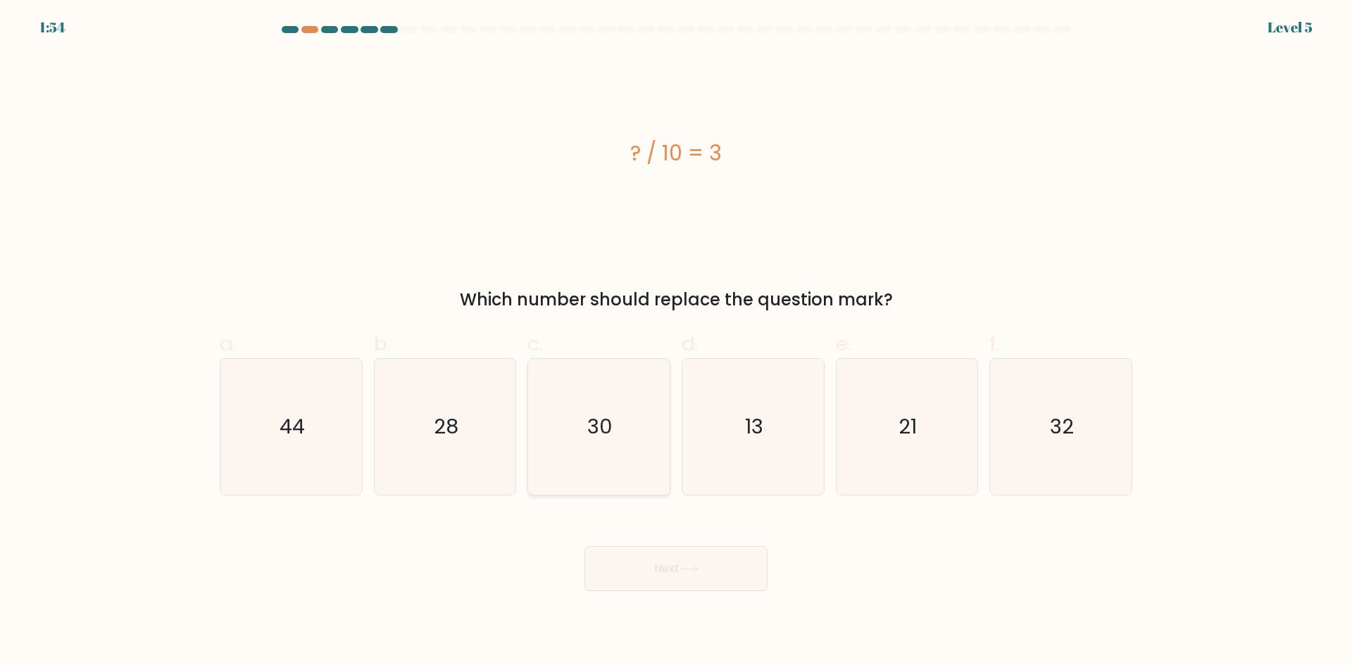
click at [600, 456] on icon "30" at bounding box center [599, 427] width 136 height 136
click at [676, 342] on input "c. 30" at bounding box center [676, 337] width 1 height 9
radio input "true"
click at [673, 570] on button "Next" at bounding box center [675, 568] width 183 height 45
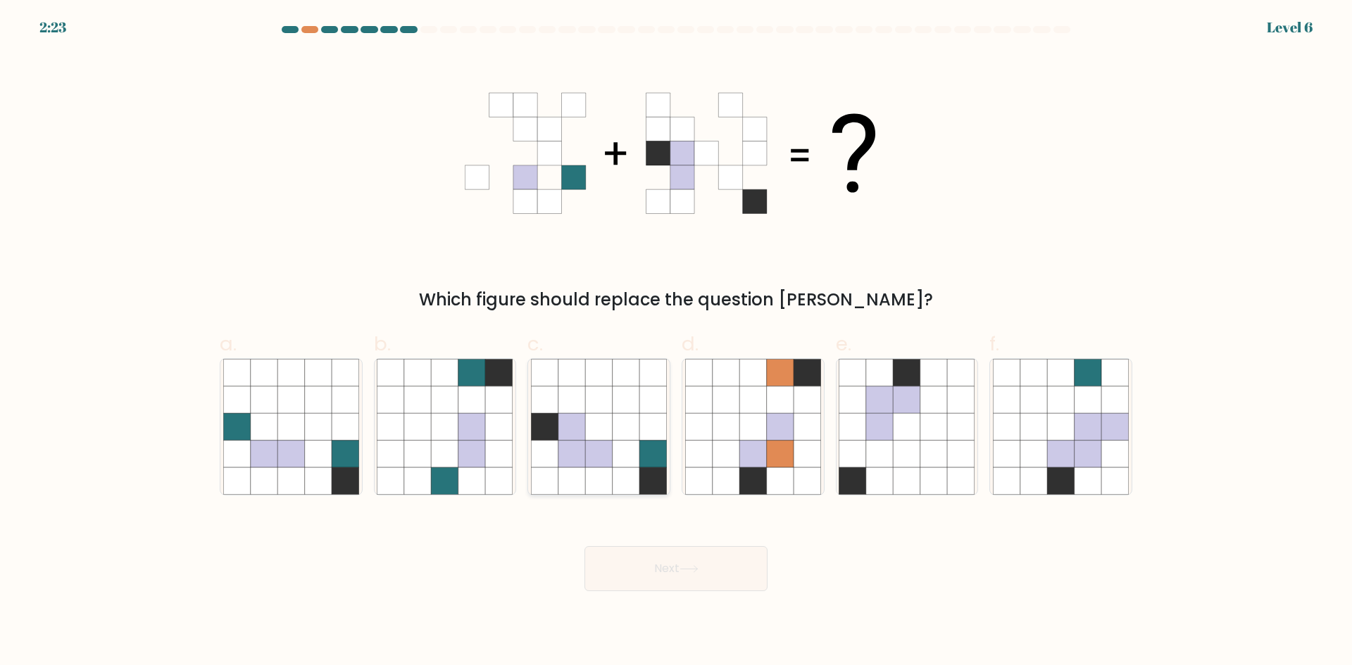
click at [631, 475] on icon at bounding box center [626, 480] width 27 height 27
click at [676, 342] on input "c." at bounding box center [676, 337] width 1 height 9
radio input "true"
click at [694, 570] on icon at bounding box center [688, 569] width 19 height 8
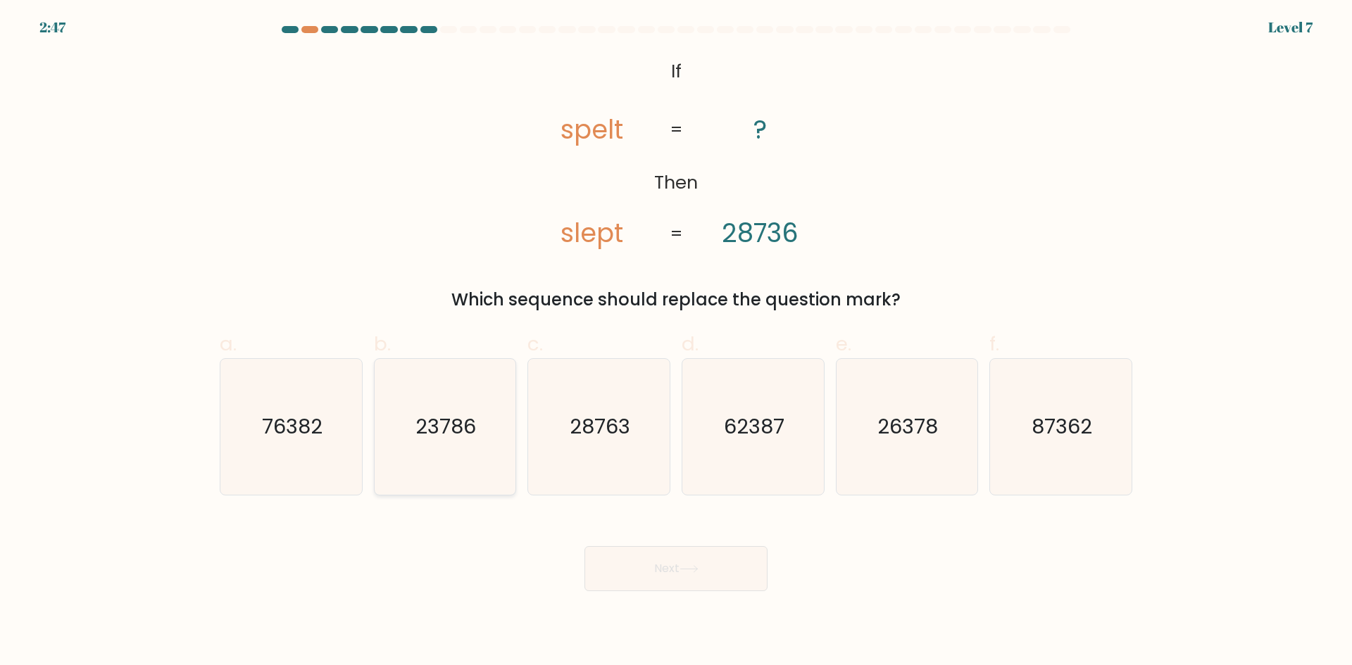
click at [462, 463] on icon "23786" at bounding box center [445, 427] width 136 height 136
click at [676, 342] on input "b. 23786" at bounding box center [676, 337] width 1 height 9
radio input "true"
click at [619, 570] on button "Next" at bounding box center [675, 568] width 183 height 45
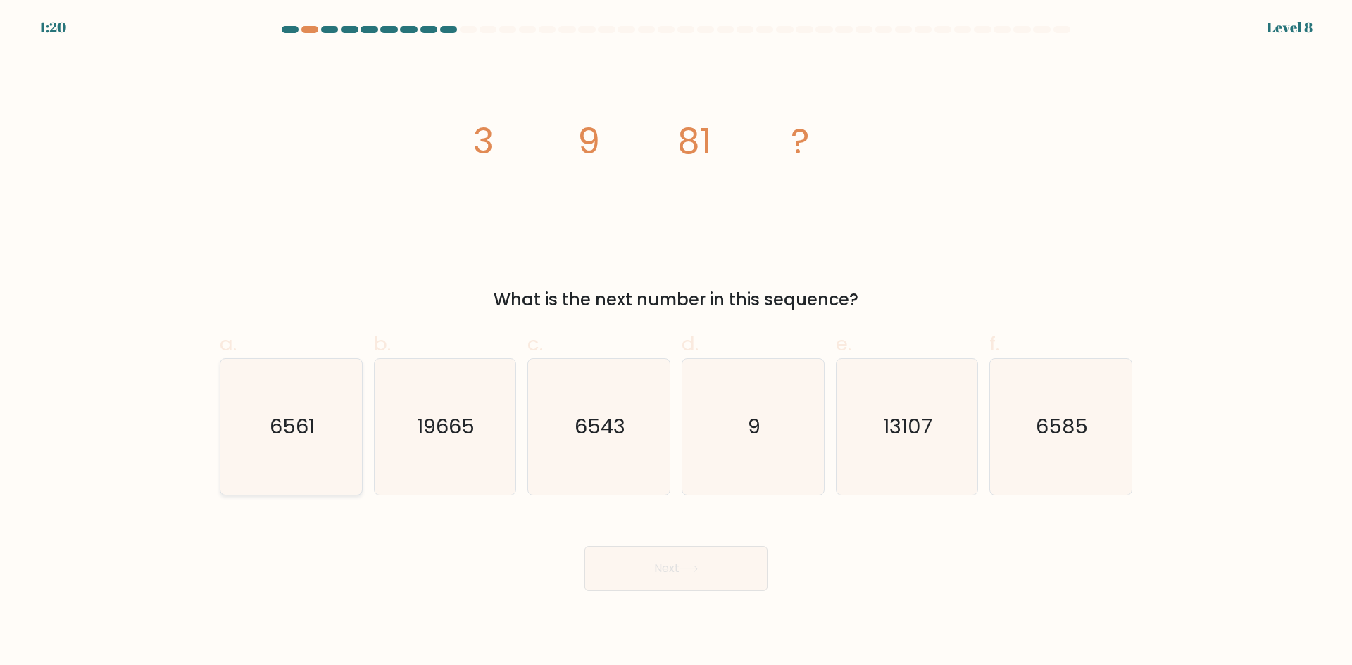
click at [274, 439] on text "6561" at bounding box center [292, 427] width 45 height 28
click at [676, 342] on input "a. 6561" at bounding box center [676, 337] width 1 height 9
radio input "true"
click at [635, 561] on button "Next" at bounding box center [675, 568] width 183 height 45
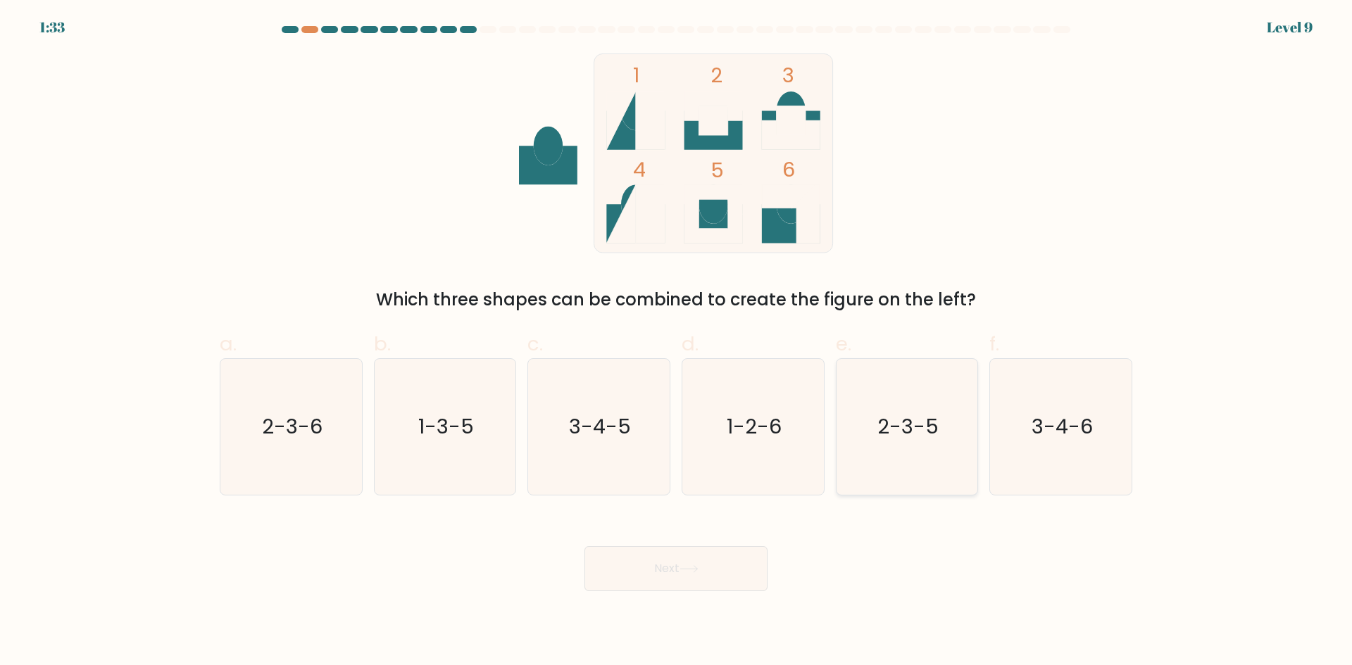
click at [904, 408] on icon "2-3-5" at bounding box center [907, 427] width 136 height 136
click at [677, 342] on input "e. 2-3-5" at bounding box center [676, 337] width 1 height 9
radio input "true"
click at [732, 565] on button "Next" at bounding box center [675, 568] width 183 height 45
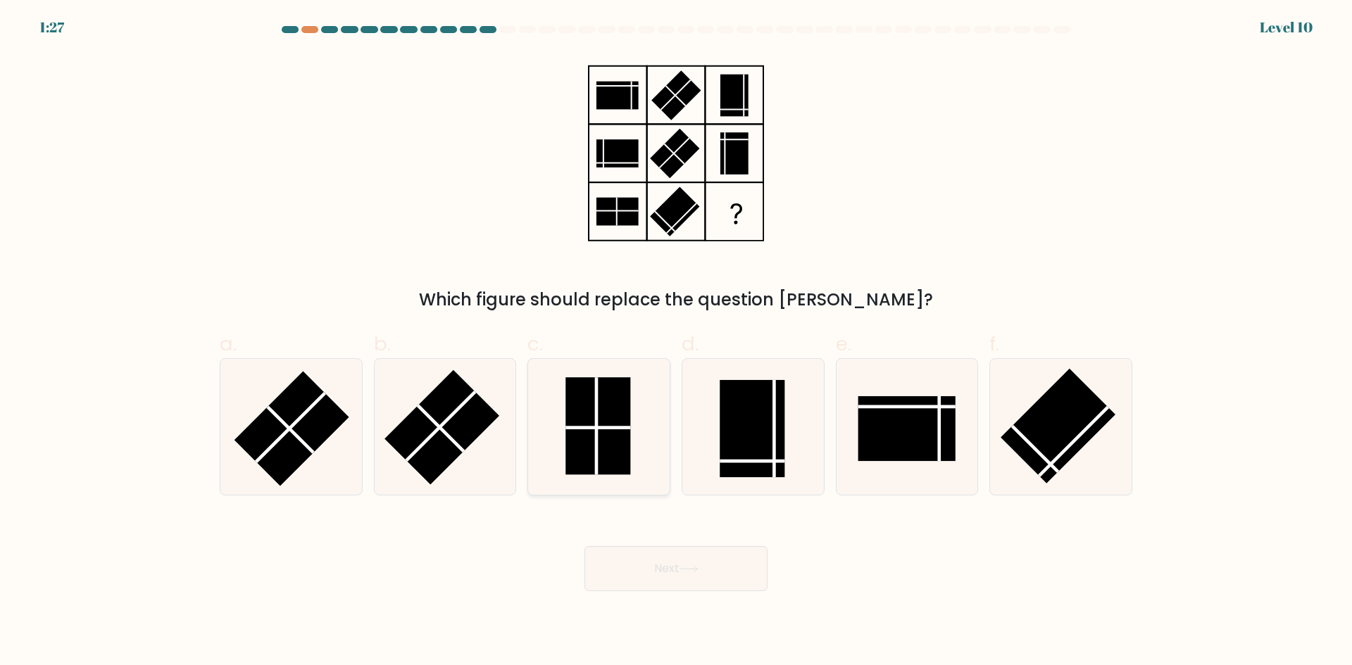
click at [578, 427] on line at bounding box center [597, 427] width 65 height 0
click at [676, 342] on input "c." at bounding box center [676, 337] width 1 height 9
radio input "true"
click at [688, 574] on button "Next" at bounding box center [675, 568] width 183 height 45
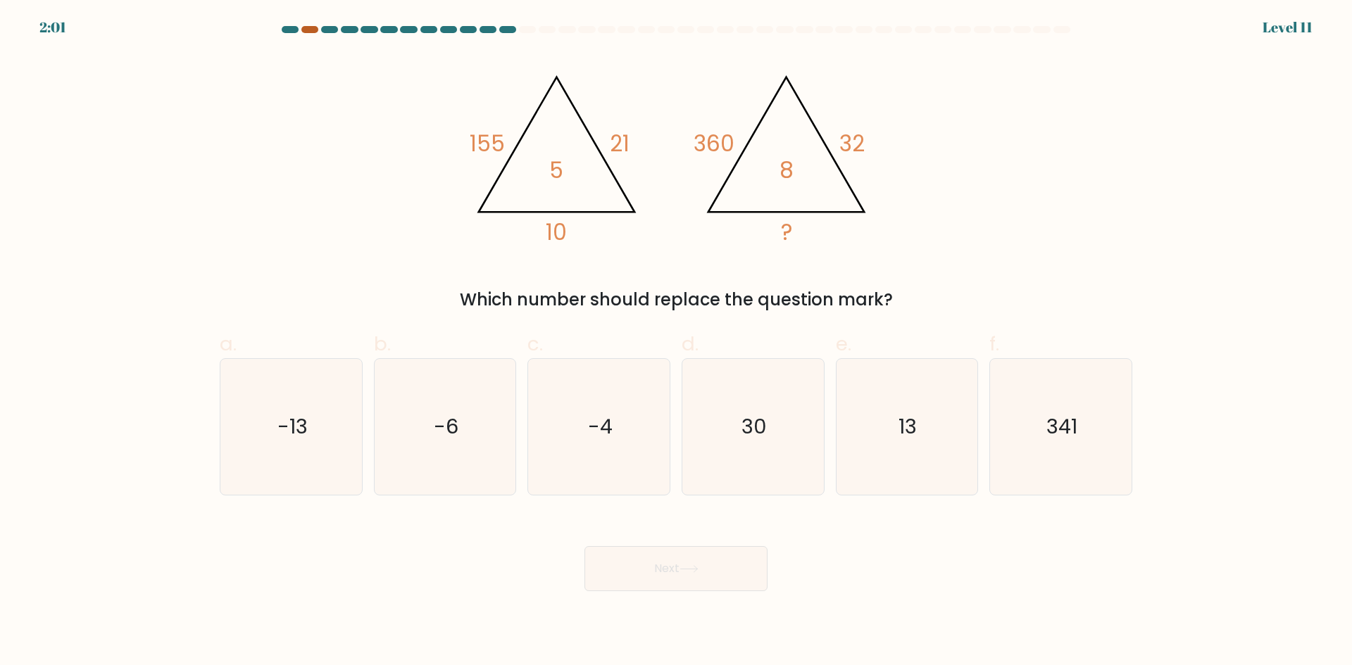
click at [310, 29] on div at bounding box center [309, 29] width 17 height 7
click at [770, 445] on icon "30" at bounding box center [753, 427] width 136 height 136
click at [677, 342] on input "d. 30" at bounding box center [676, 337] width 1 height 9
radio input "true"
click at [732, 558] on button "Next" at bounding box center [675, 568] width 183 height 45
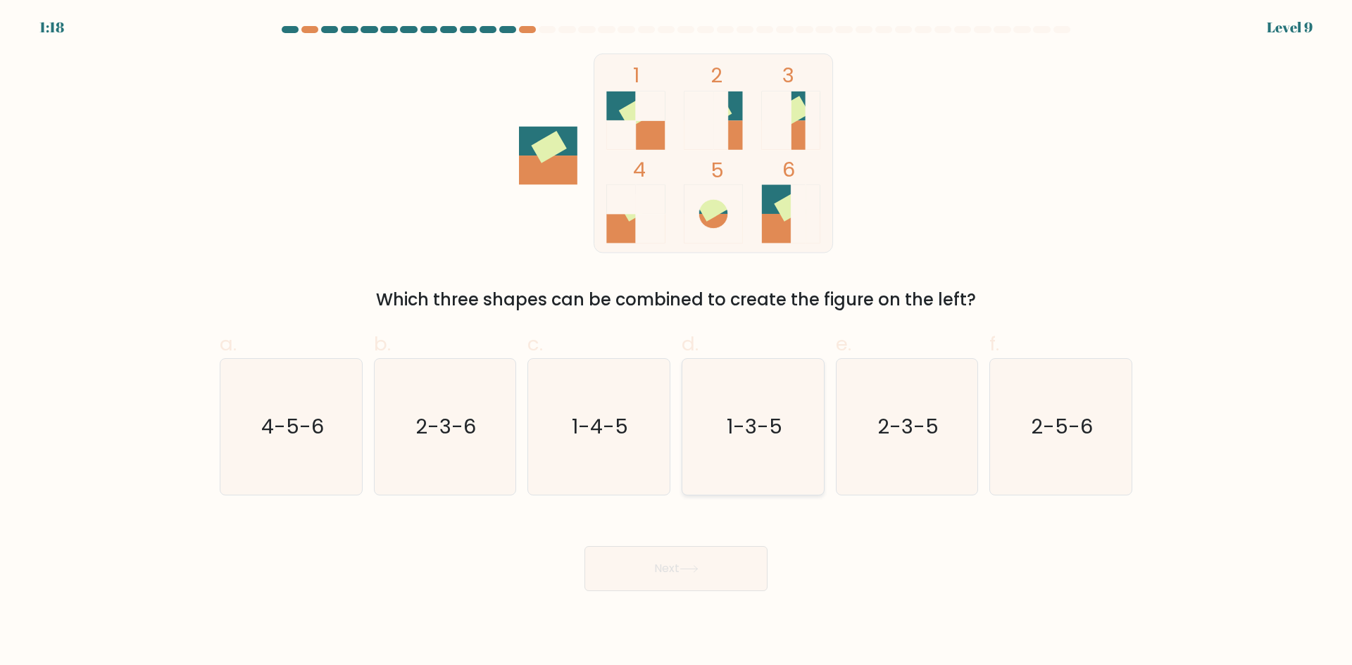
click at [771, 472] on icon "1-3-5" at bounding box center [753, 427] width 136 height 136
click at [677, 342] on input "d. 1-3-5" at bounding box center [676, 337] width 1 height 9
radio input "true"
click at [736, 569] on button "Next" at bounding box center [675, 568] width 183 height 45
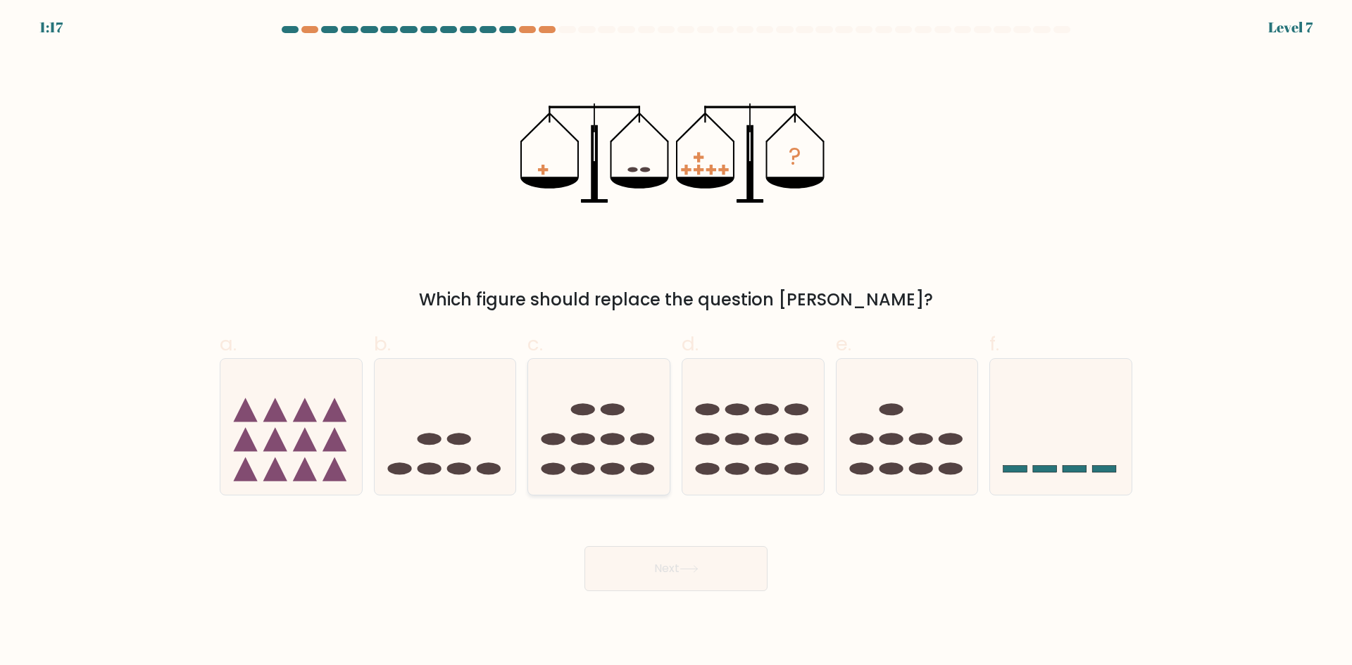
click at [603, 470] on ellipse at bounding box center [613, 469] width 24 height 12
click at [676, 342] on input "c." at bounding box center [676, 337] width 1 height 9
radio input "true"
click at [711, 580] on button "Next" at bounding box center [675, 568] width 183 height 45
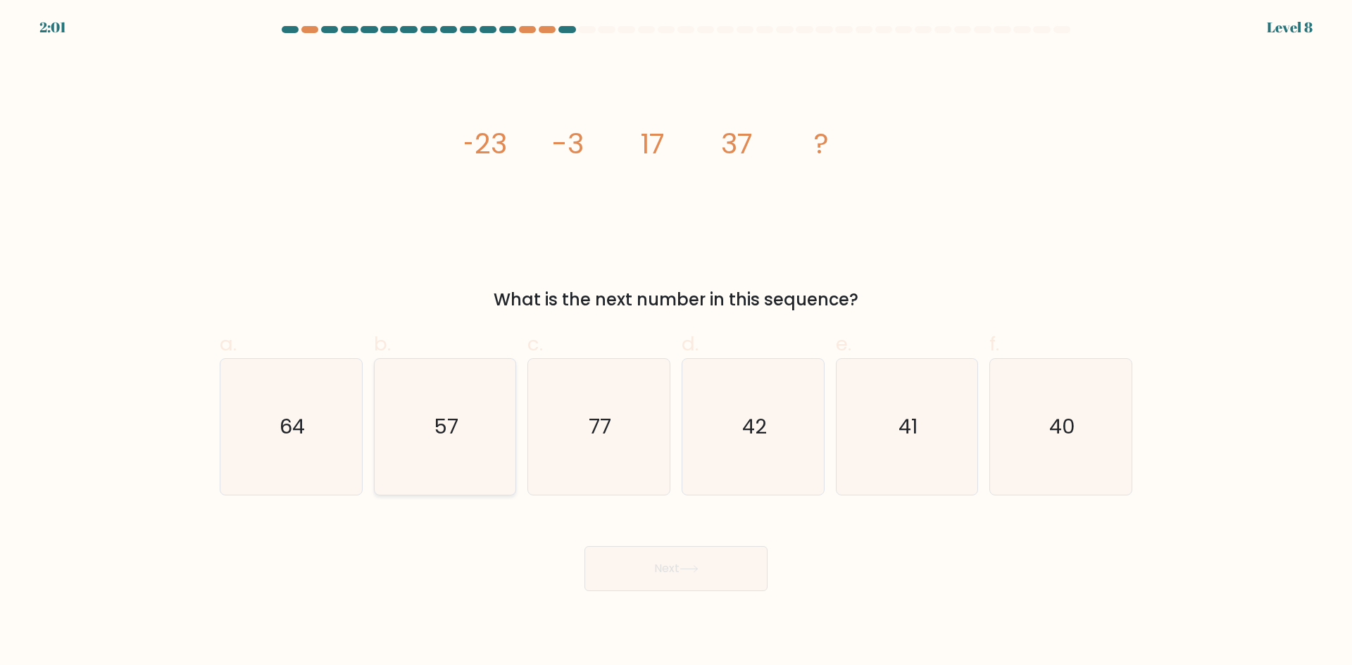
click at [486, 451] on icon "57" at bounding box center [445, 427] width 136 height 136
click at [676, 342] on input "b. 57" at bounding box center [676, 337] width 1 height 9
radio input "true"
click at [691, 573] on button "Next" at bounding box center [675, 568] width 183 height 45
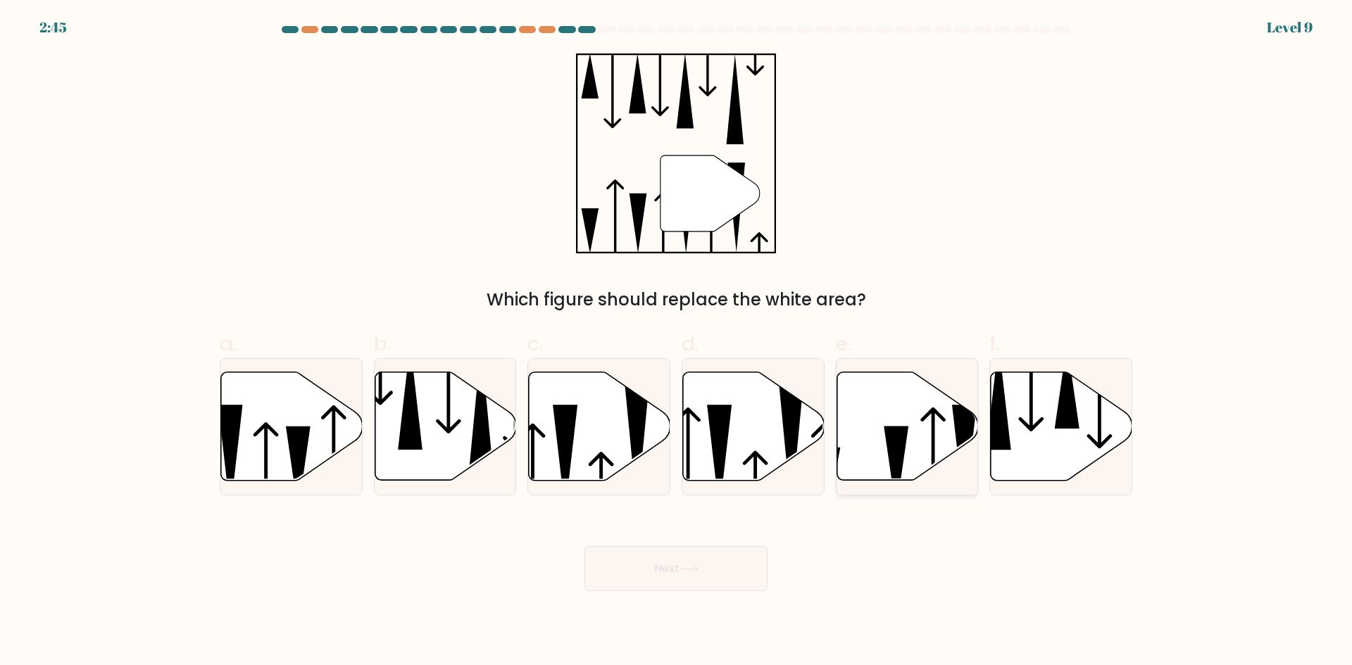
click at [929, 444] on icon at bounding box center [907, 426] width 142 height 108
click at [677, 342] on input "e." at bounding box center [676, 337] width 1 height 9
radio input "true"
click at [734, 572] on button "Next" at bounding box center [675, 568] width 183 height 45
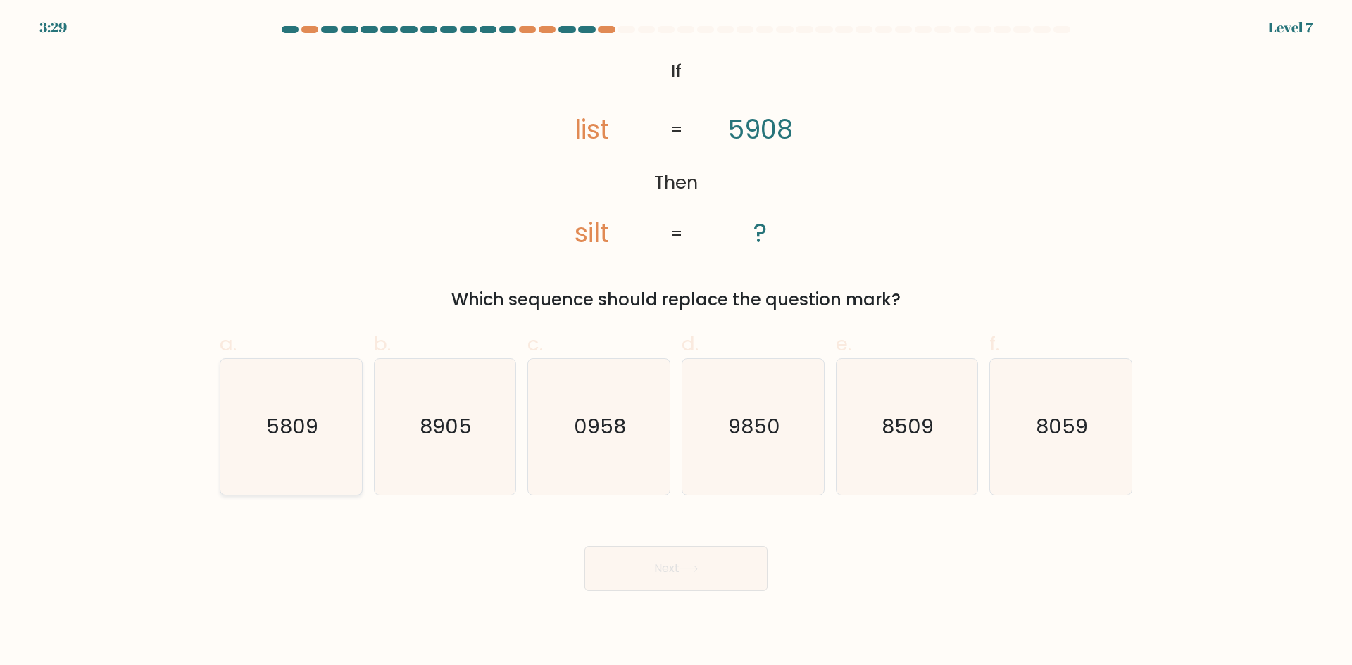
click at [332, 466] on icon "5809" at bounding box center [291, 427] width 136 height 136
click at [676, 342] on input "a. 5809" at bounding box center [676, 337] width 1 height 9
radio input "true"
click at [625, 577] on button "Next" at bounding box center [675, 568] width 183 height 45
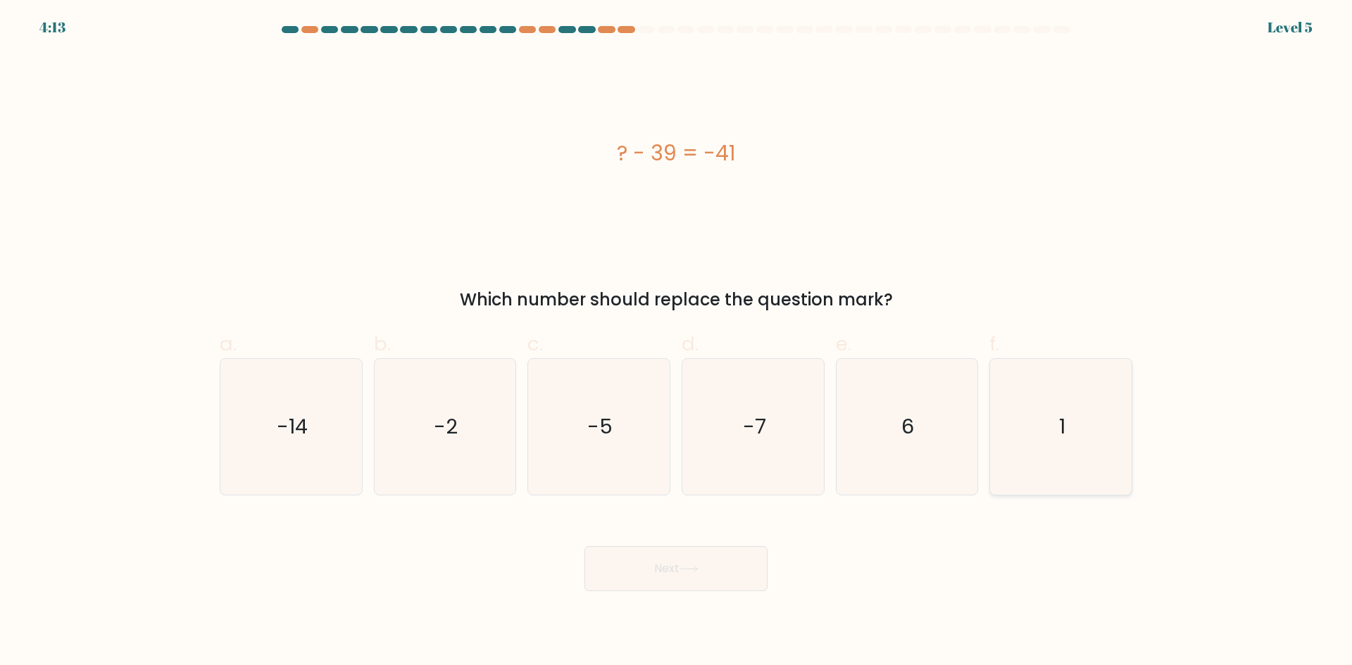
click at [1036, 418] on icon "1" at bounding box center [1061, 427] width 136 height 136
click at [677, 342] on input "f. 1" at bounding box center [676, 337] width 1 height 9
radio input "true"
click at [741, 563] on button "Next" at bounding box center [675, 568] width 183 height 45
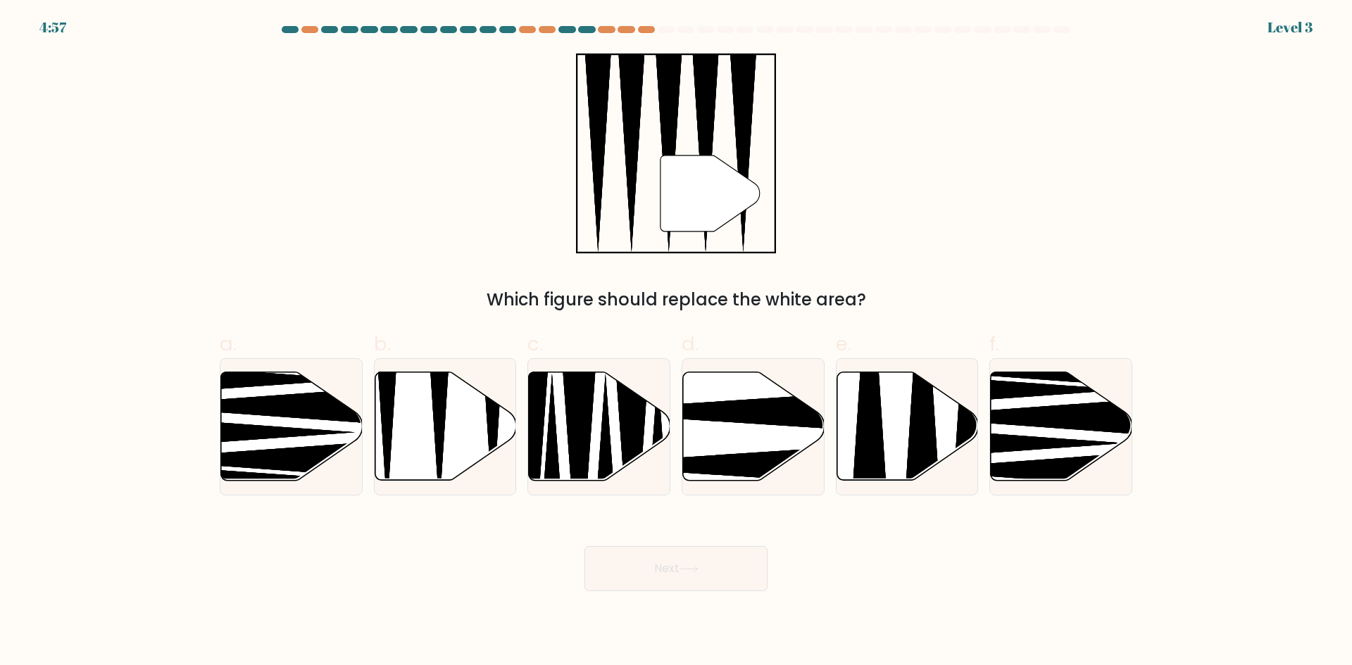
click at [837, 426] on div at bounding box center [907, 426] width 143 height 137
click at [677, 342] on input "e." at bounding box center [676, 337] width 1 height 9
radio input "true"
click at [743, 553] on button "Next" at bounding box center [675, 568] width 183 height 45
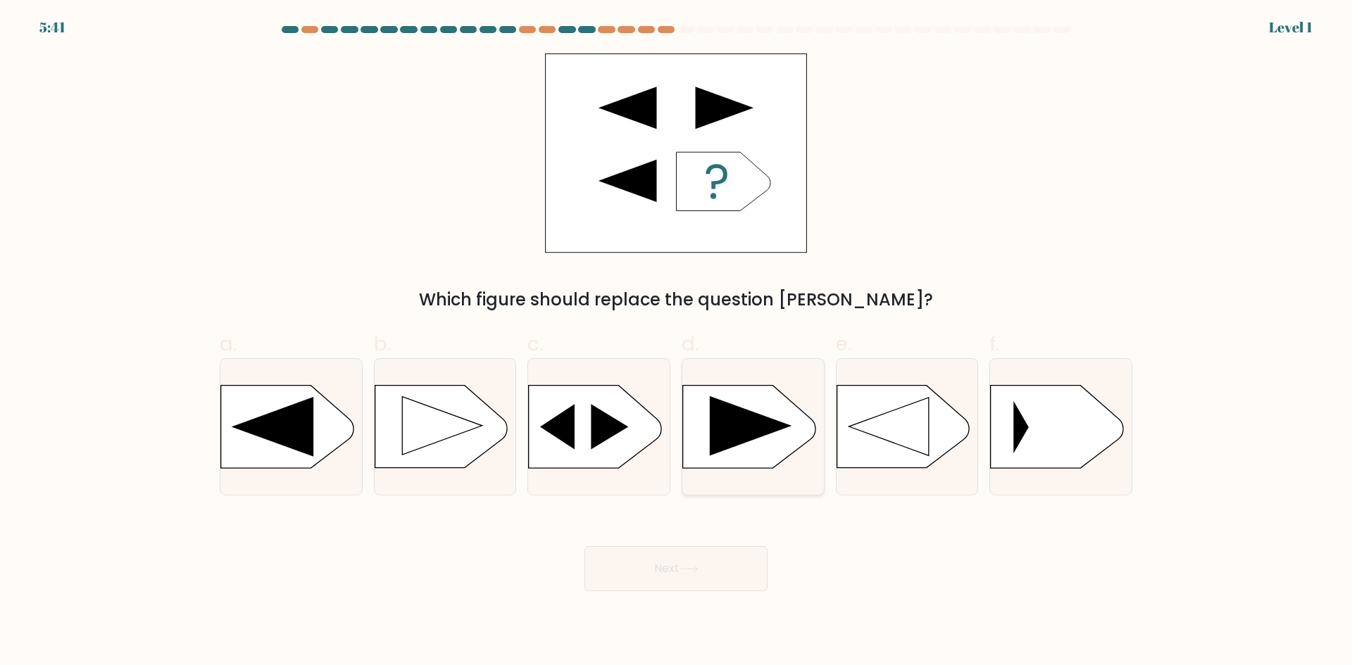
click at [730, 477] on div at bounding box center [753, 426] width 143 height 137
click at [677, 342] on input "d." at bounding box center [676, 337] width 1 height 9
radio input "true"
click at [732, 563] on button "Next" at bounding box center [675, 568] width 183 height 45
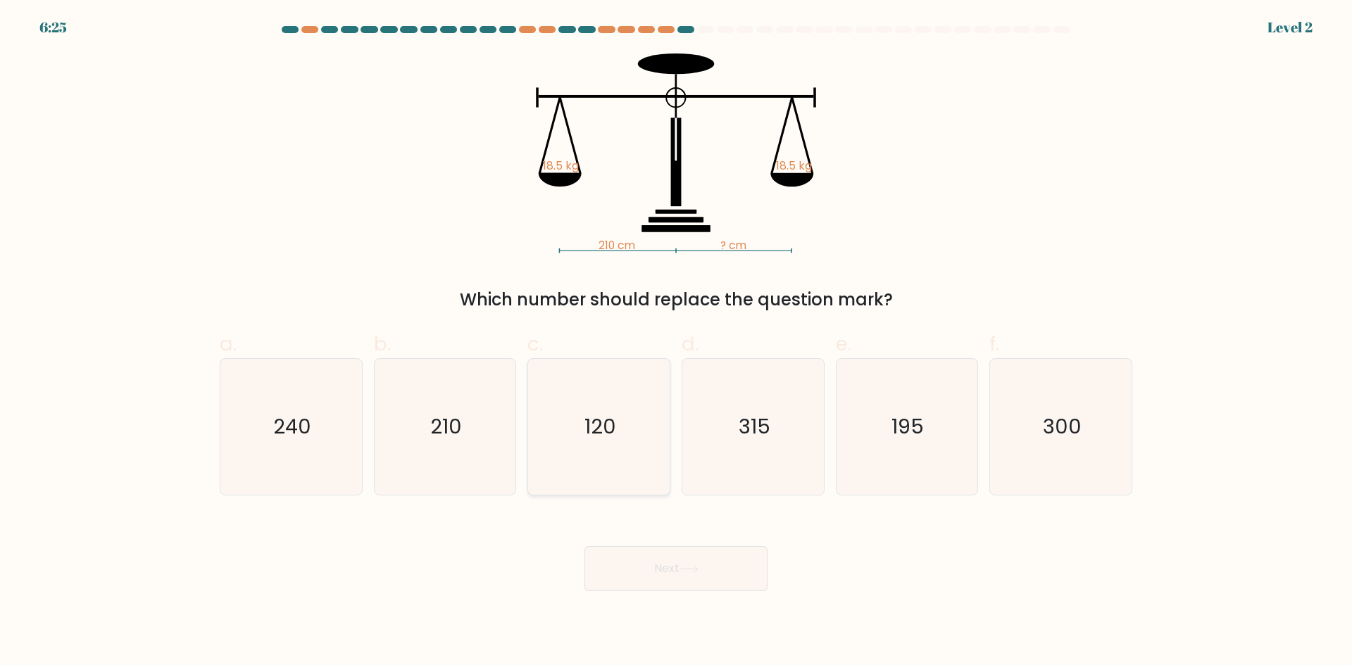
click at [619, 470] on icon "120" at bounding box center [599, 427] width 136 height 136
click at [676, 342] on input "c. 120" at bounding box center [676, 337] width 1 height 9
radio input "true"
click at [671, 553] on button "Next" at bounding box center [675, 568] width 183 height 45
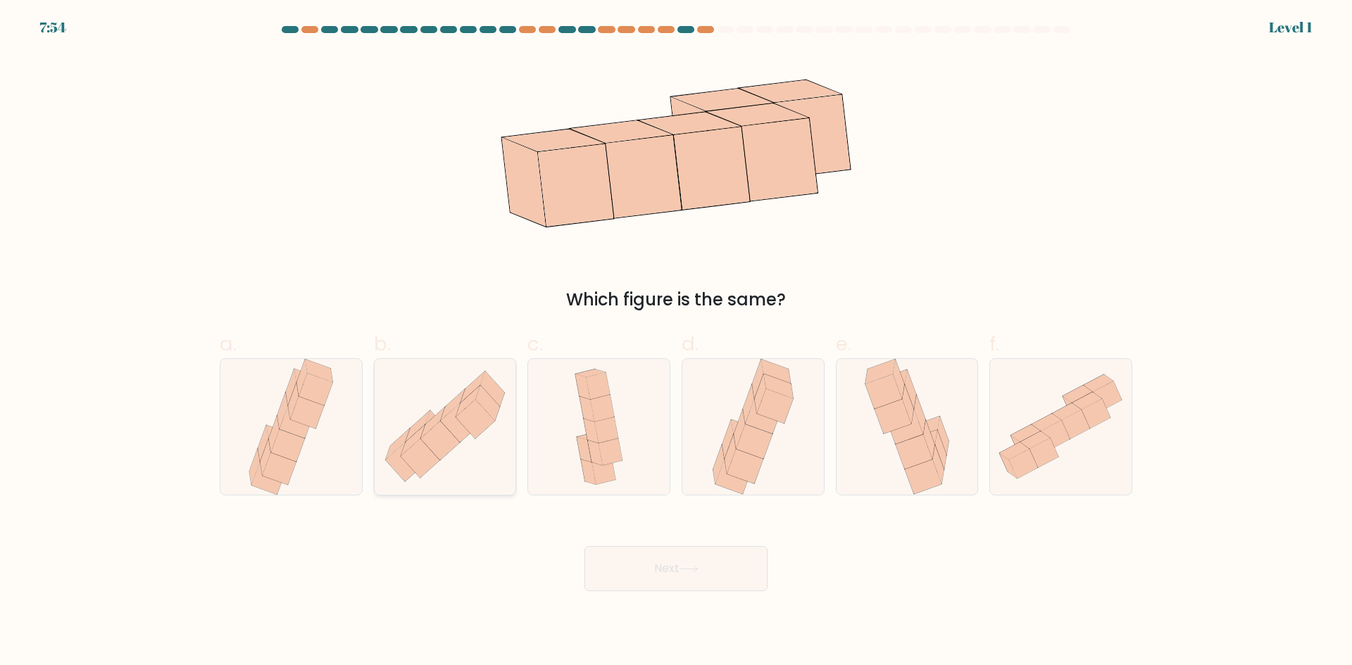
click at [470, 454] on icon at bounding box center [446, 427] width 142 height 124
click at [676, 342] on input "b." at bounding box center [676, 337] width 1 height 9
radio input "true"
click at [686, 579] on button "Next" at bounding box center [675, 568] width 183 height 45
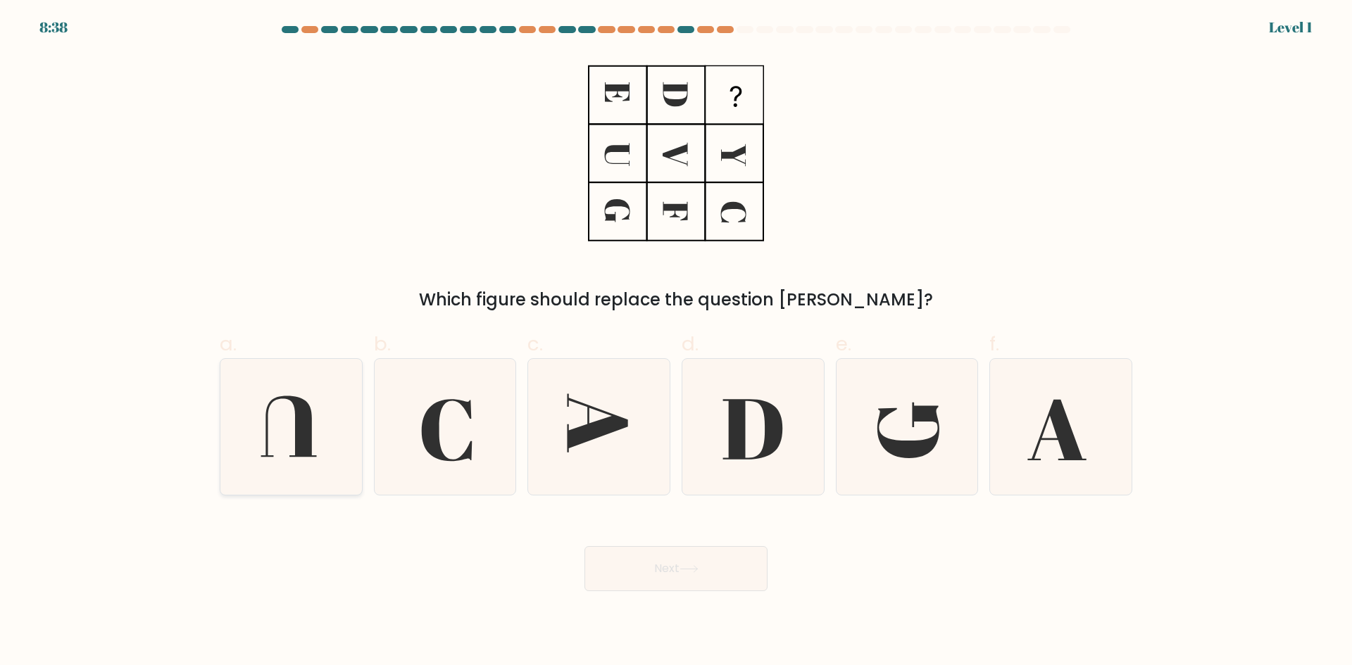
click at [304, 428] on icon at bounding box center [288, 426] width 56 height 61
click at [676, 342] on input "a." at bounding box center [676, 337] width 1 height 9
radio input "true"
click at [644, 548] on button "Next" at bounding box center [675, 568] width 183 height 45
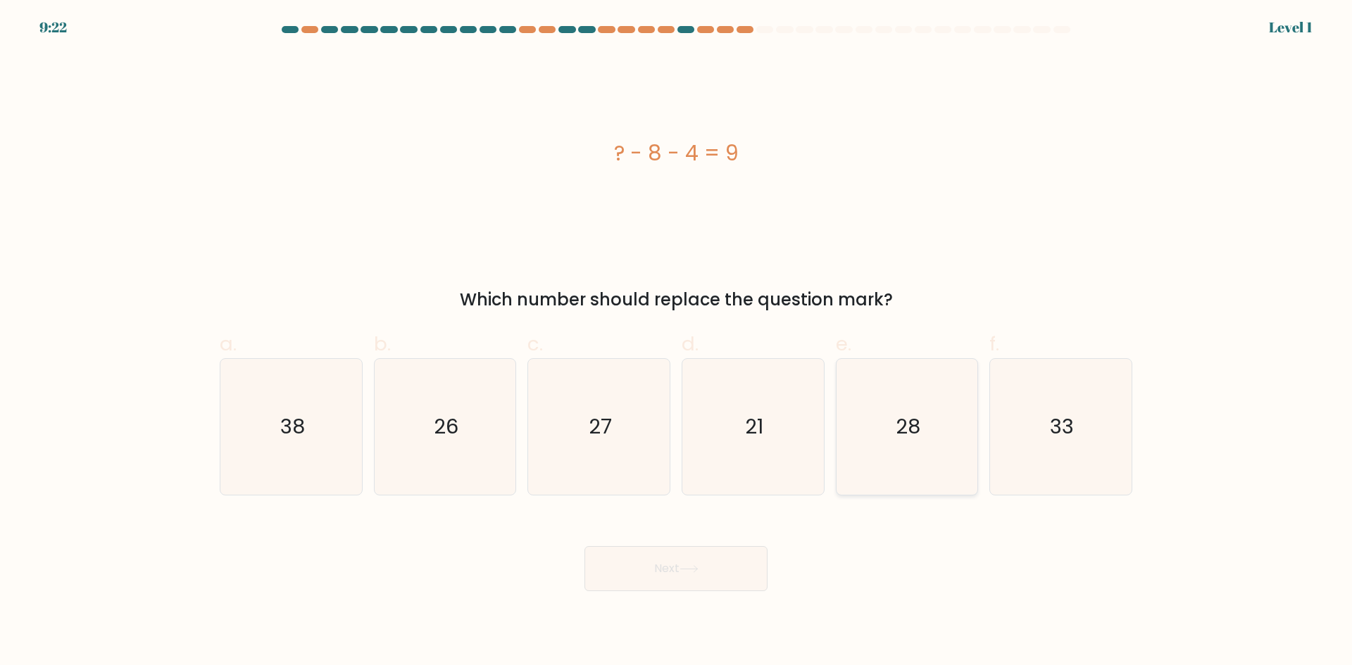
drag, startPoint x: 878, startPoint y: 429, endPoint x: 855, endPoint y: 456, distance: 36.0
click at [877, 429] on icon "28" at bounding box center [907, 427] width 136 height 136
click at [677, 342] on input "e. 28" at bounding box center [676, 337] width 1 height 9
radio input "true"
click at [746, 568] on button "Next" at bounding box center [675, 568] width 183 height 45
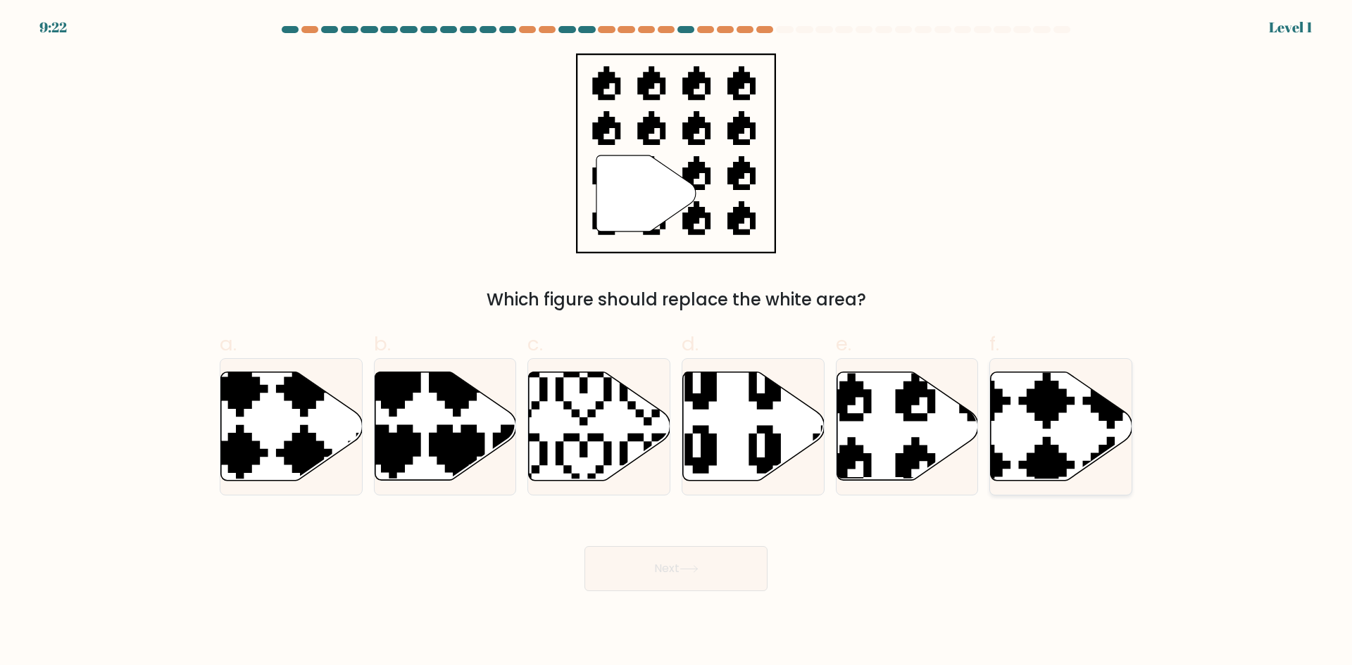
click at [998, 482] on icon at bounding box center [1061, 427] width 142 height 111
click at [677, 342] on input "f." at bounding box center [676, 337] width 1 height 9
radio input "true"
click at [695, 570] on icon at bounding box center [688, 569] width 19 height 8
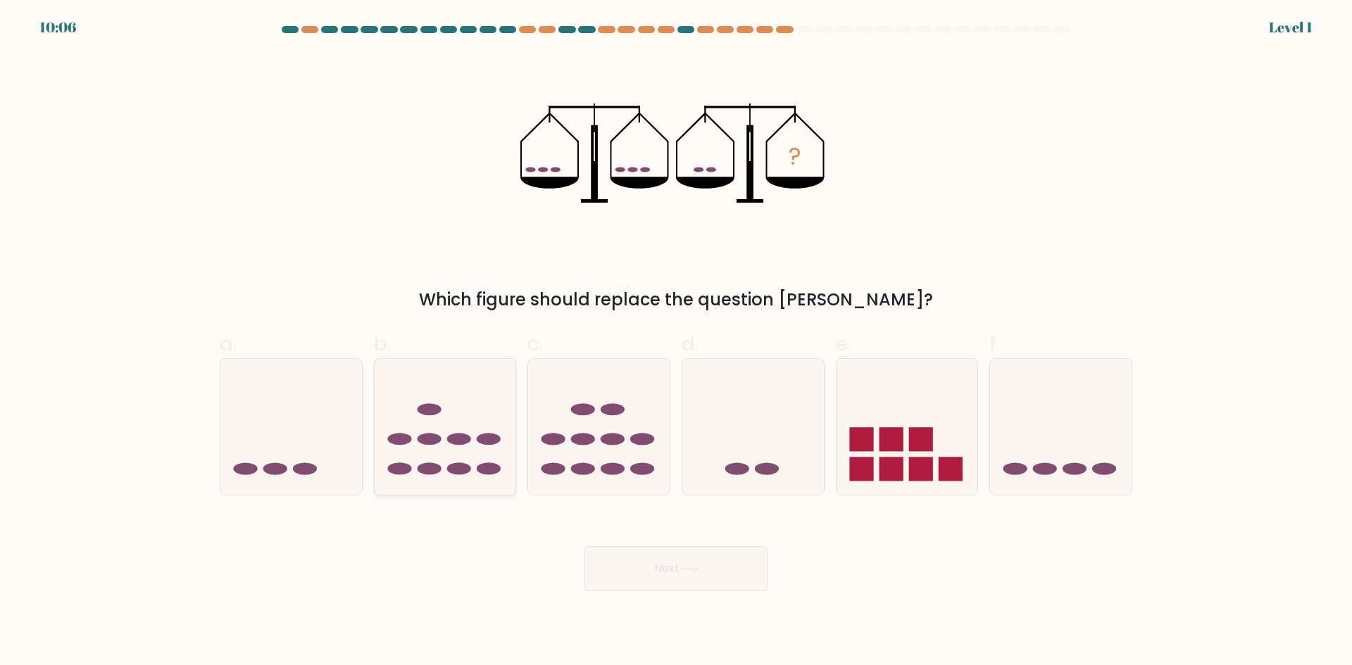
click at [511, 459] on icon at bounding box center [446, 426] width 142 height 117
click at [676, 342] on input "b." at bounding box center [676, 337] width 1 height 9
radio input "true"
drag, startPoint x: 705, startPoint y: 602, endPoint x: 703, endPoint y: 579, distance: 23.3
click at [704, 600] on body "10:50 Level 1" at bounding box center [676, 332] width 1352 height 665
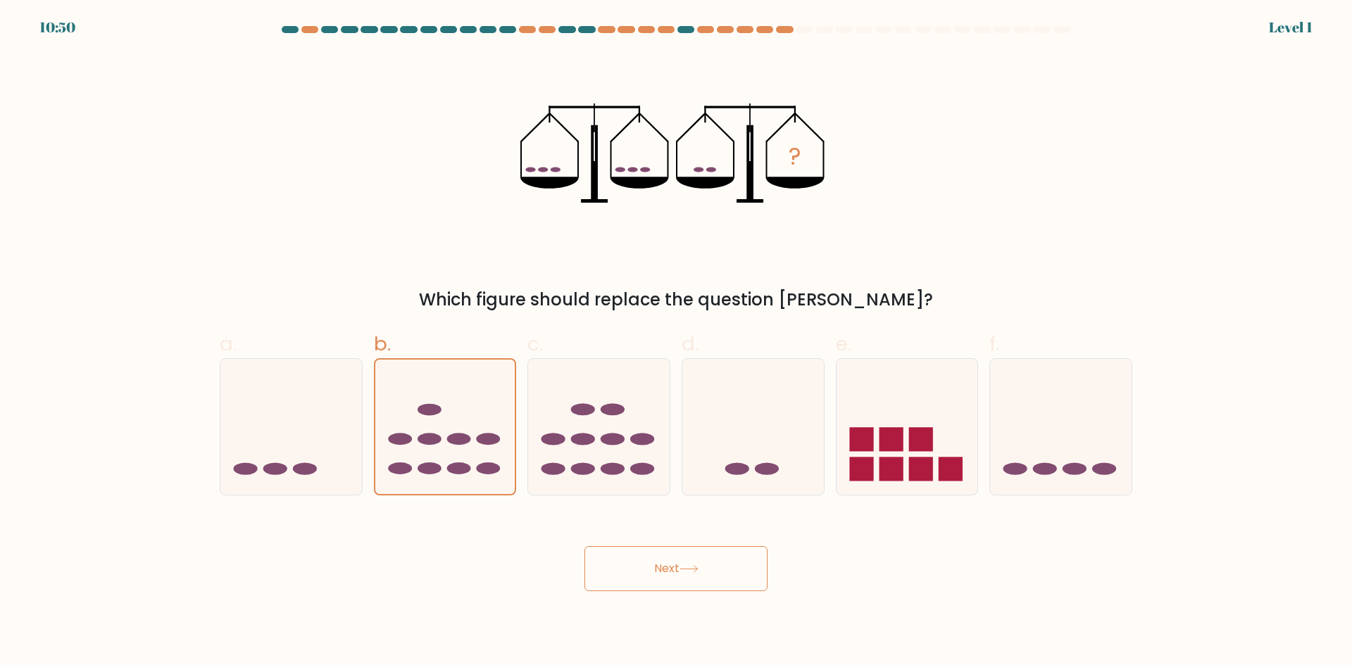
click at [702, 576] on button "Next" at bounding box center [675, 568] width 183 height 45
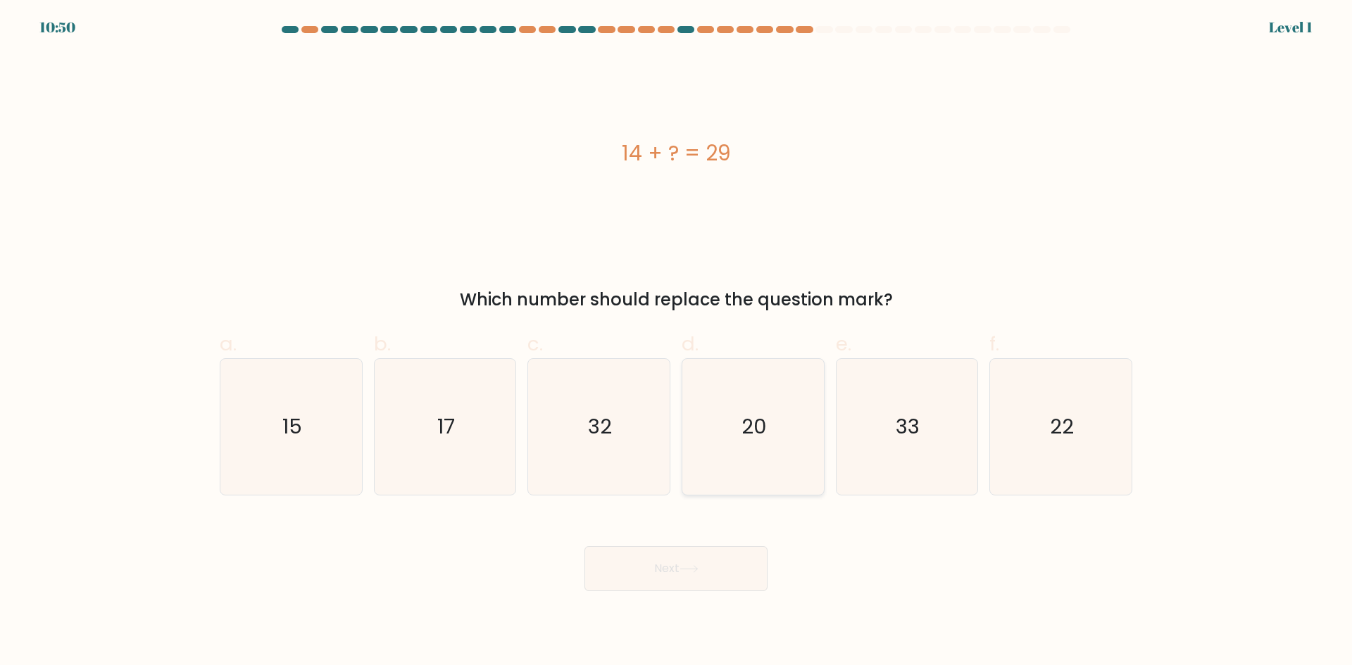
click at [736, 476] on icon "20" at bounding box center [753, 427] width 136 height 136
click at [677, 342] on input "d. 20" at bounding box center [676, 337] width 1 height 9
radio input "true"
click at [701, 582] on button "Next" at bounding box center [675, 568] width 183 height 45
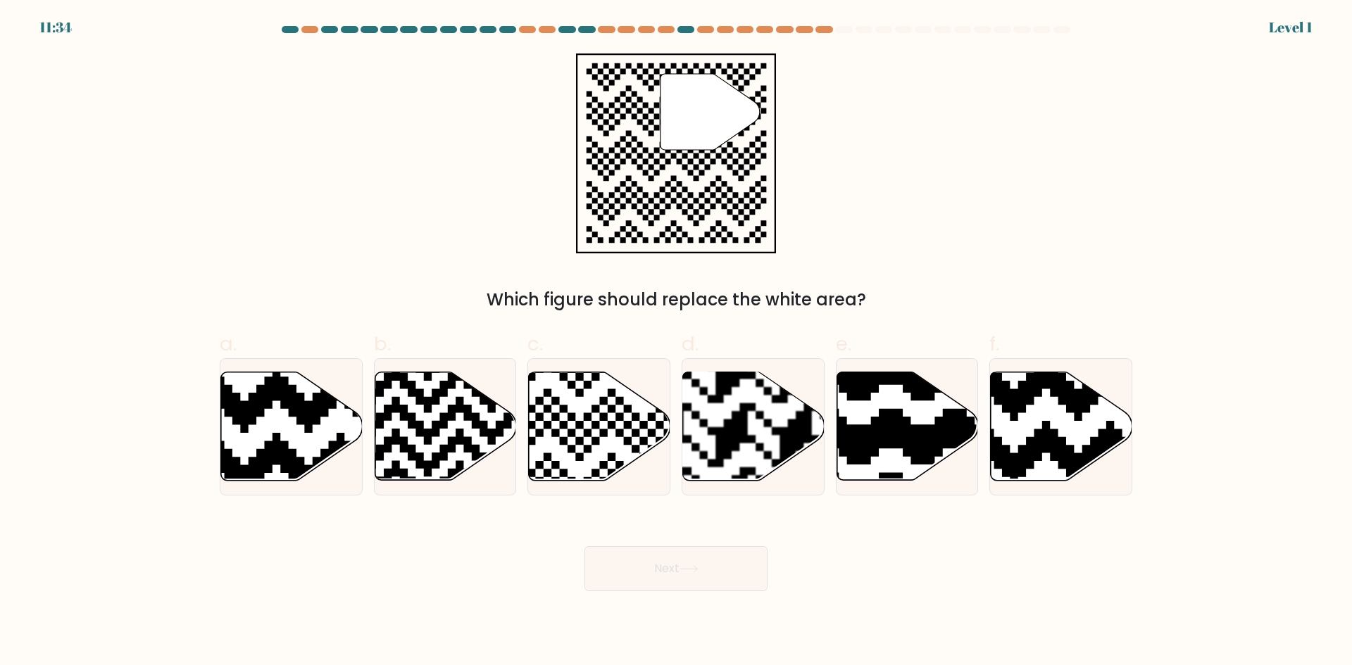
click at [856, 418] on icon at bounding box center [907, 426] width 142 height 108
click at [677, 342] on input "e." at bounding box center [676, 337] width 1 height 9
radio input "true"
click at [693, 562] on button "Next" at bounding box center [675, 568] width 183 height 45
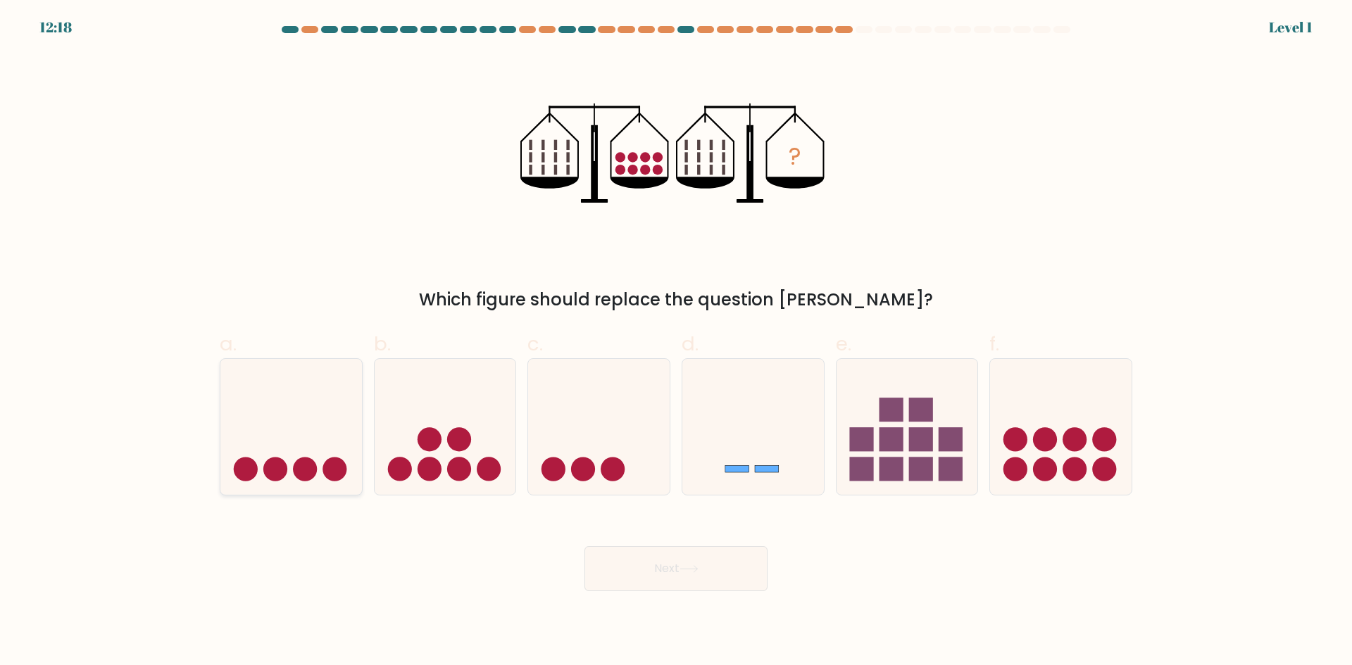
drag, startPoint x: 277, startPoint y: 418, endPoint x: 314, endPoint y: 421, distance: 37.4
click at [277, 418] on icon at bounding box center [291, 426] width 142 height 117
click at [676, 342] on input "a." at bounding box center [676, 337] width 1 height 9
radio input "true"
click at [689, 576] on button "Next" at bounding box center [675, 568] width 183 height 45
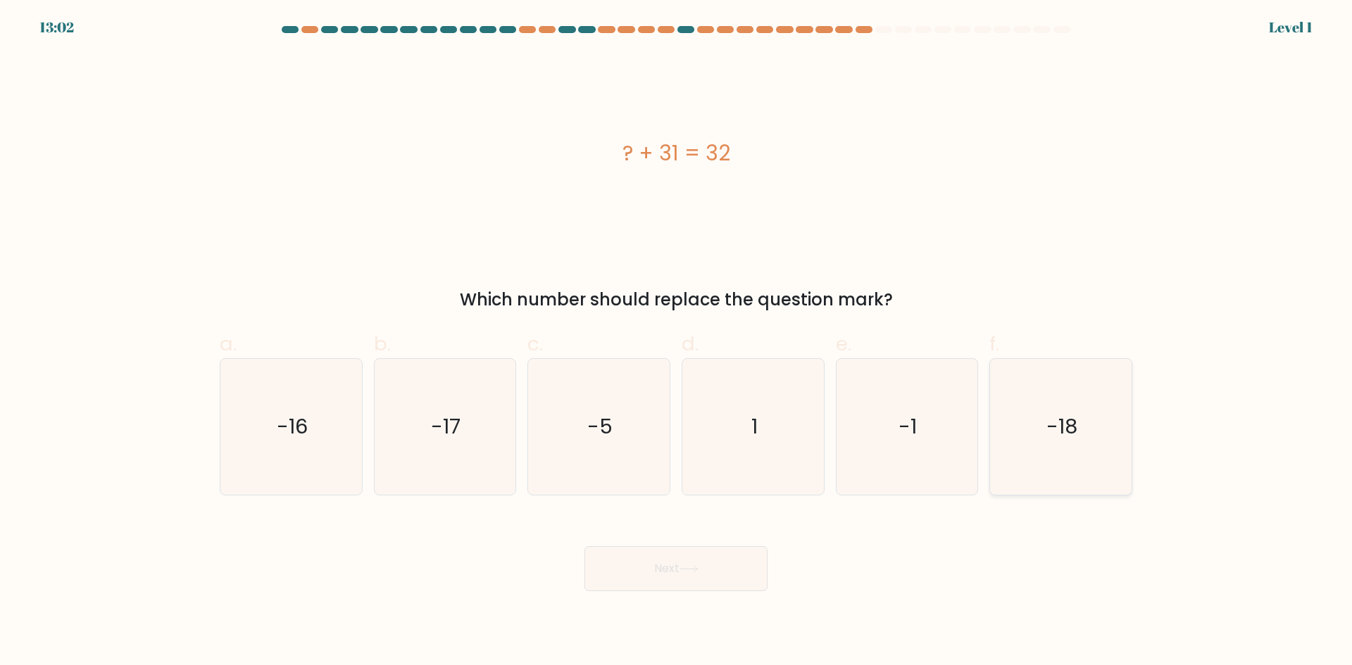
click at [1036, 467] on icon "-18" at bounding box center [1061, 427] width 136 height 136
click at [677, 342] on input "f. -18" at bounding box center [676, 337] width 1 height 9
radio input "true"
click at [736, 591] on body "13:02 Level 1 1" at bounding box center [676, 332] width 1352 height 665
click at [746, 567] on button "Next" at bounding box center [675, 568] width 183 height 45
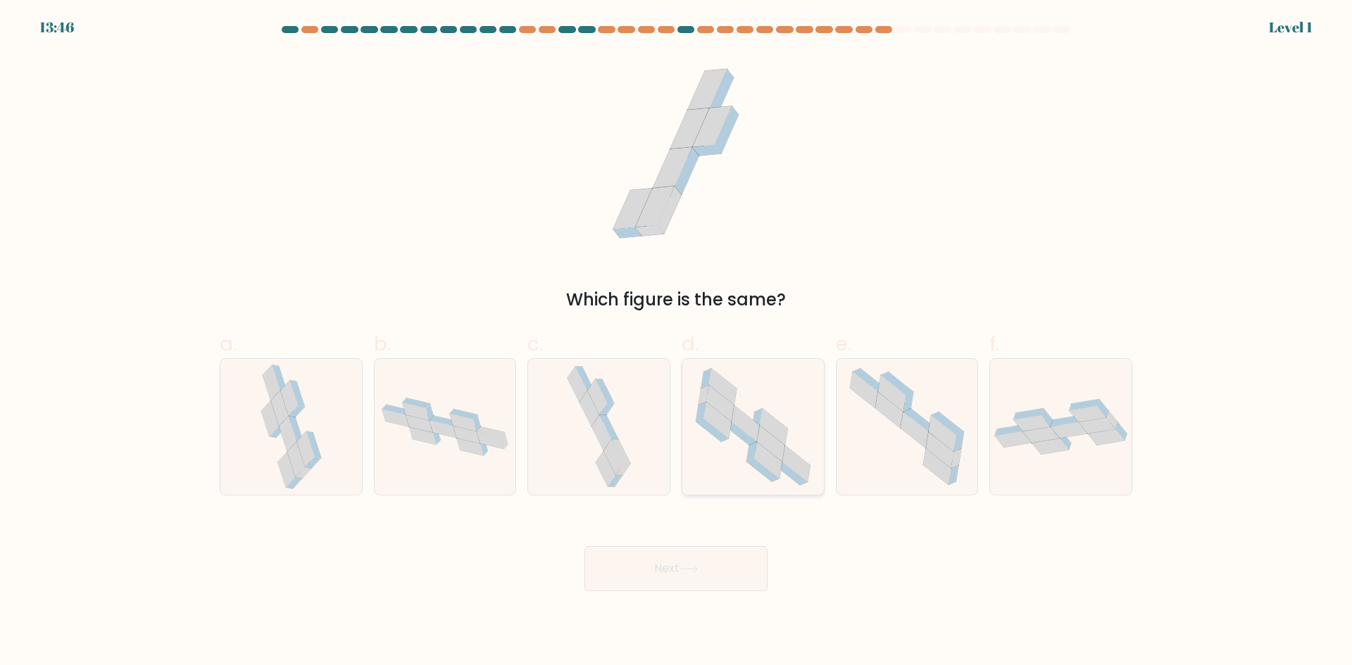
drag, startPoint x: 838, startPoint y: 473, endPoint x: 823, endPoint y: 479, distance: 16.1
click at [836, 473] on div at bounding box center [907, 426] width 143 height 137
click at [677, 342] on input "e." at bounding box center [676, 337] width 1 height 9
radio input "true"
drag, startPoint x: 730, startPoint y: 566, endPoint x: 731, endPoint y: 559, distance: 7.1
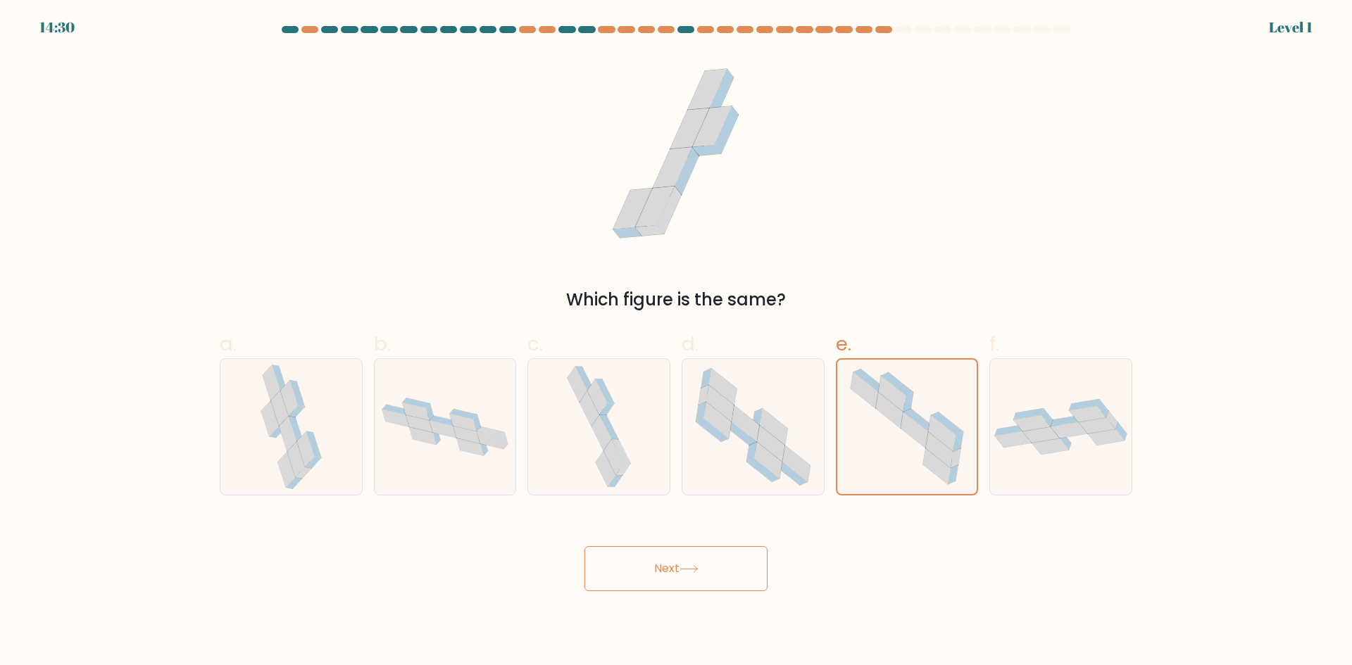
click at [731, 566] on button "Next" at bounding box center [675, 568] width 183 height 45
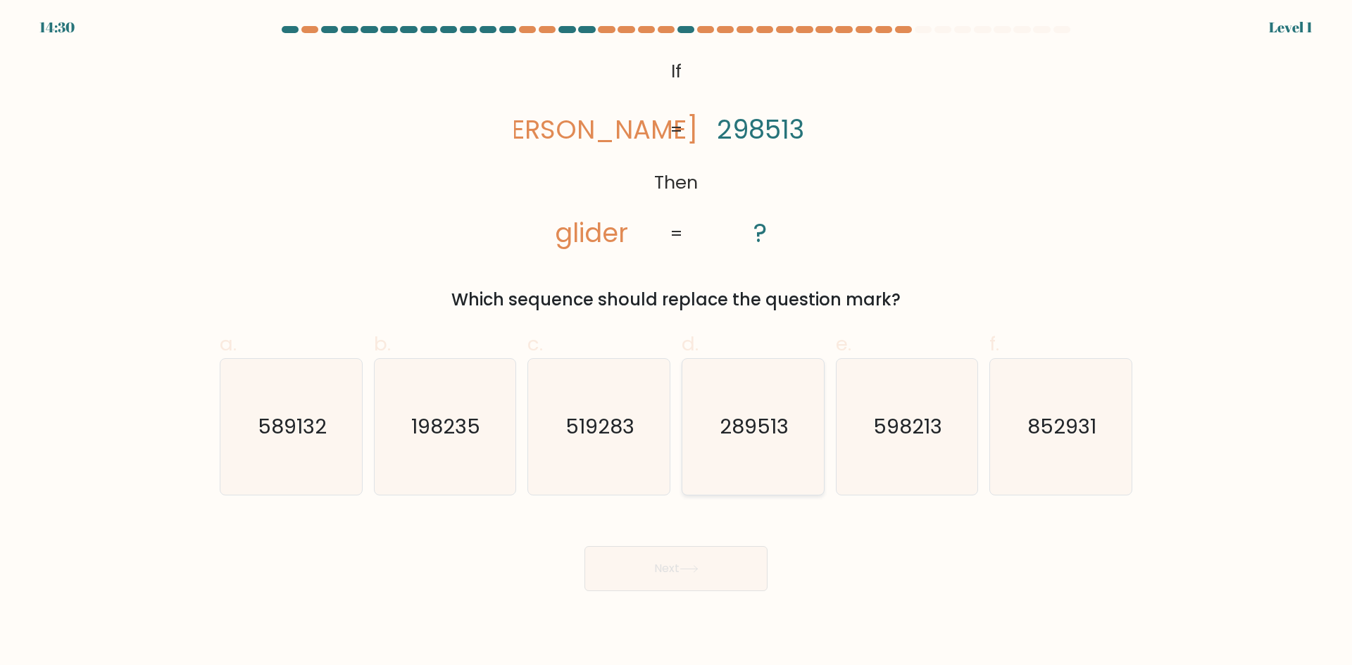
click at [743, 481] on icon "289513" at bounding box center [753, 427] width 136 height 136
click at [677, 342] on input "d. 289513" at bounding box center [676, 337] width 1 height 9
radio input "true"
click at [715, 575] on button "Next" at bounding box center [675, 568] width 183 height 45
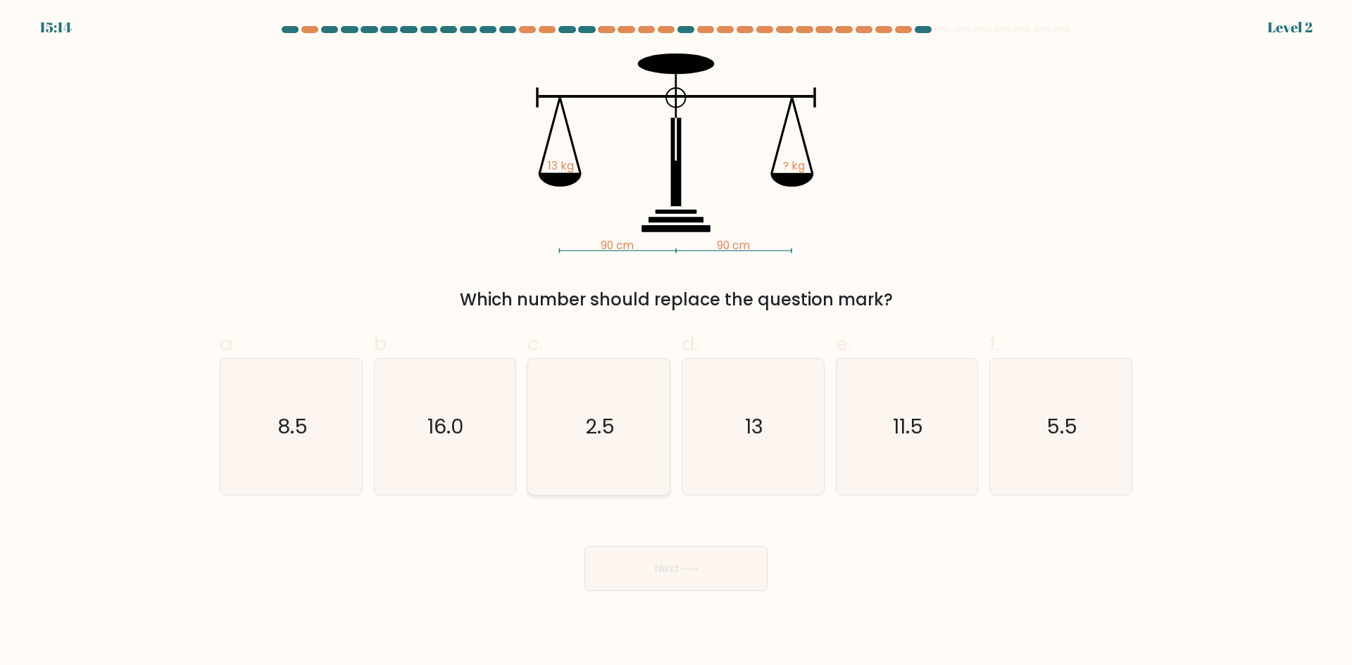
click at [608, 460] on icon "2.5" at bounding box center [599, 427] width 136 height 136
click at [676, 342] on input "c. 2.5" at bounding box center [676, 337] width 1 height 9
radio input "true"
click at [682, 570] on button "Next" at bounding box center [675, 568] width 183 height 45
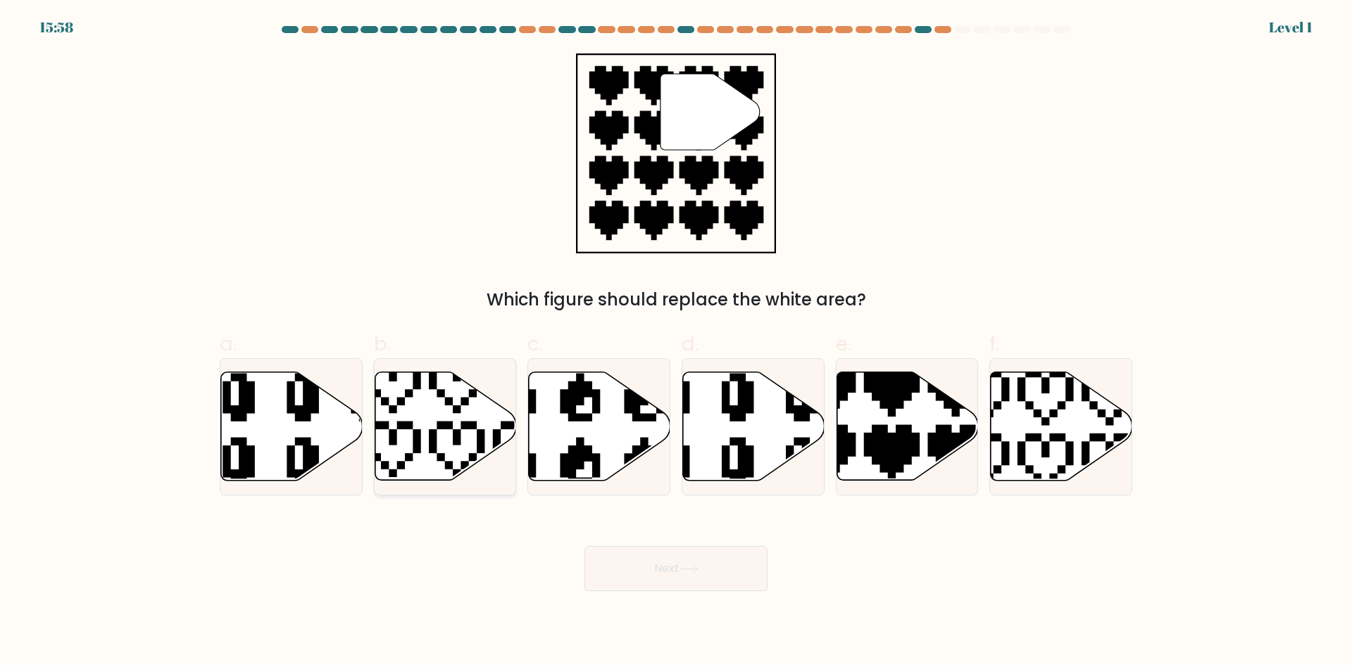
click at [446, 442] on icon at bounding box center [446, 426] width 142 height 108
click at [676, 342] on input "b." at bounding box center [676, 337] width 1 height 9
radio input "true"
drag, startPoint x: 644, startPoint y: 565, endPoint x: 653, endPoint y: 555, distance: 13.5
click at [643, 564] on button "Next" at bounding box center [675, 568] width 183 height 45
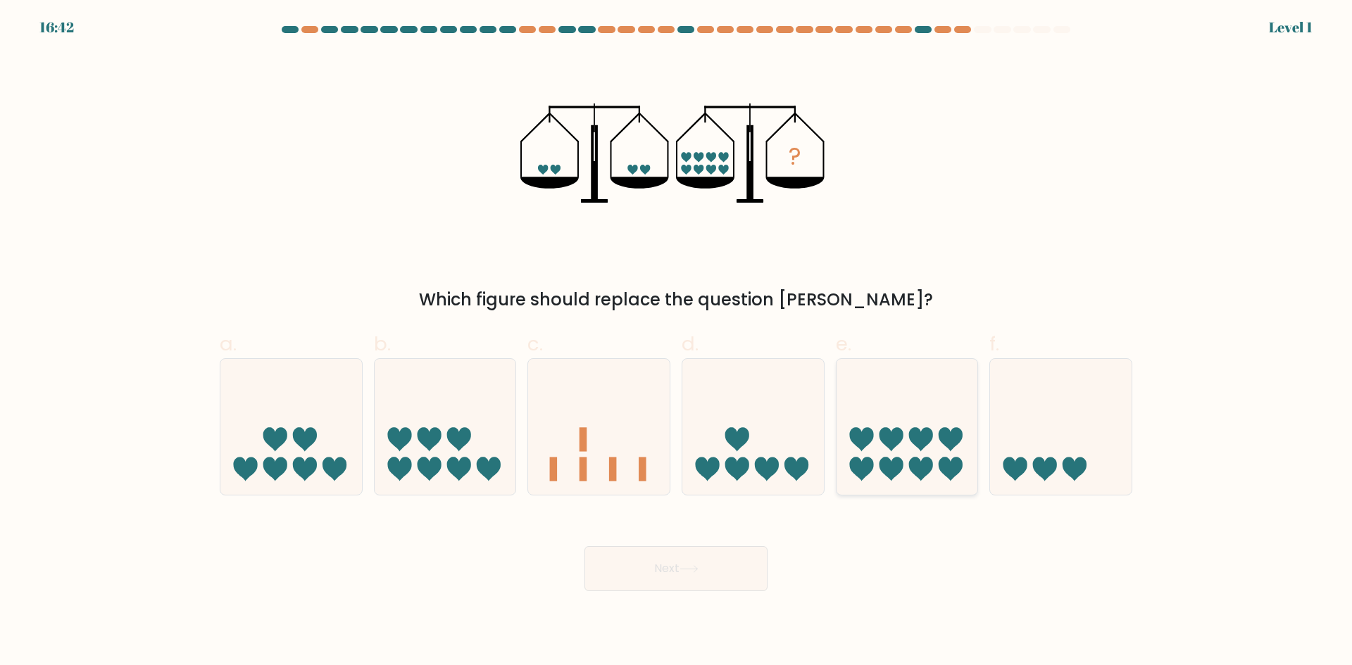
click at [848, 456] on icon at bounding box center [907, 426] width 142 height 117
click at [677, 342] on input "e." at bounding box center [676, 337] width 1 height 9
radio input "true"
click at [717, 565] on button "Next" at bounding box center [675, 568] width 183 height 45
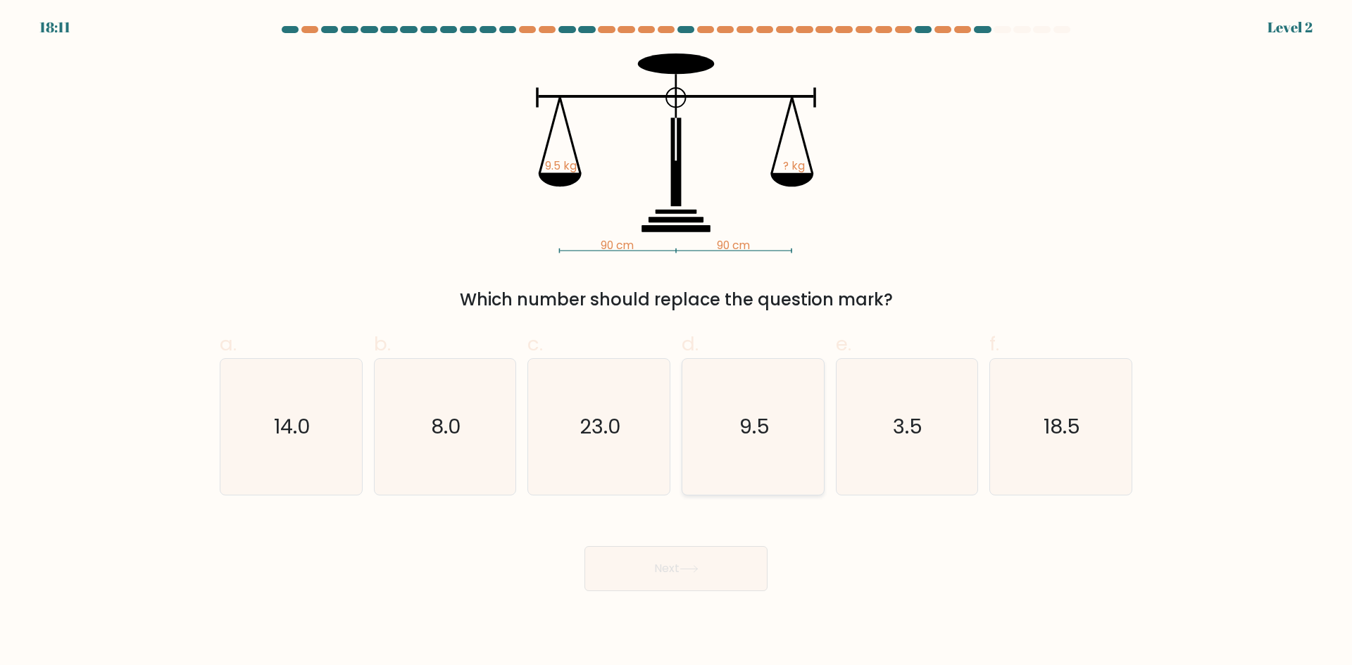
click at [740, 487] on icon "9.5" at bounding box center [753, 427] width 136 height 136
click at [677, 342] on input "d. 9.5" at bounding box center [676, 337] width 1 height 9
radio input "true"
click at [694, 545] on div "Next" at bounding box center [675, 552] width 929 height 79
click at [713, 544] on div "Next" at bounding box center [675, 552] width 929 height 79
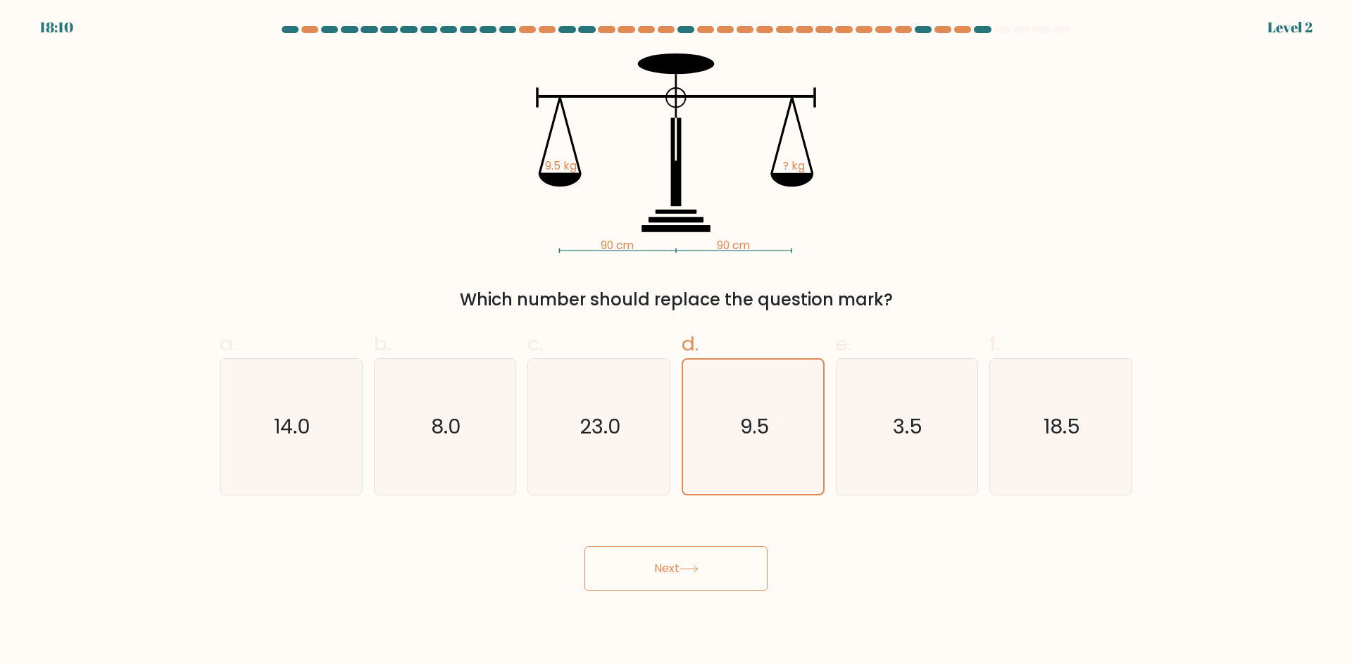
click at [716, 562] on button "Next" at bounding box center [675, 568] width 183 height 45
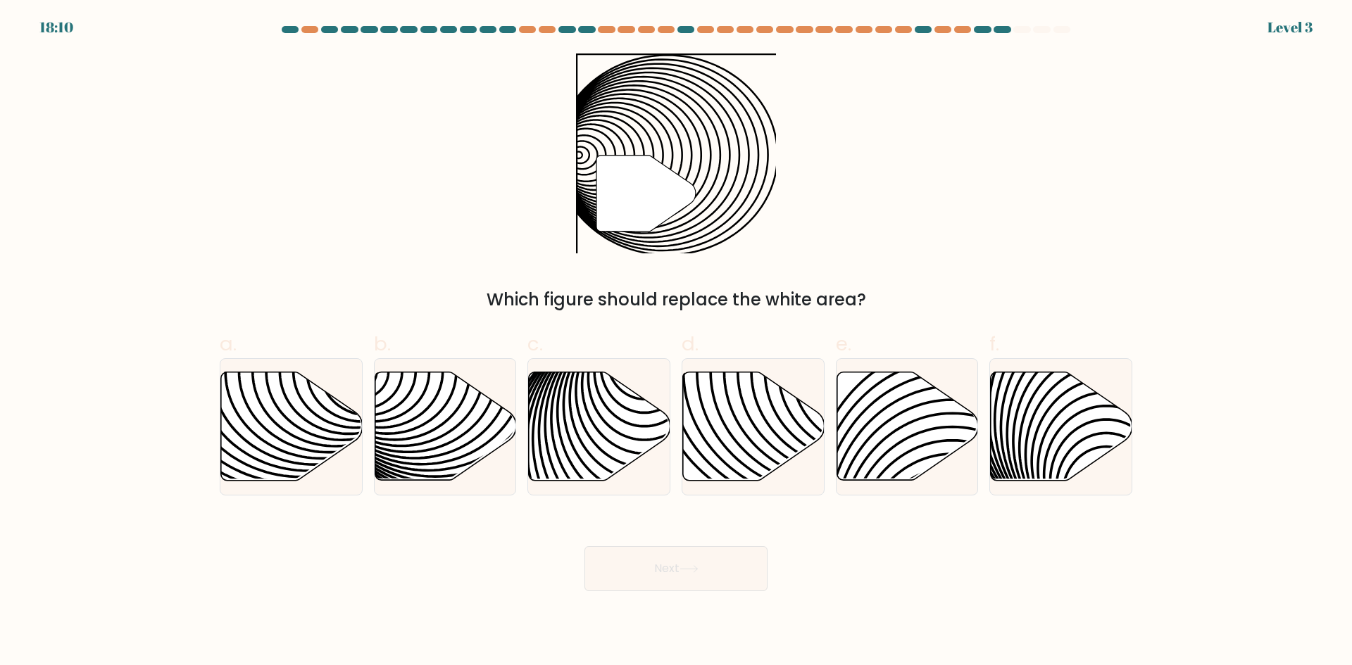
click at [715, 572] on button "Next" at bounding box center [675, 568] width 183 height 45
click at [798, 479] on icon at bounding box center [753, 427] width 142 height 111
click at [677, 342] on input "d." at bounding box center [676, 337] width 1 height 9
radio input "true"
click at [736, 555] on button "Next" at bounding box center [675, 568] width 183 height 45
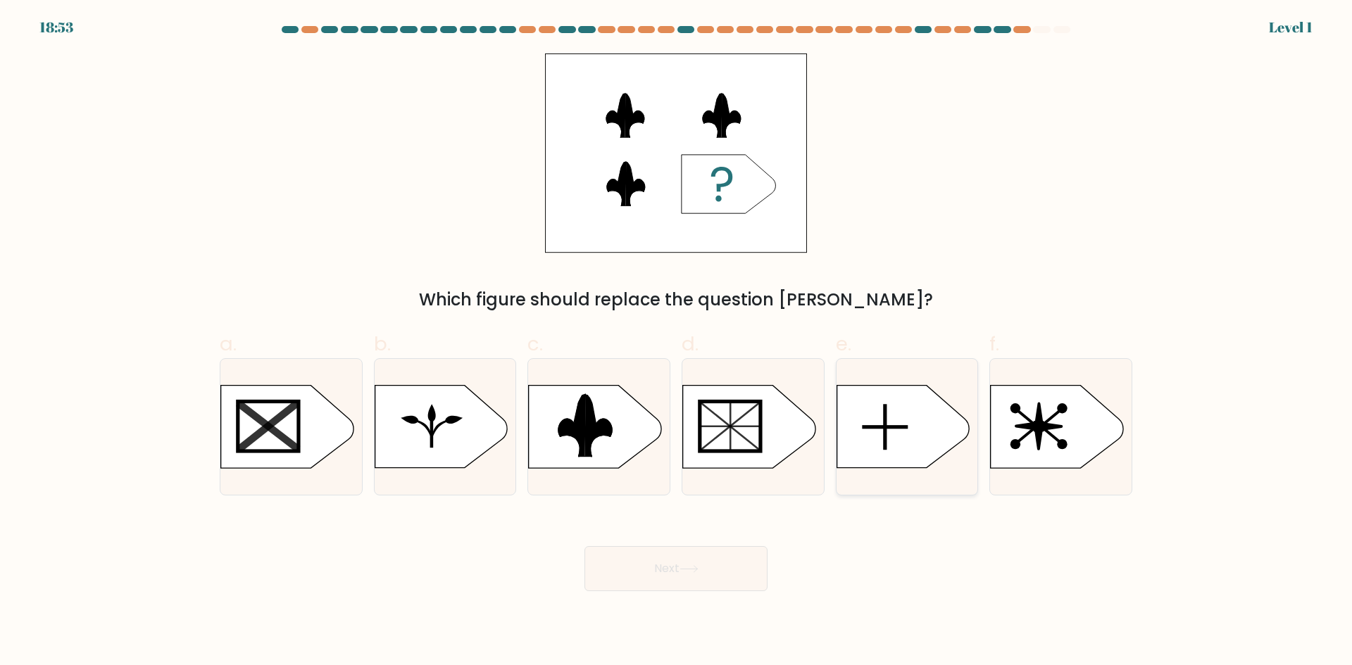
click at [888, 463] on icon at bounding box center [902, 427] width 132 height 82
click at [677, 342] on input "e." at bounding box center [676, 337] width 1 height 9
radio input "true"
click at [736, 566] on button "Next" at bounding box center [675, 568] width 183 height 45
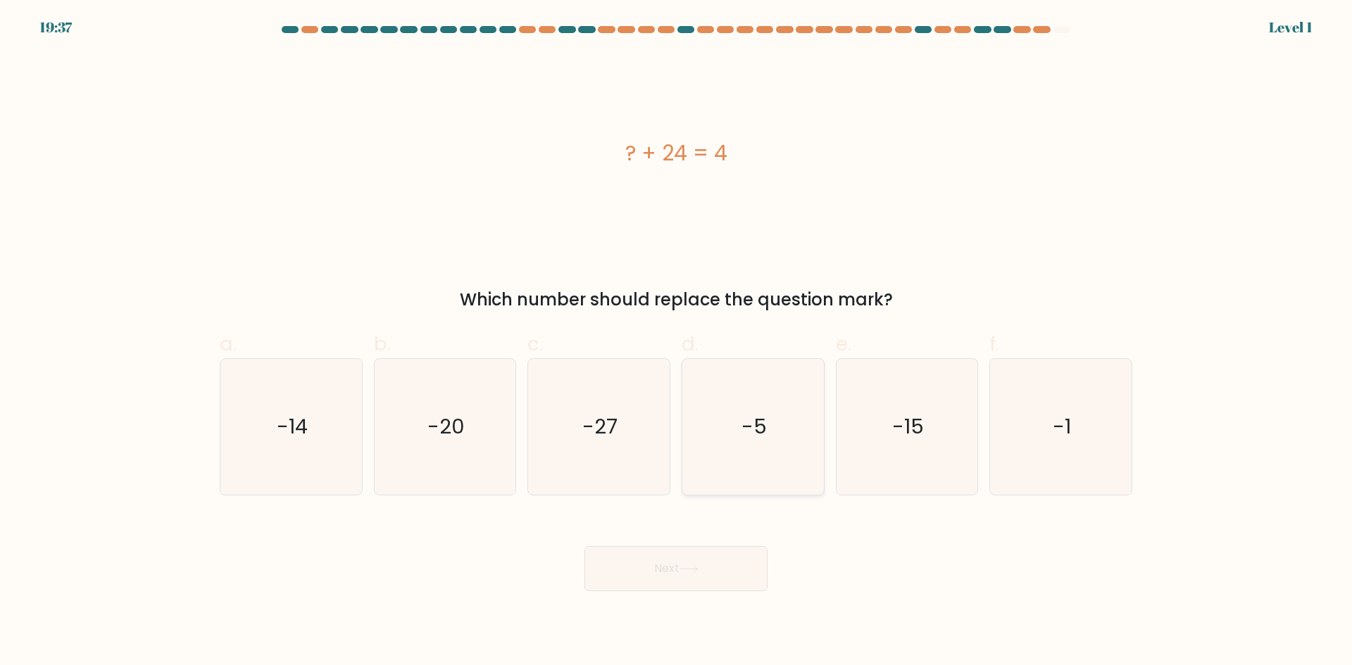
click at [774, 470] on icon "-5" at bounding box center [753, 427] width 136 height 136
click at [677, 342] on input "d. -5" at bounding box center [676, 337] width 1 height 9
radio input "true"
click at [720, 575] on button "Next" at bounding box center [675, 568] width 183 height 45
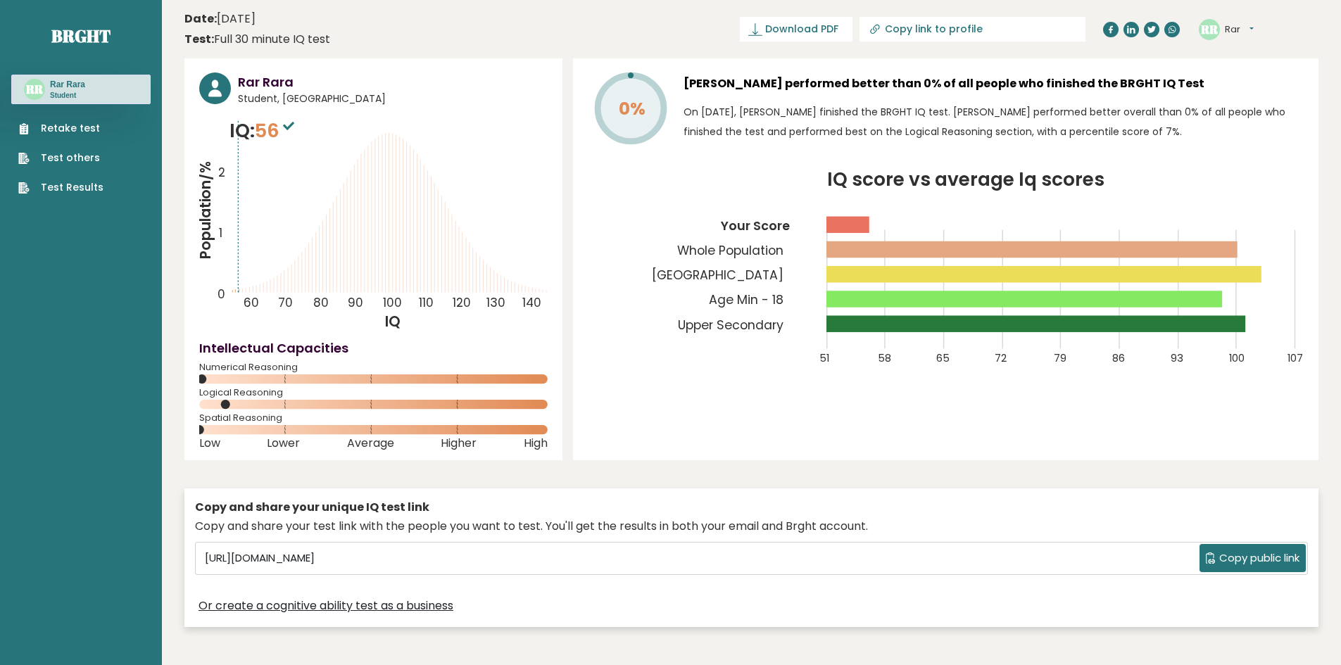
click at [715, 489] on div "Copy and share your unique IQ test link Copy and share your test link with the …" at bounding box center [751, 558] width 1134 height 139
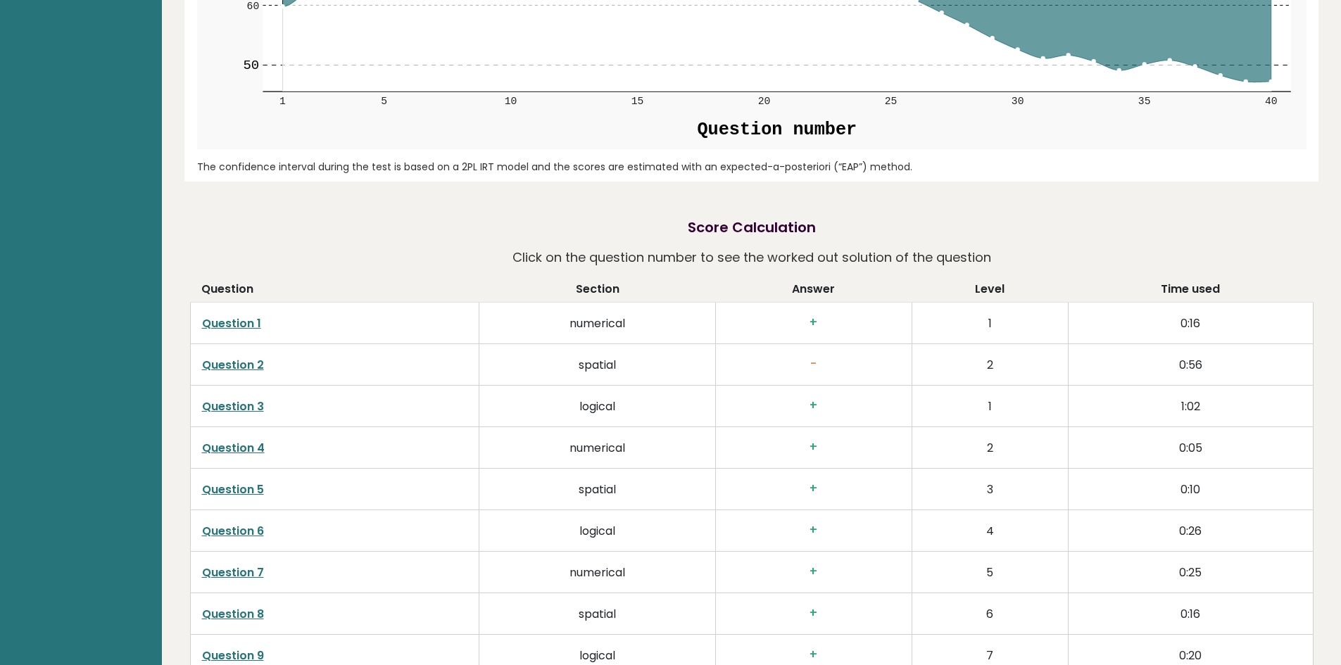
scroll to position [2076, 0]
click at [263, 353] on td "Question 2" at bounding box center [334, 367] width 289 height 42
click at [252, 358] on link "Question 2" at bounding box center [233, 366] width 62 height 16
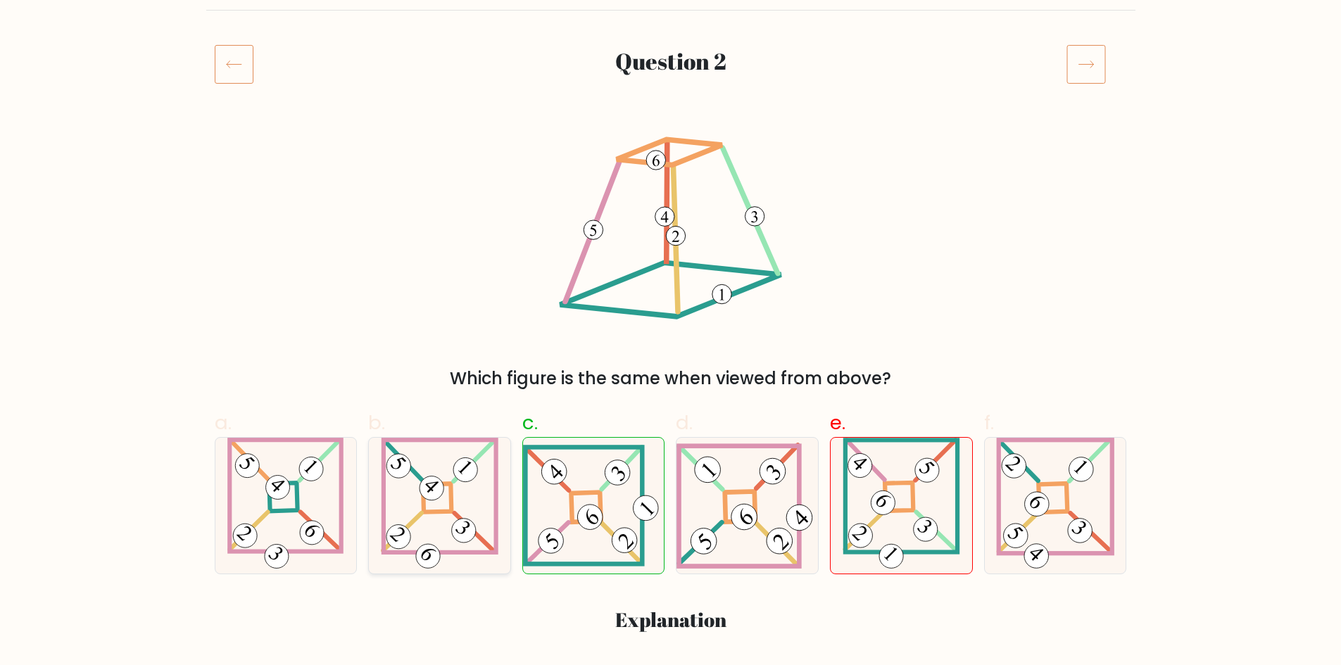
scroll to position [141, 0]
